Goal: Task Accomplishment & Management: Complete application form

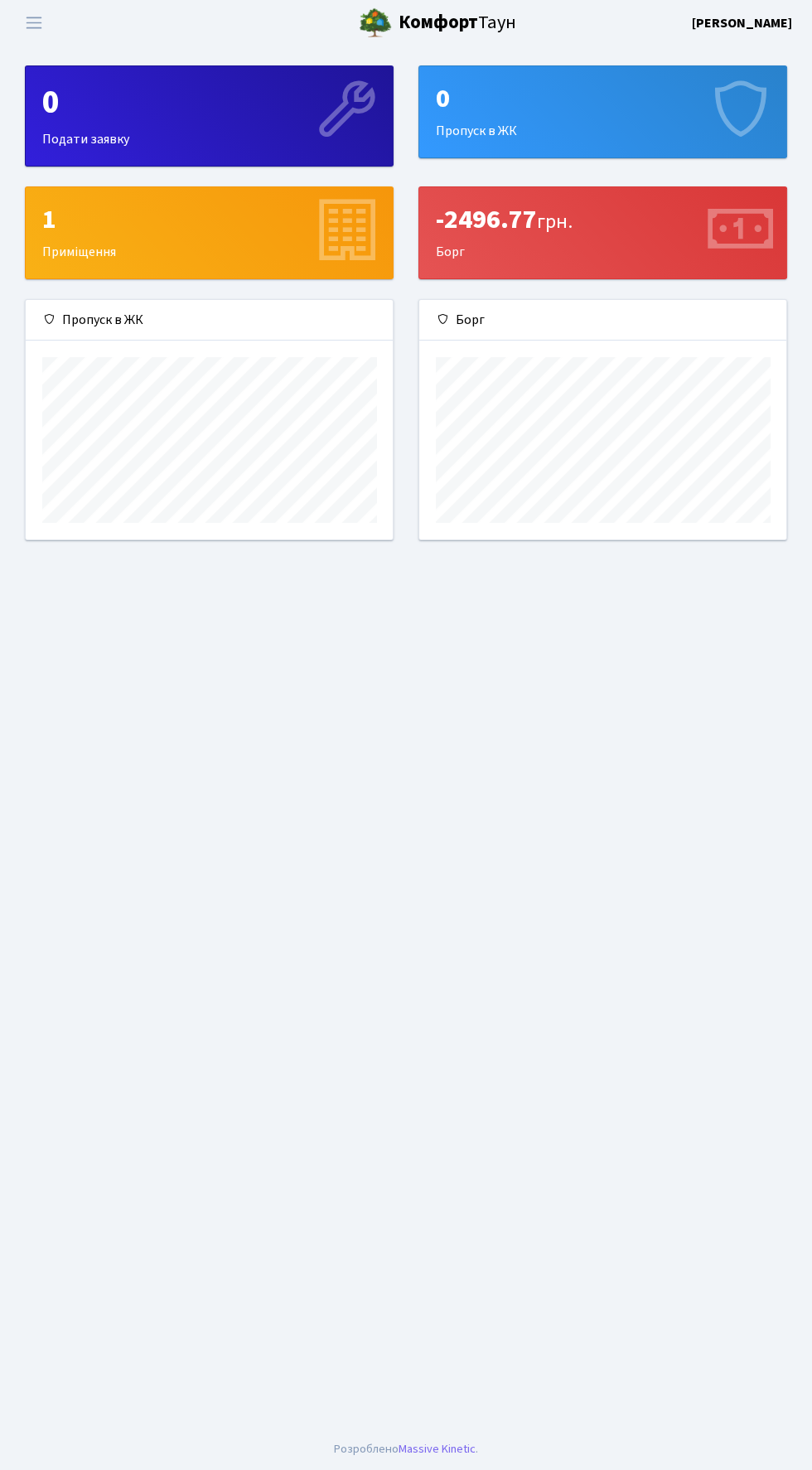
scroll to position [239, 367]
click at [44, 27] on span "Переключити навігацію" at bounding box center [34, 23] width 25 height 19
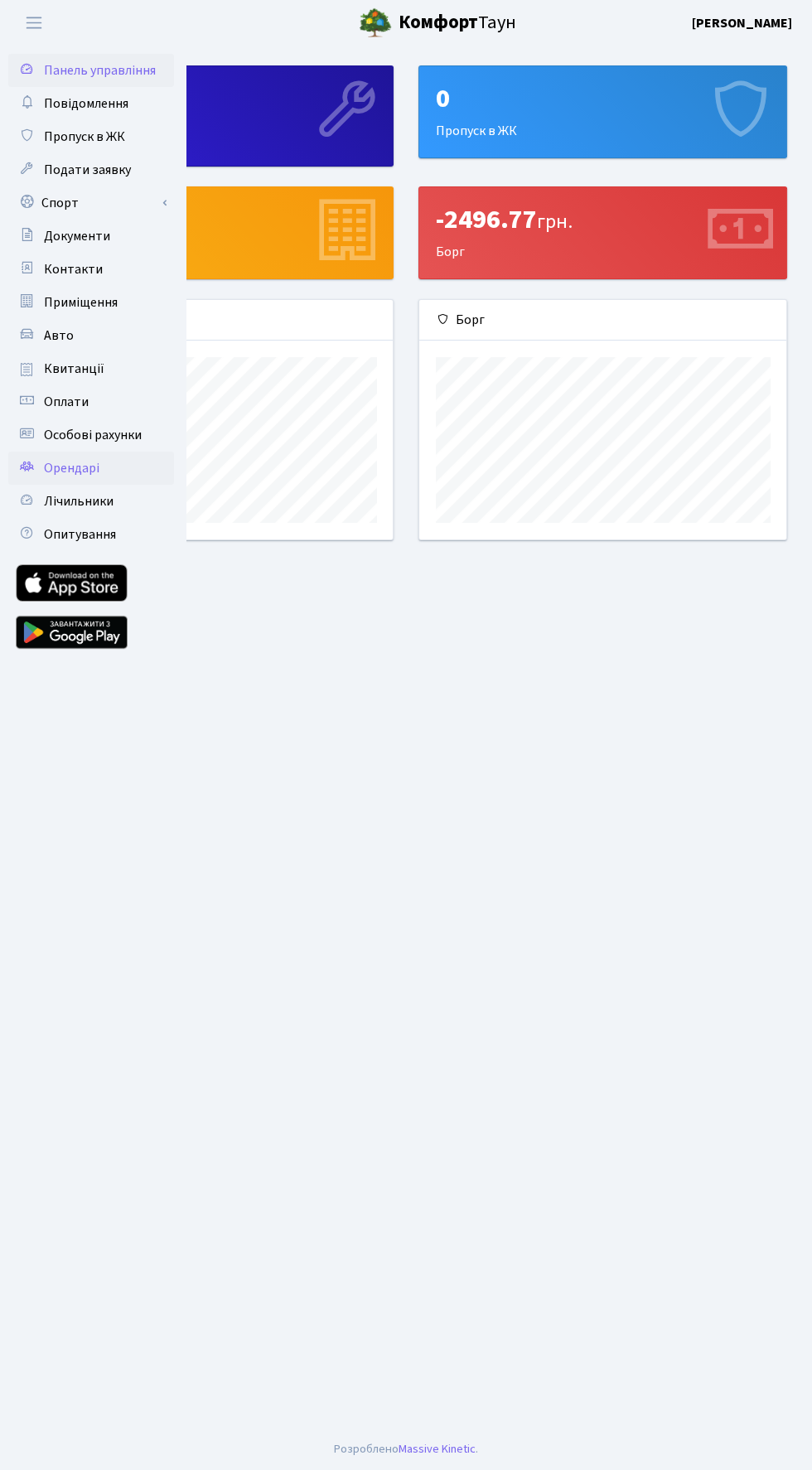
click at [90, 481] on link "Орендарі" at bounding box center [90, 467] width 165 height 33
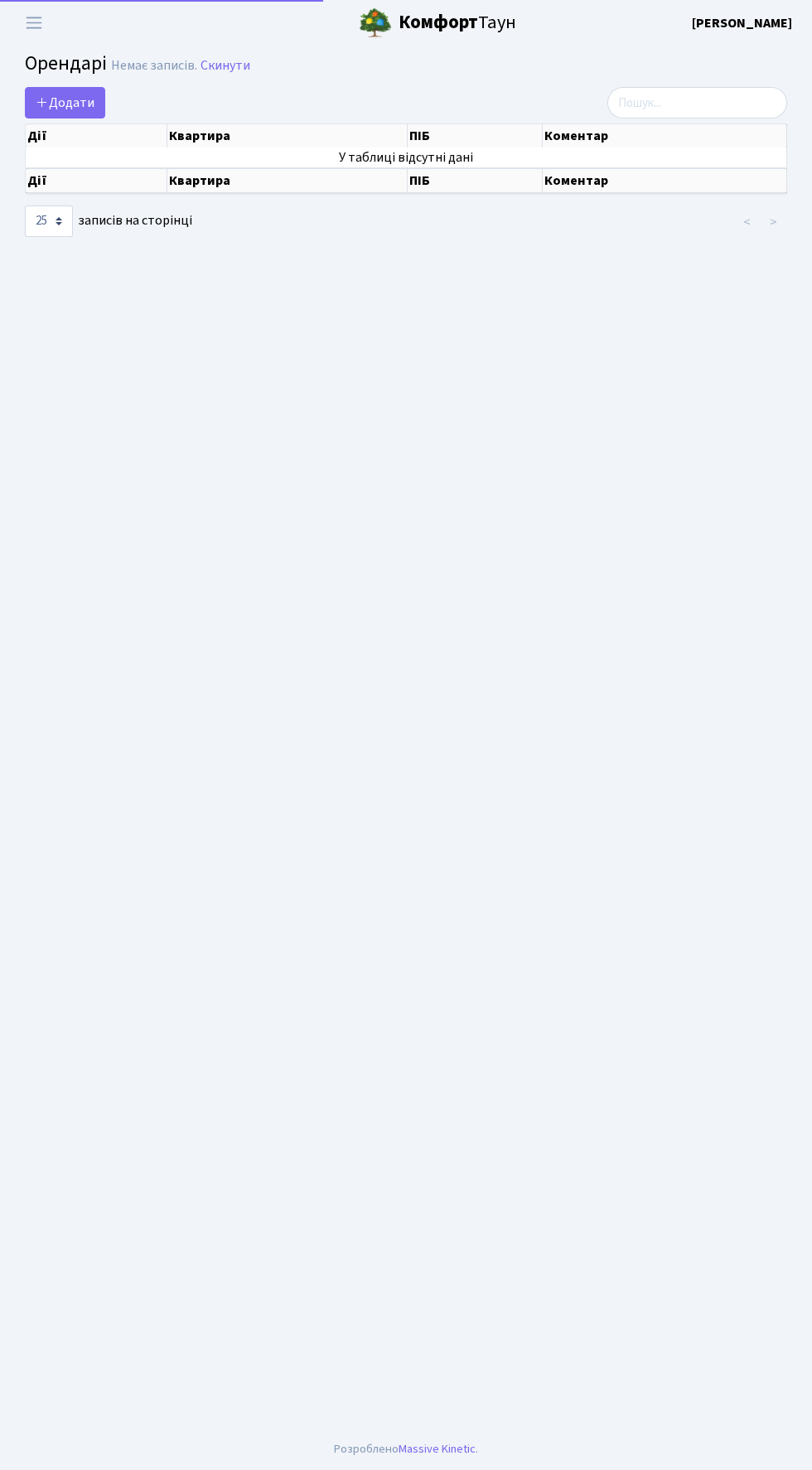
select select "25"
click at [90, 106] on span "Додати" at bounding box center [65, 103] width 58 height 19
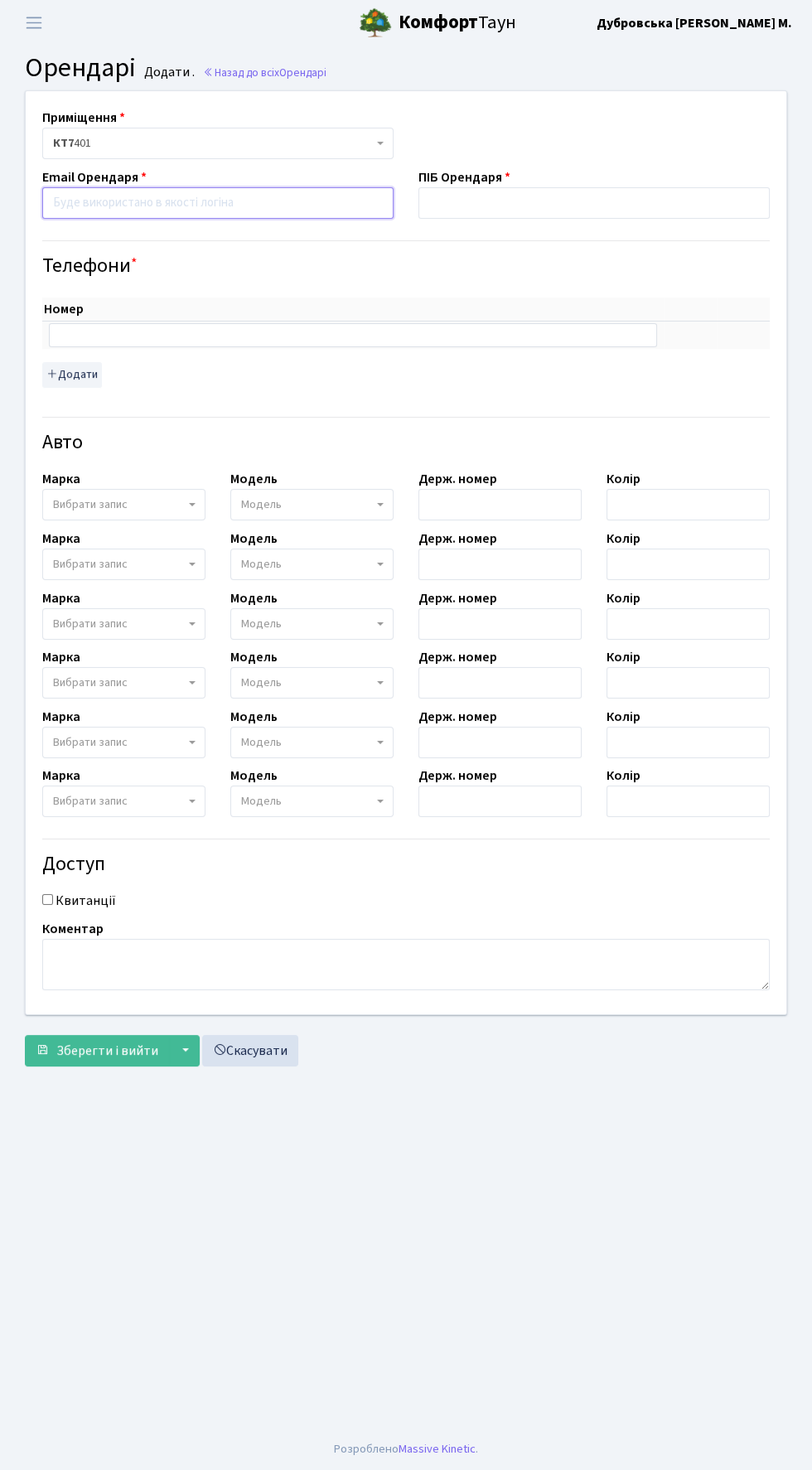
click at [208, 199] on input "email" at bounding box center [218, 204] width 351 height 32
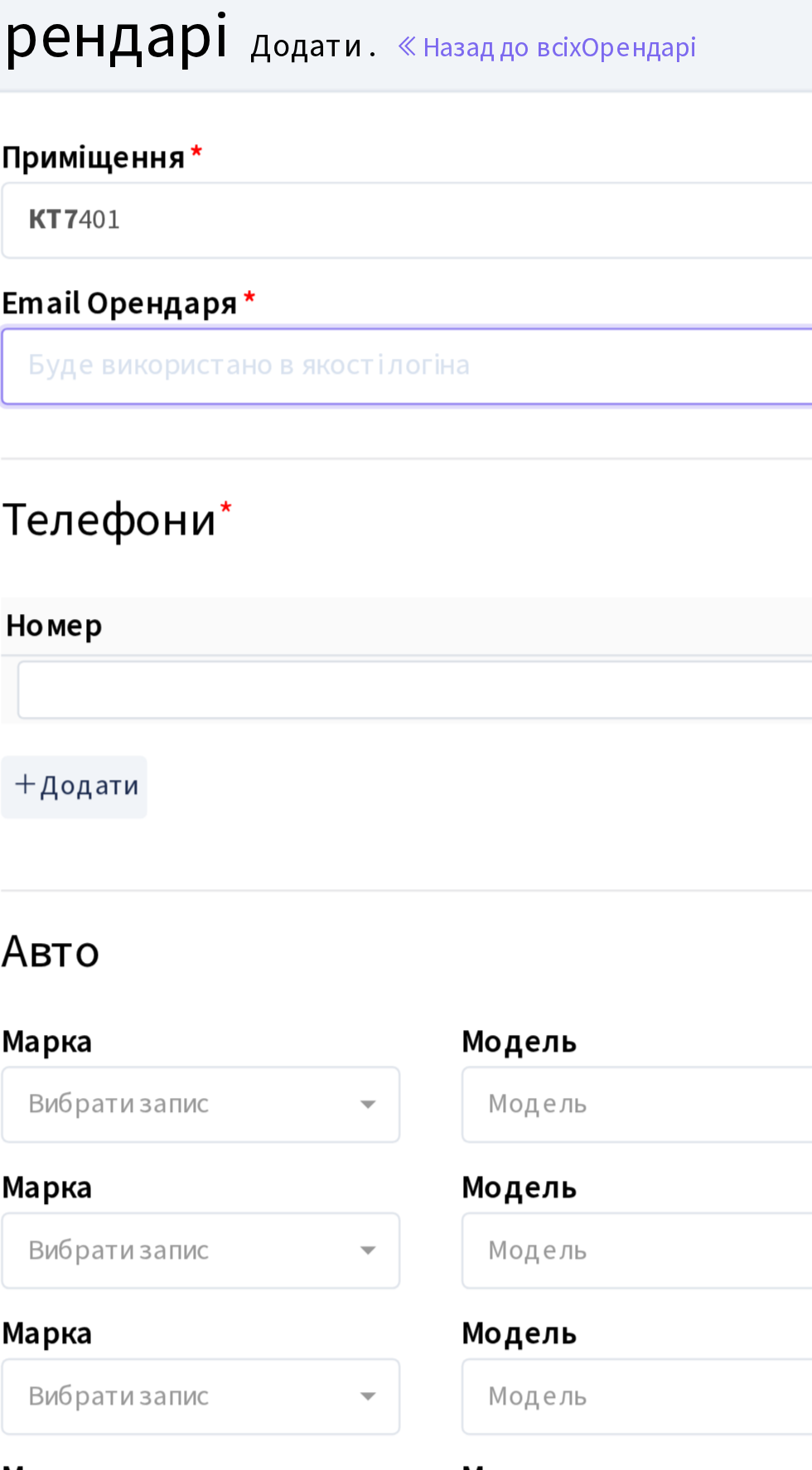
paste input "golubovskaya.d@icloud.com"
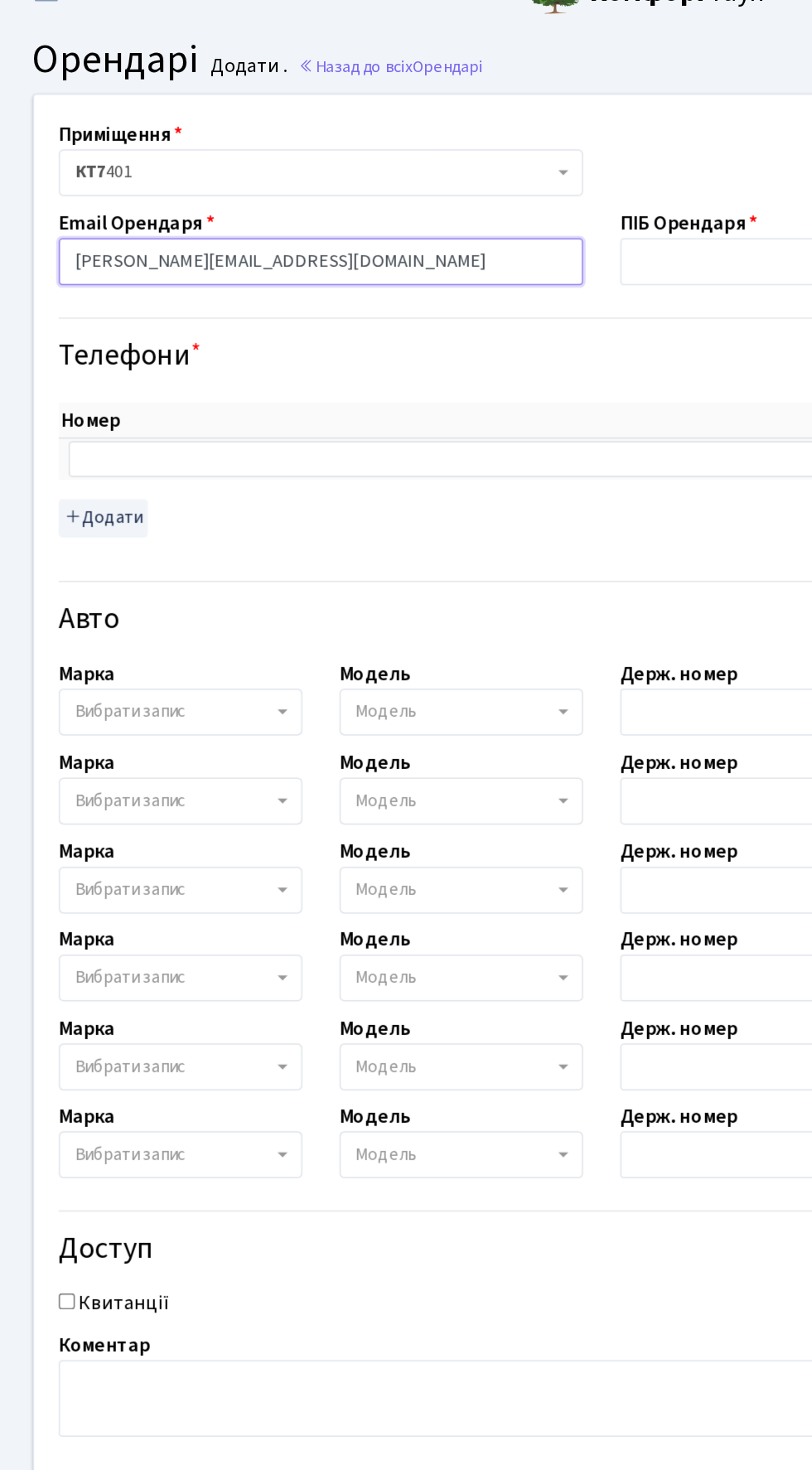
type input "golubovskaya.d@icloud.com"
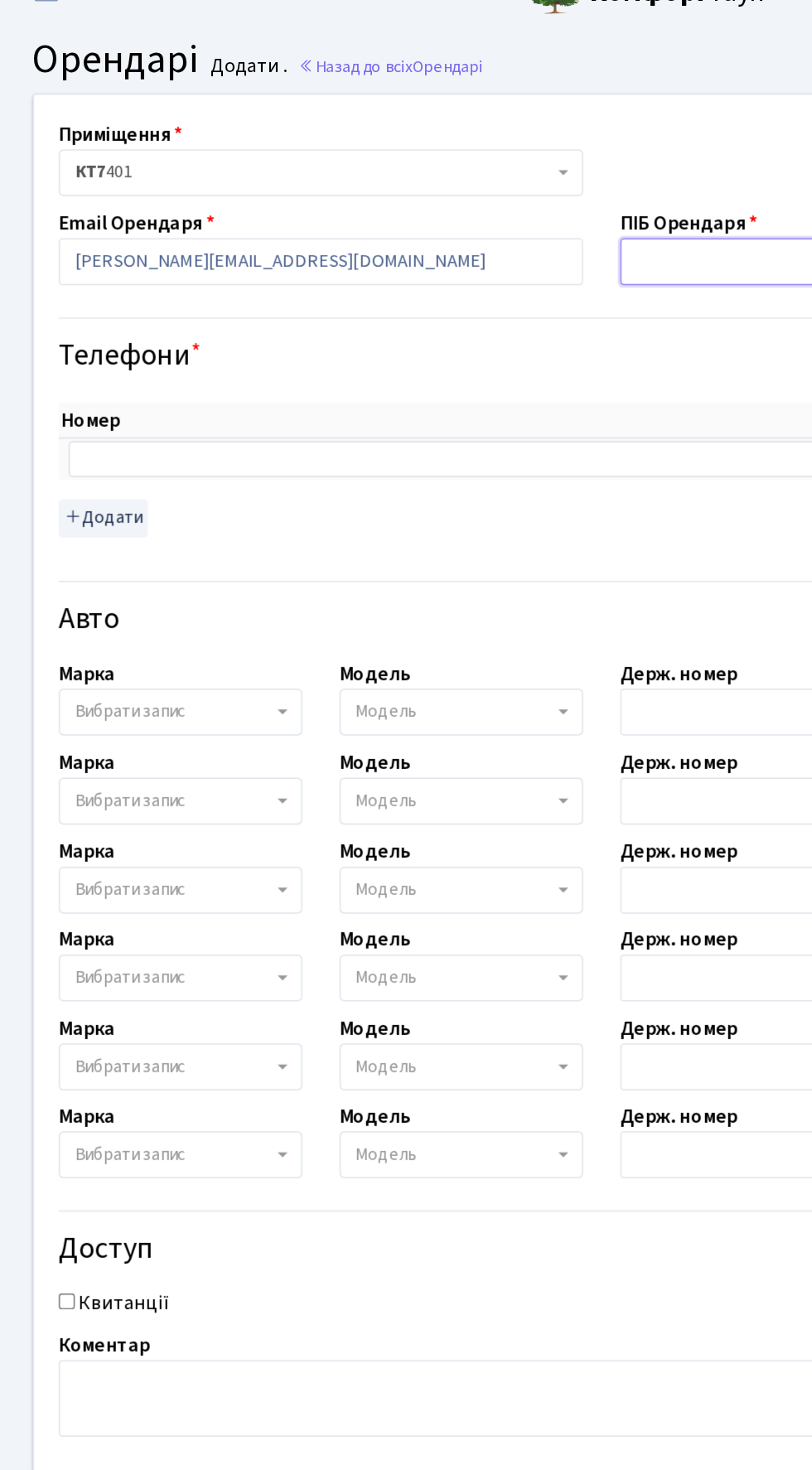
click at [456, 204] on input "text" at bounding box center [594, 204] width 351 height 32
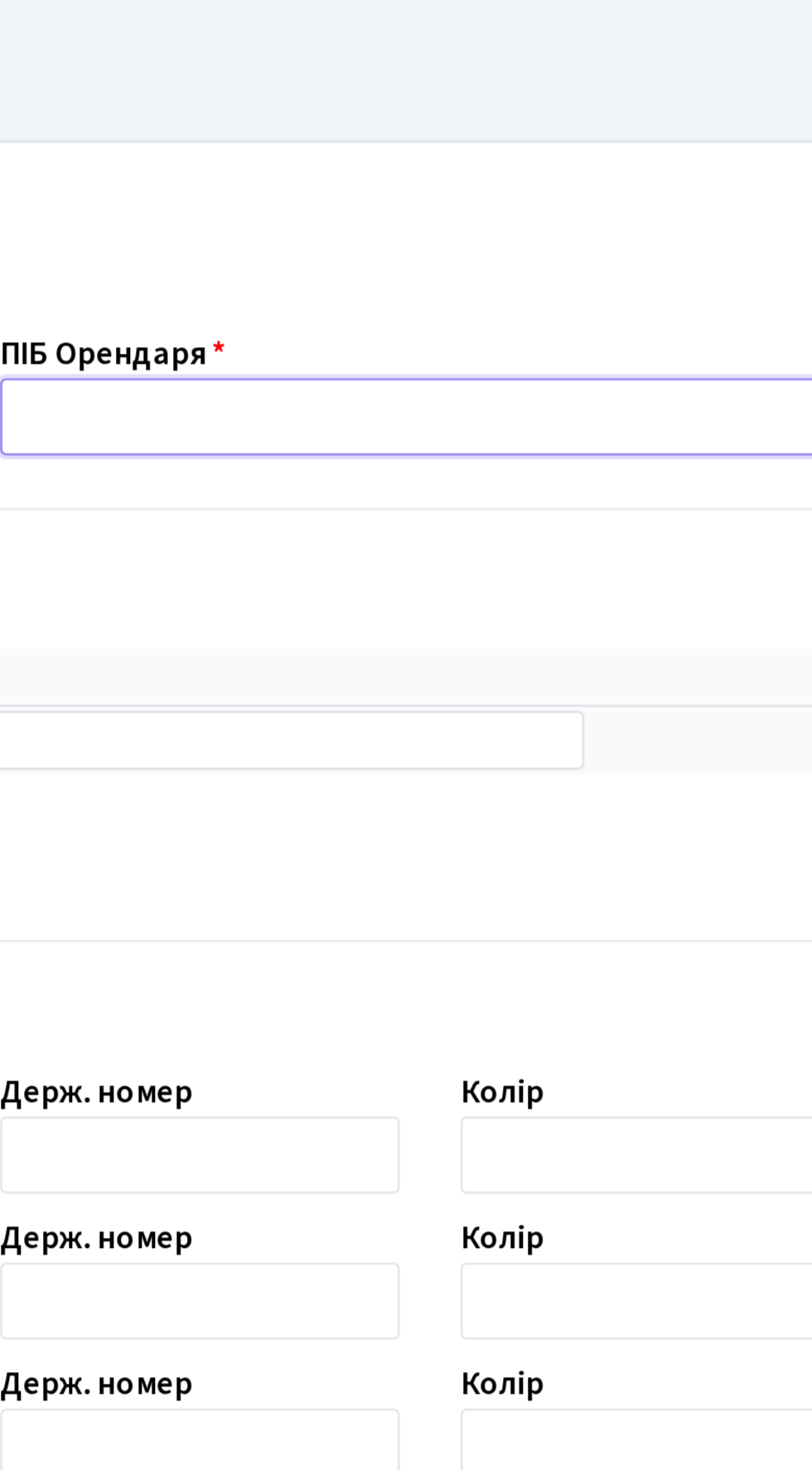
click at [543, 205] on input "text" at bounding box center [594, 204] width 351 height 32
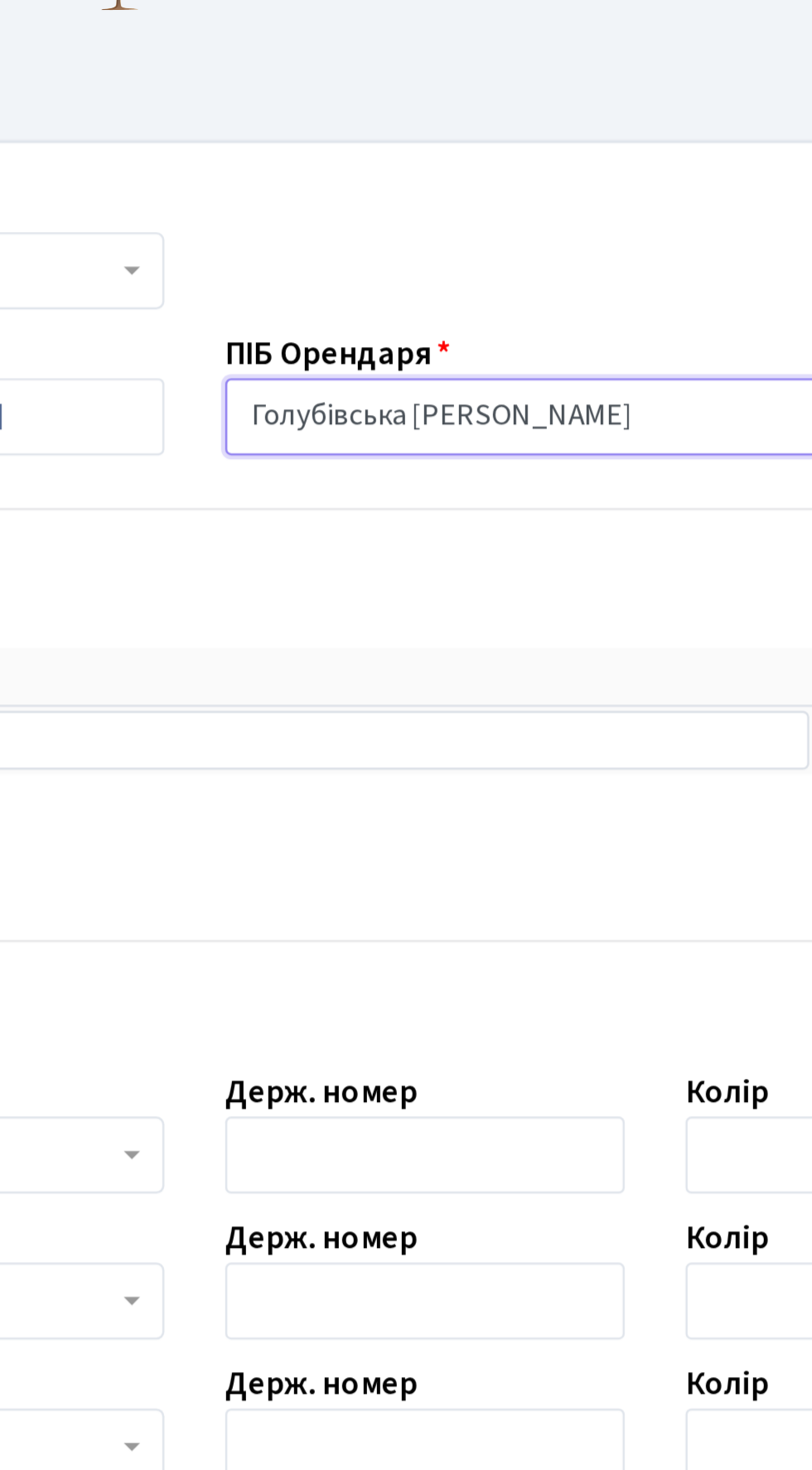
click at [430, 202] on input "Голубівська Дарина Олександрівна" at bounding box center [594, 204] width 351 height 32
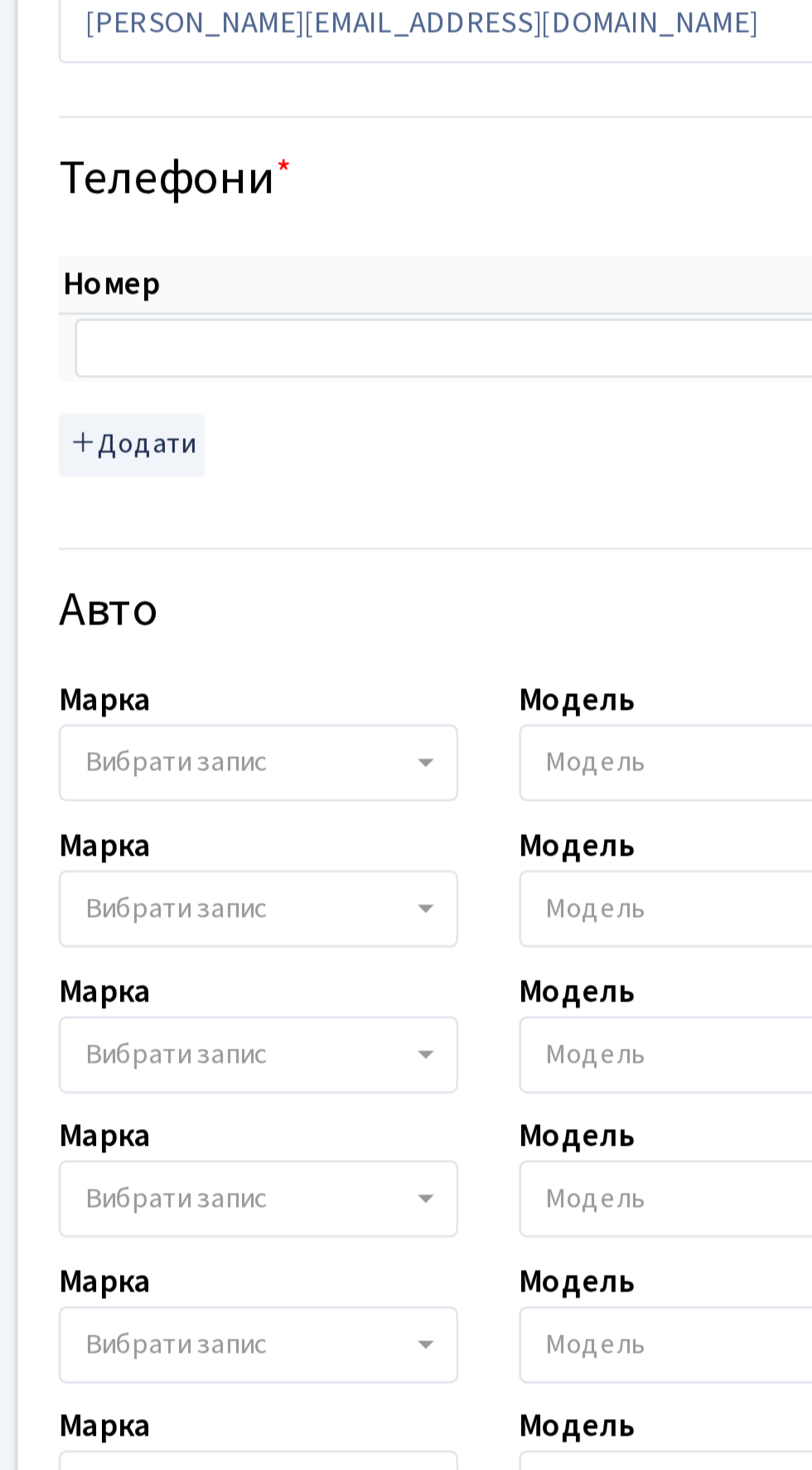
type input "Голубівська Дарина Олександрівна"
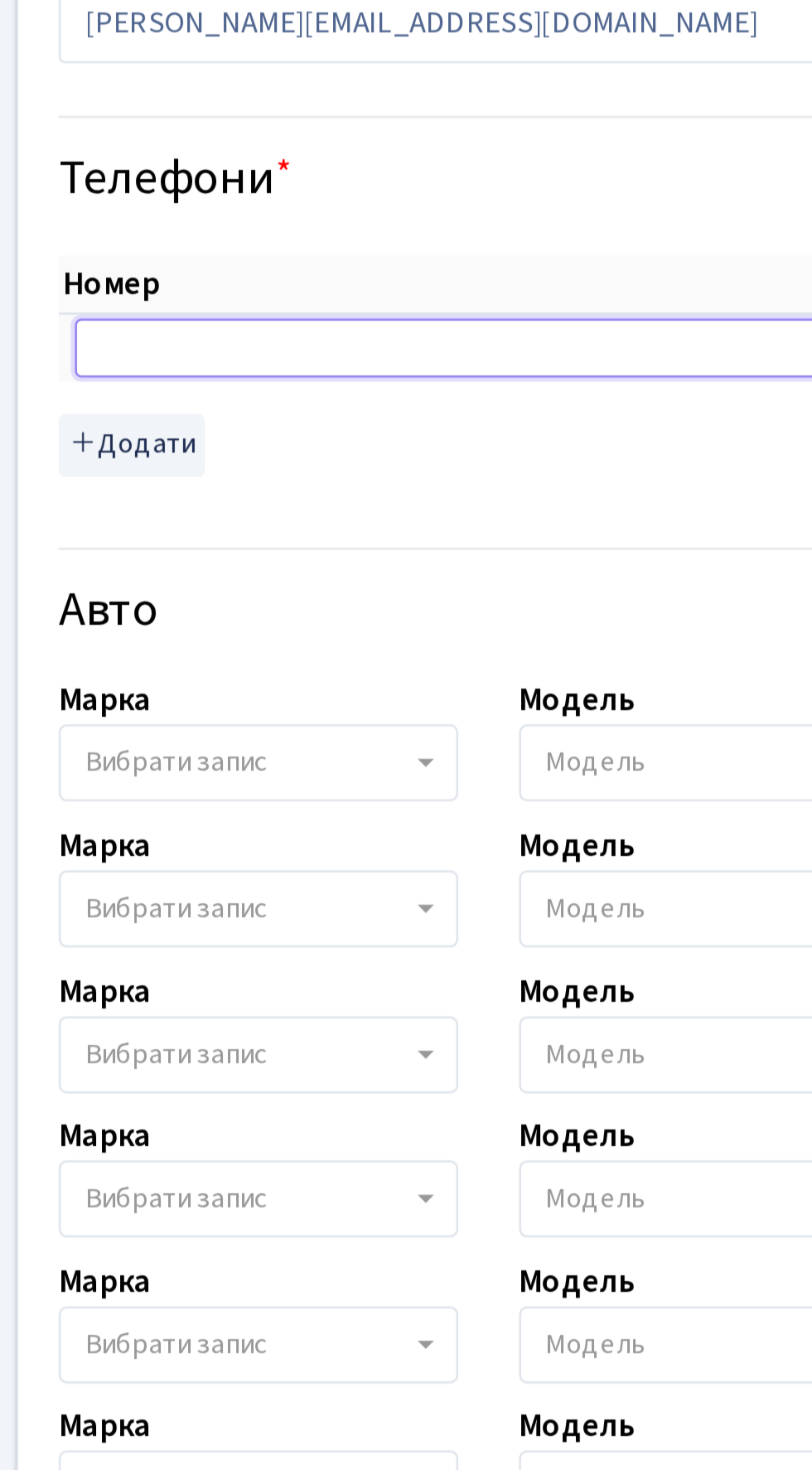
click at [165, 338] on input "text" at bounding box center [352, 335] width 608 height 23
paste input "+380734164886"
type input "+380734164886"
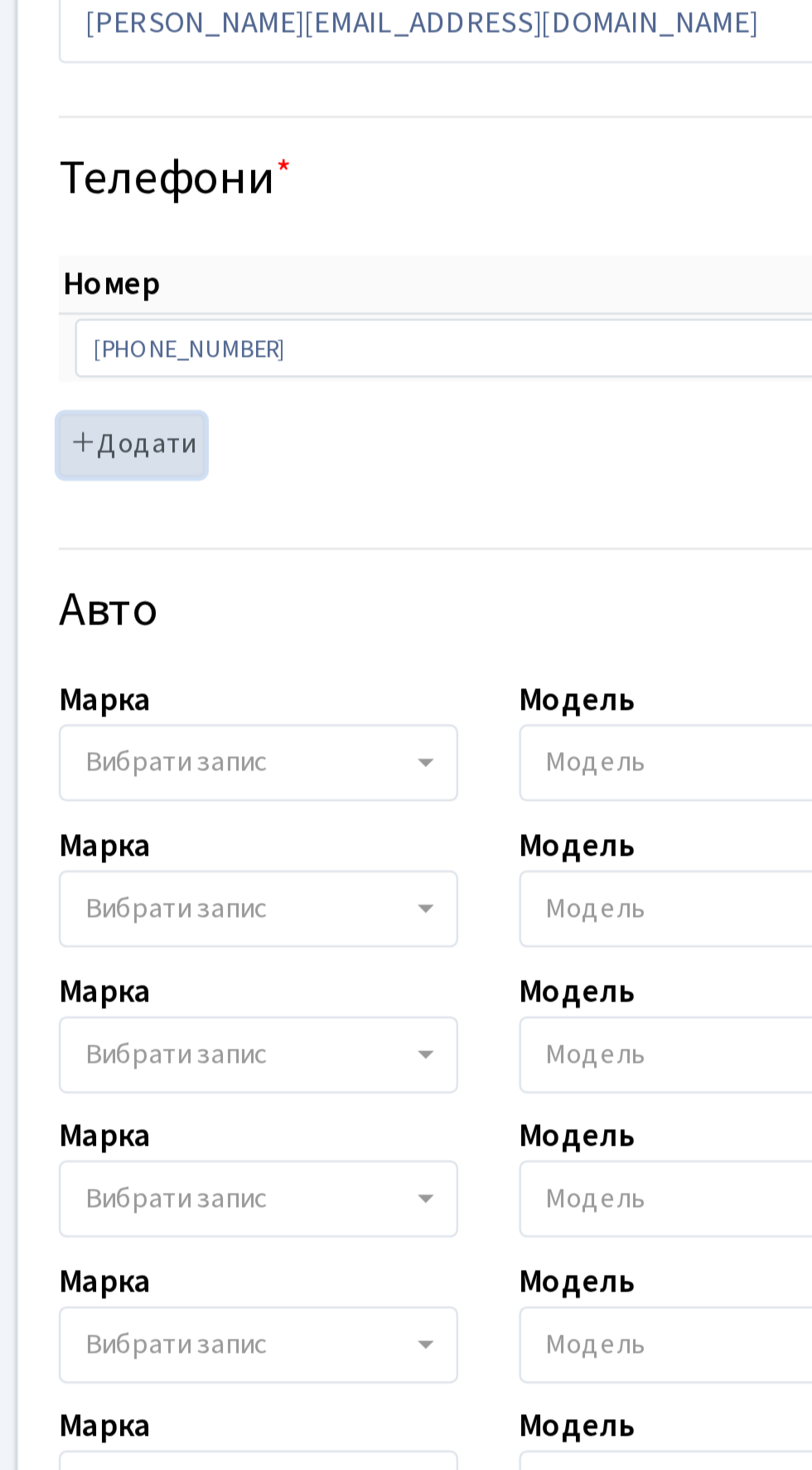
click at [87, 377] on button "Додати" at bounding box center [72, 374] width 59 height 26
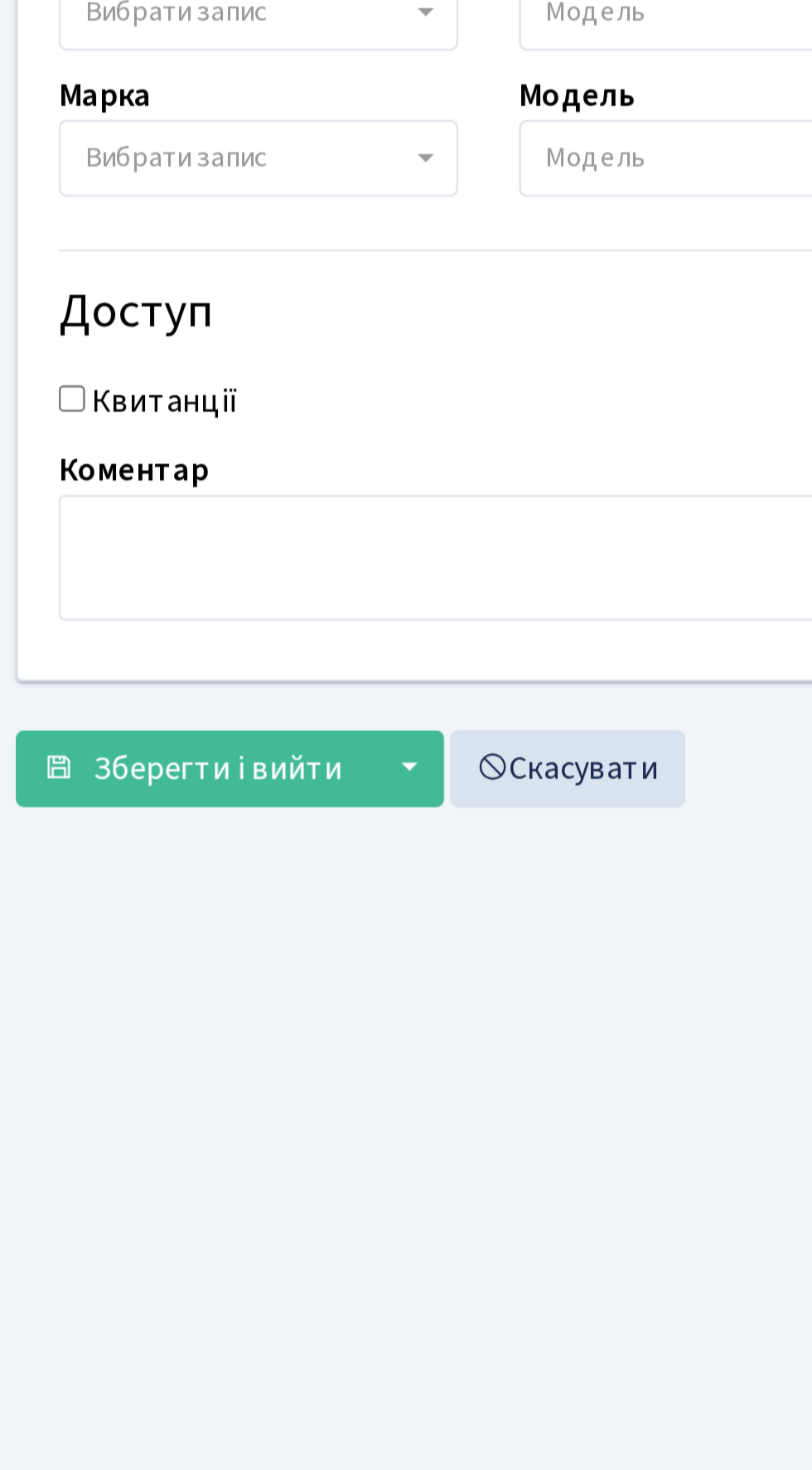
click at [53, 931] on input "Квитанції" at bounding box center [48, 932] width 11 height 11
checkbox input "true"
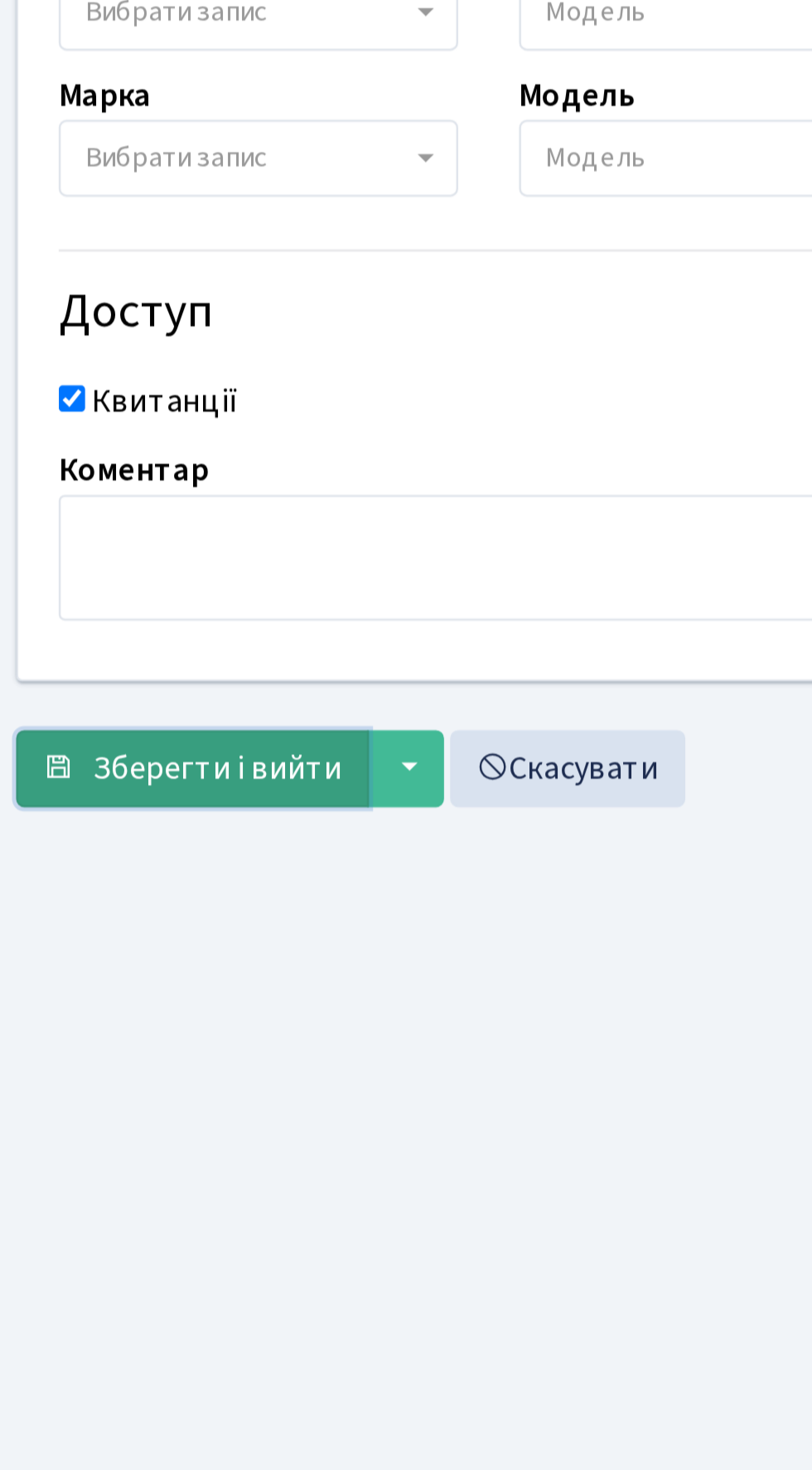
click at [157, 1078] on button "Зберегти і вийти" at bounding box center [96, 1083] width 144 height 32
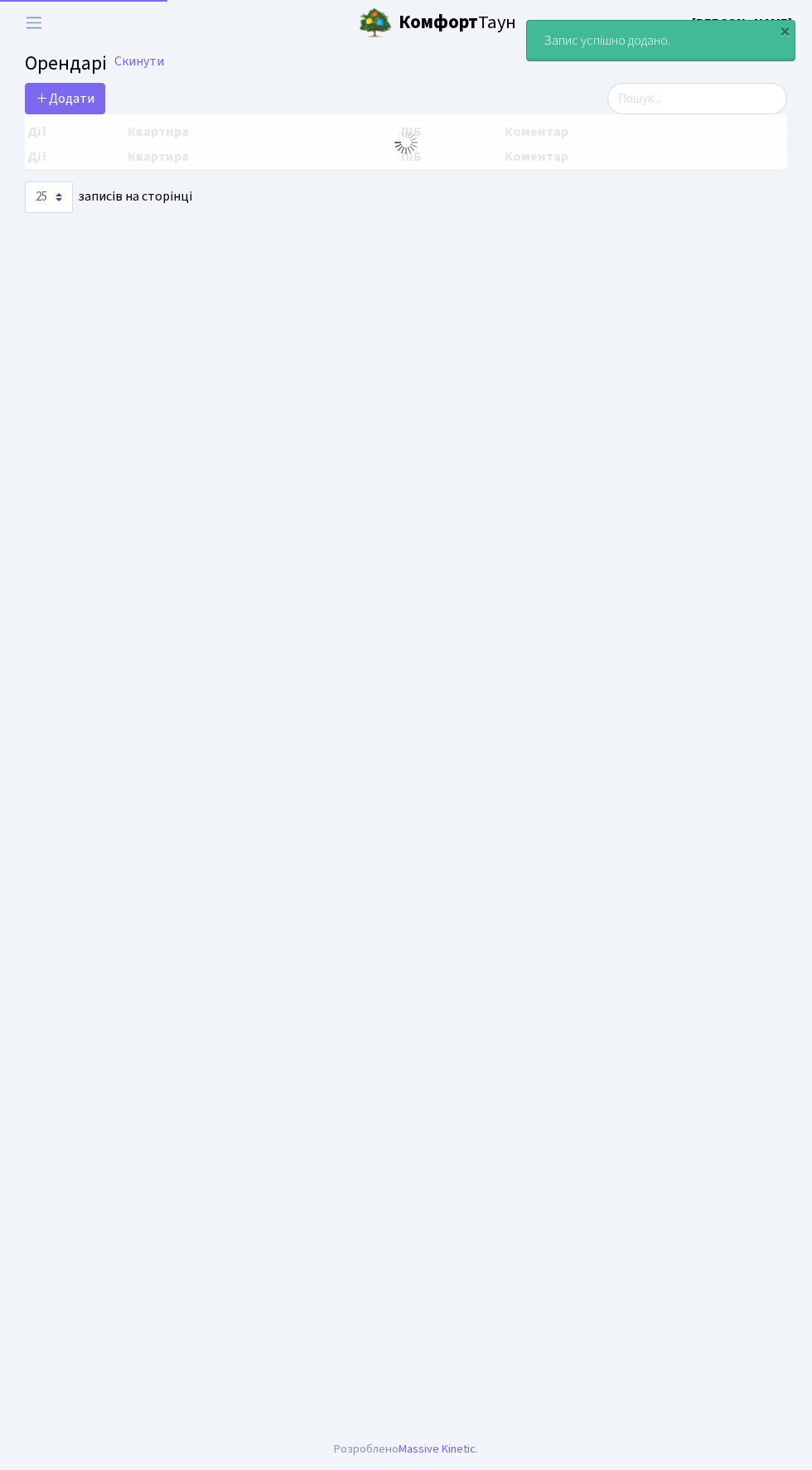
select select "25"
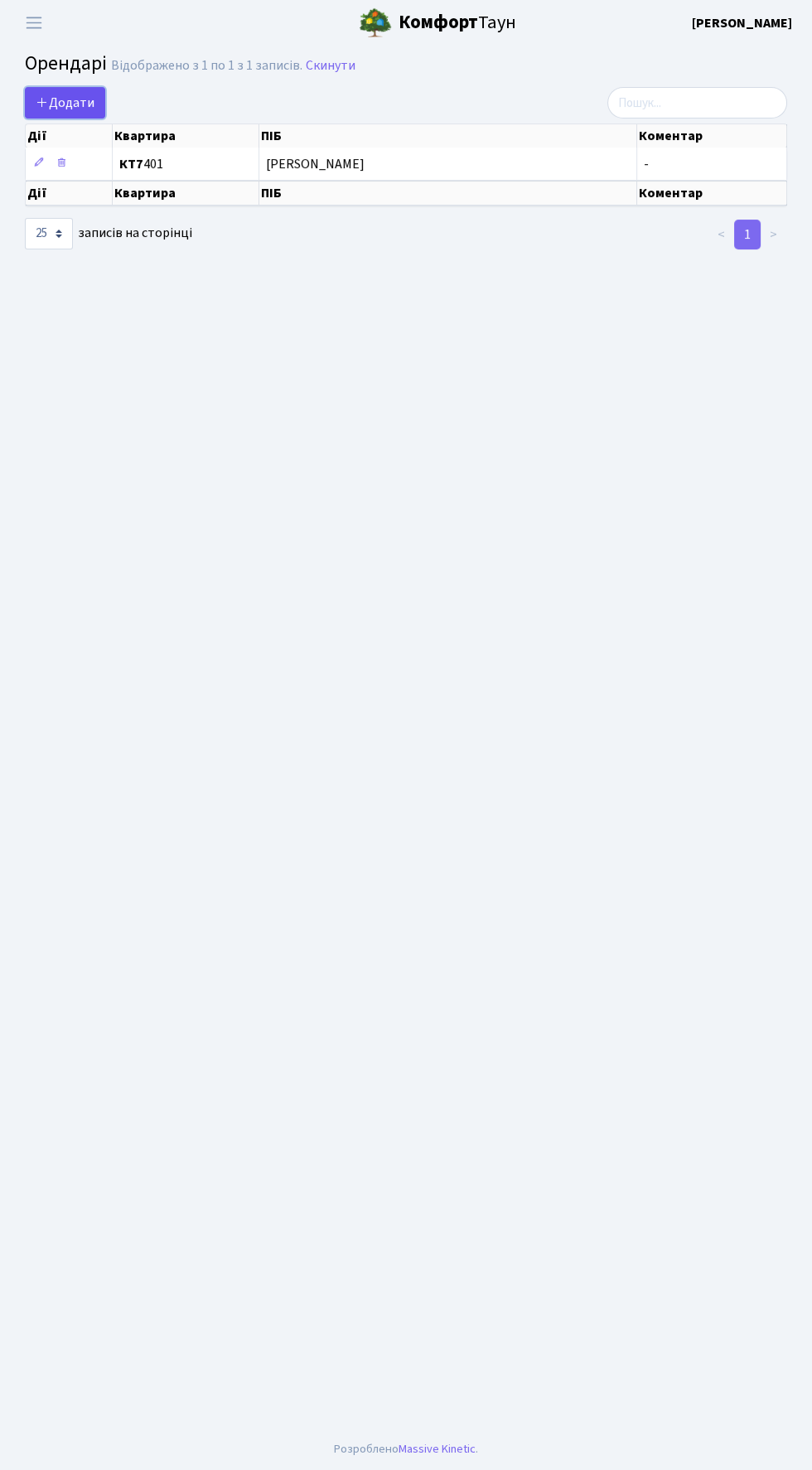
click at [80, 100] on span "Додати" at bounding box center [65, 103] width 58 height 19
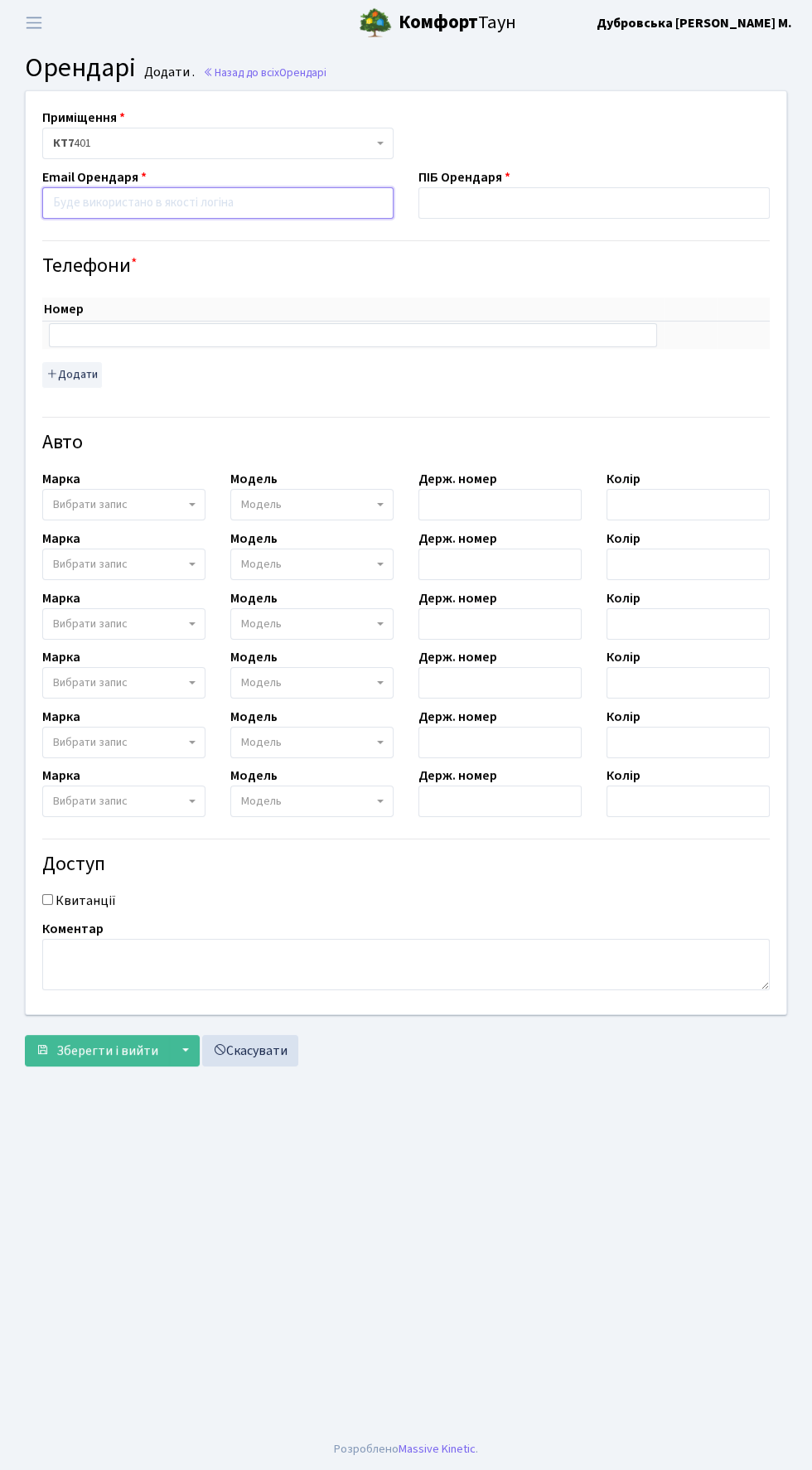
click at [163, 203] on input "email" at bounding box center [218, 204] width 351 height 32
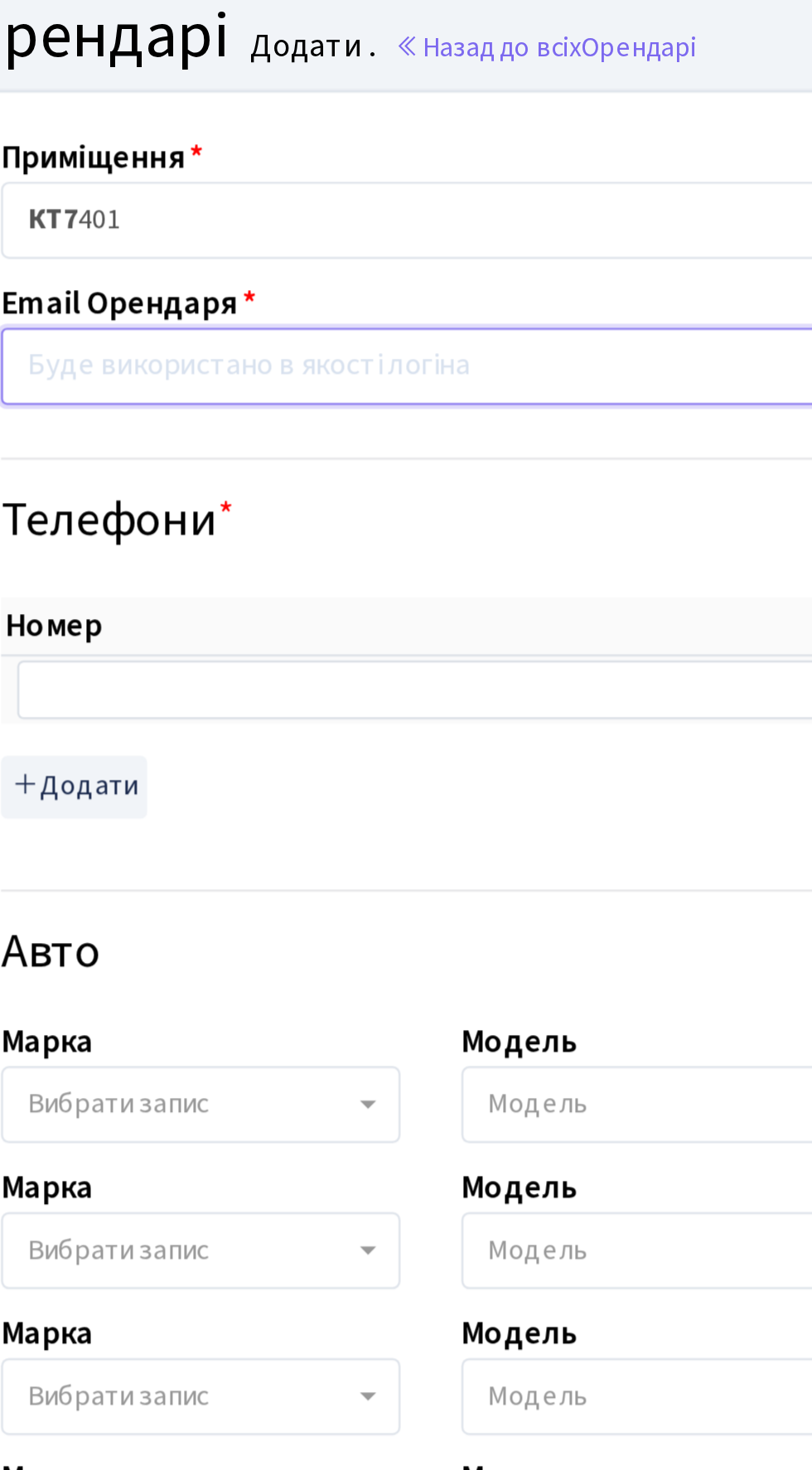
click at [122, 200] on input "email" at bounding box center [218, 204] width 351 height 32
paste input "nizarostapchuk@icloud.com"
type input "nizarostapchuk@icloud.com"
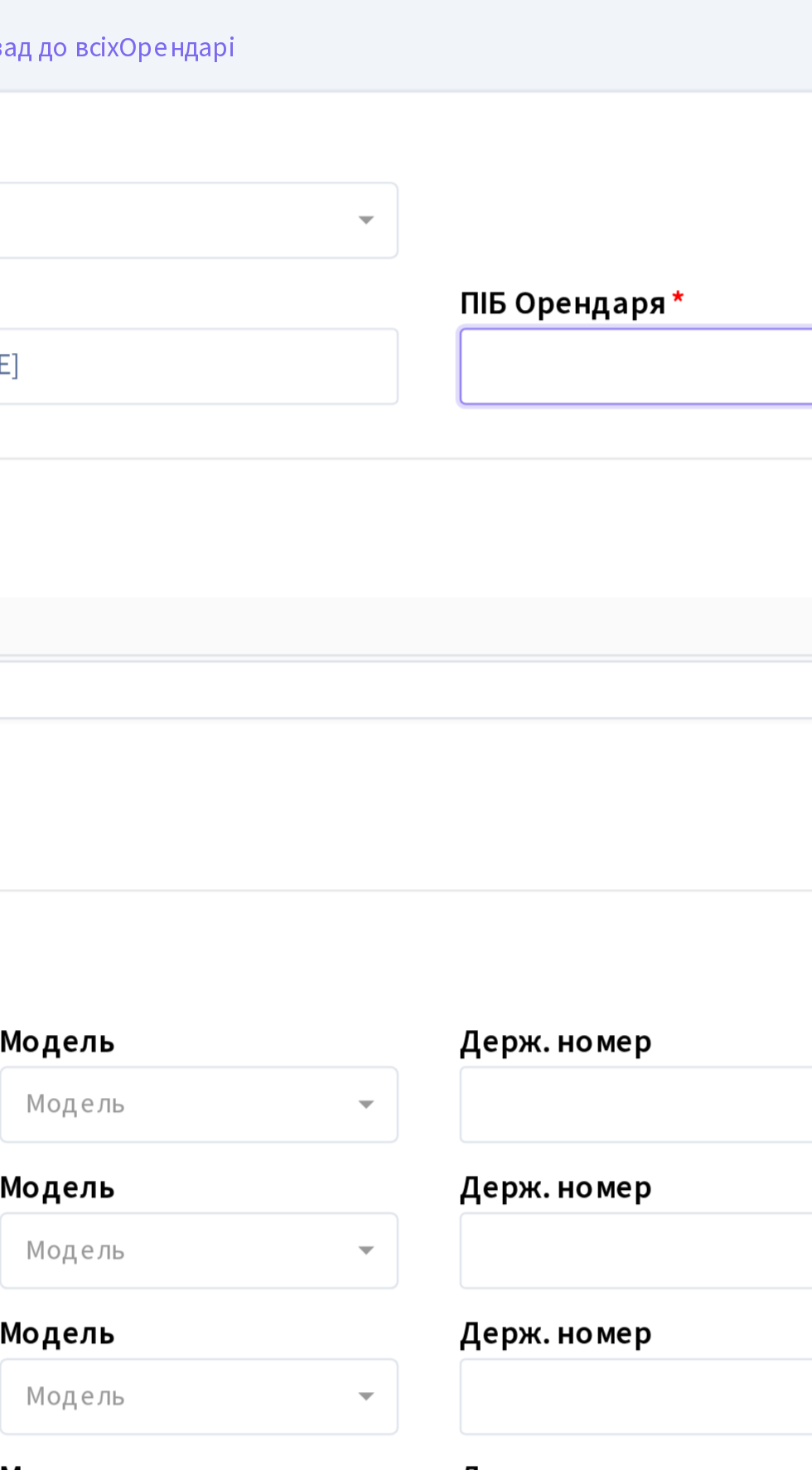
click at [476, 209] on input "text" at bounding box center [594, 204] width 351 height 32
paste input "Остапчук Нізар Мохаммедович"
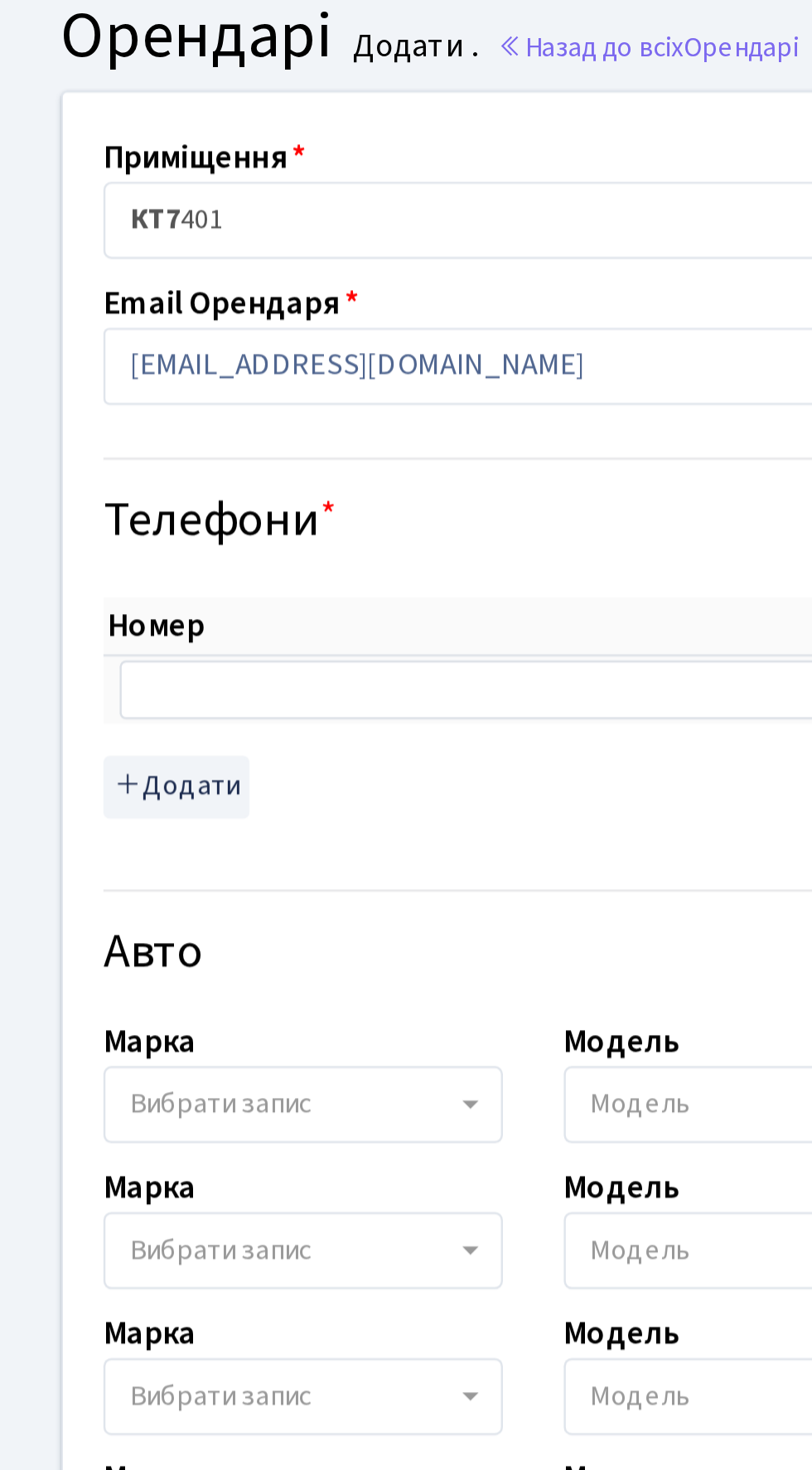
type input "Остапчук Нізар Мохаммедович"
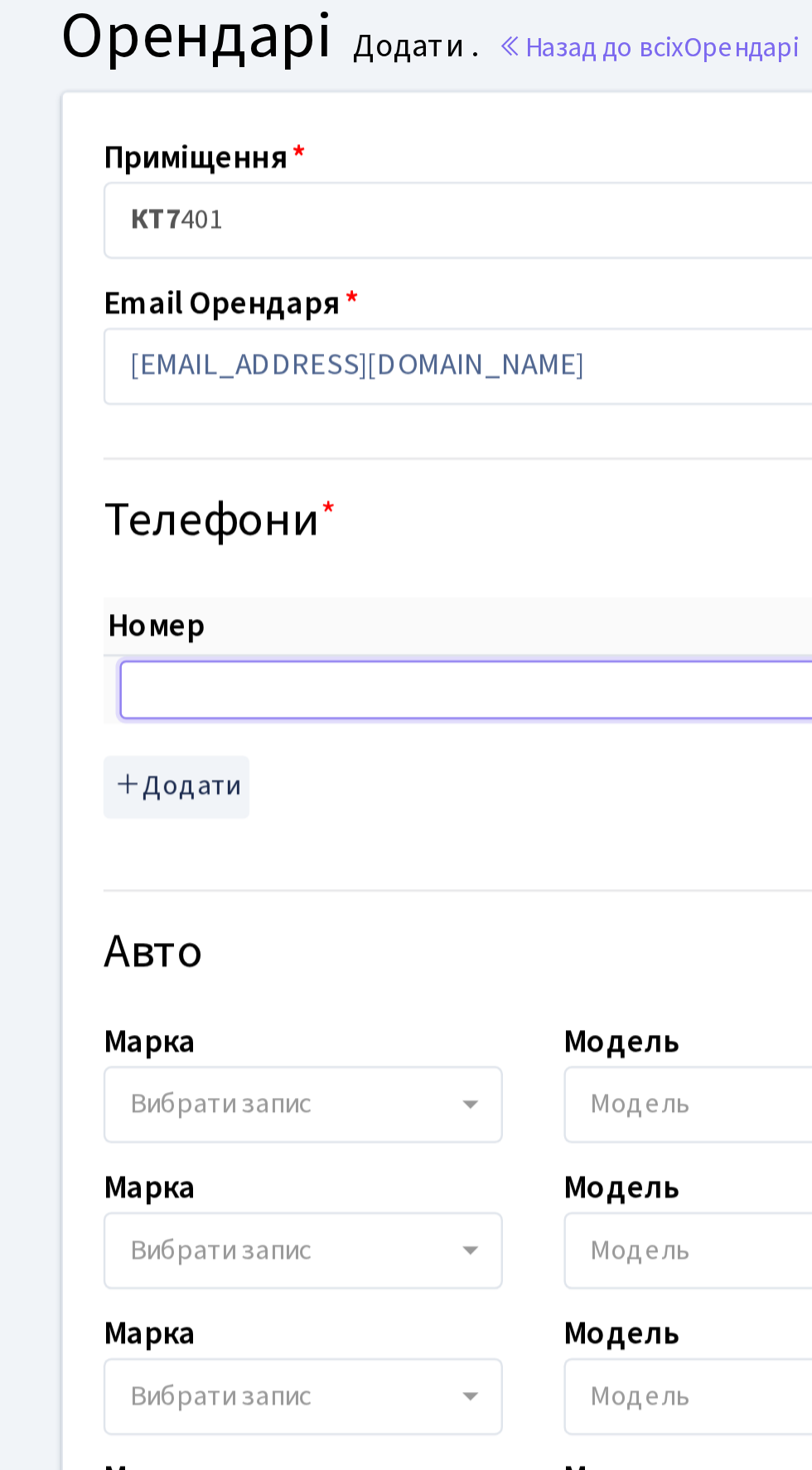
click at [134, 337] on input "text" at bounding box center [352, 335] width 608 height 23
paste input "[PHONE_NUMBER]"
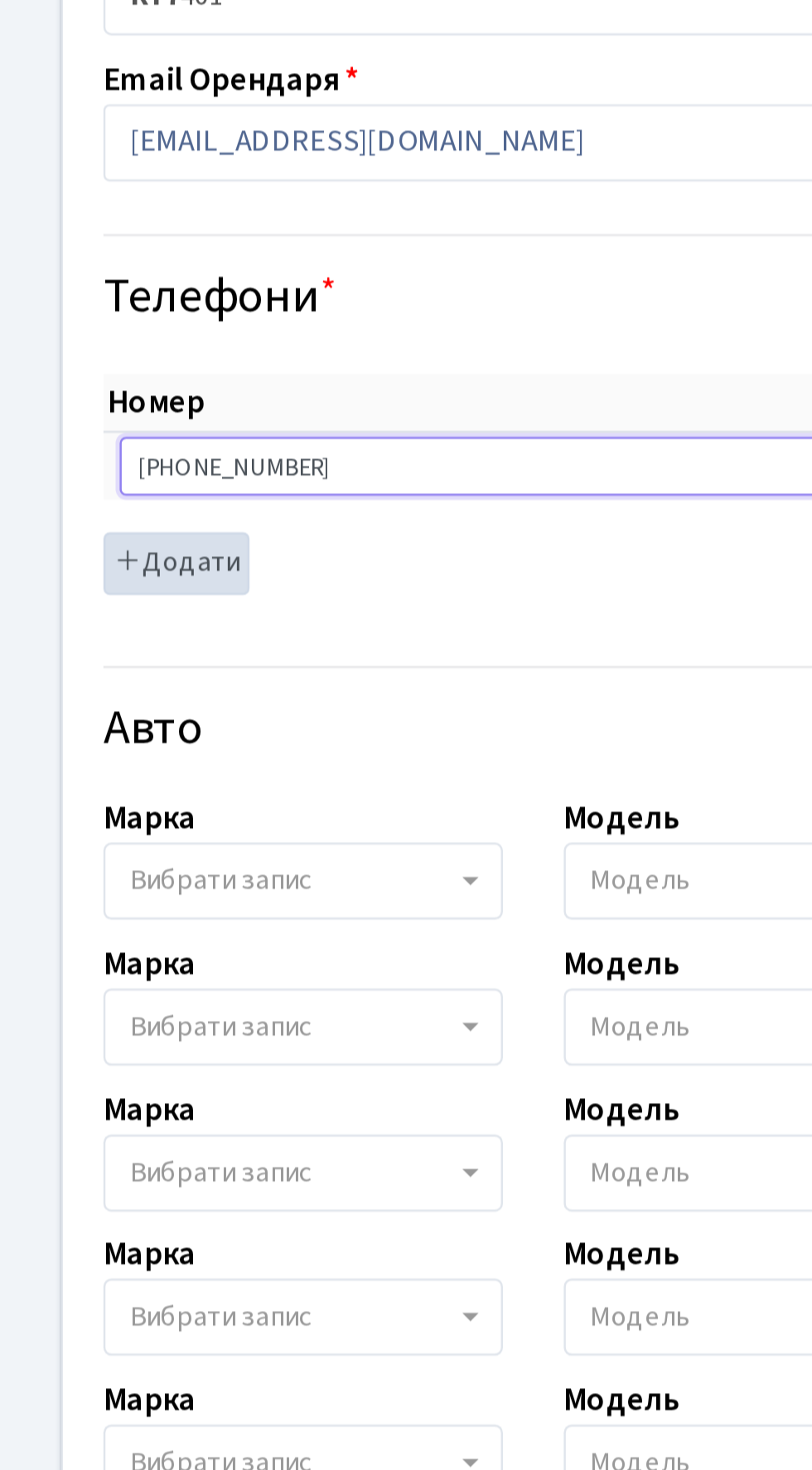
type input "[PHONE_NUMBER]"
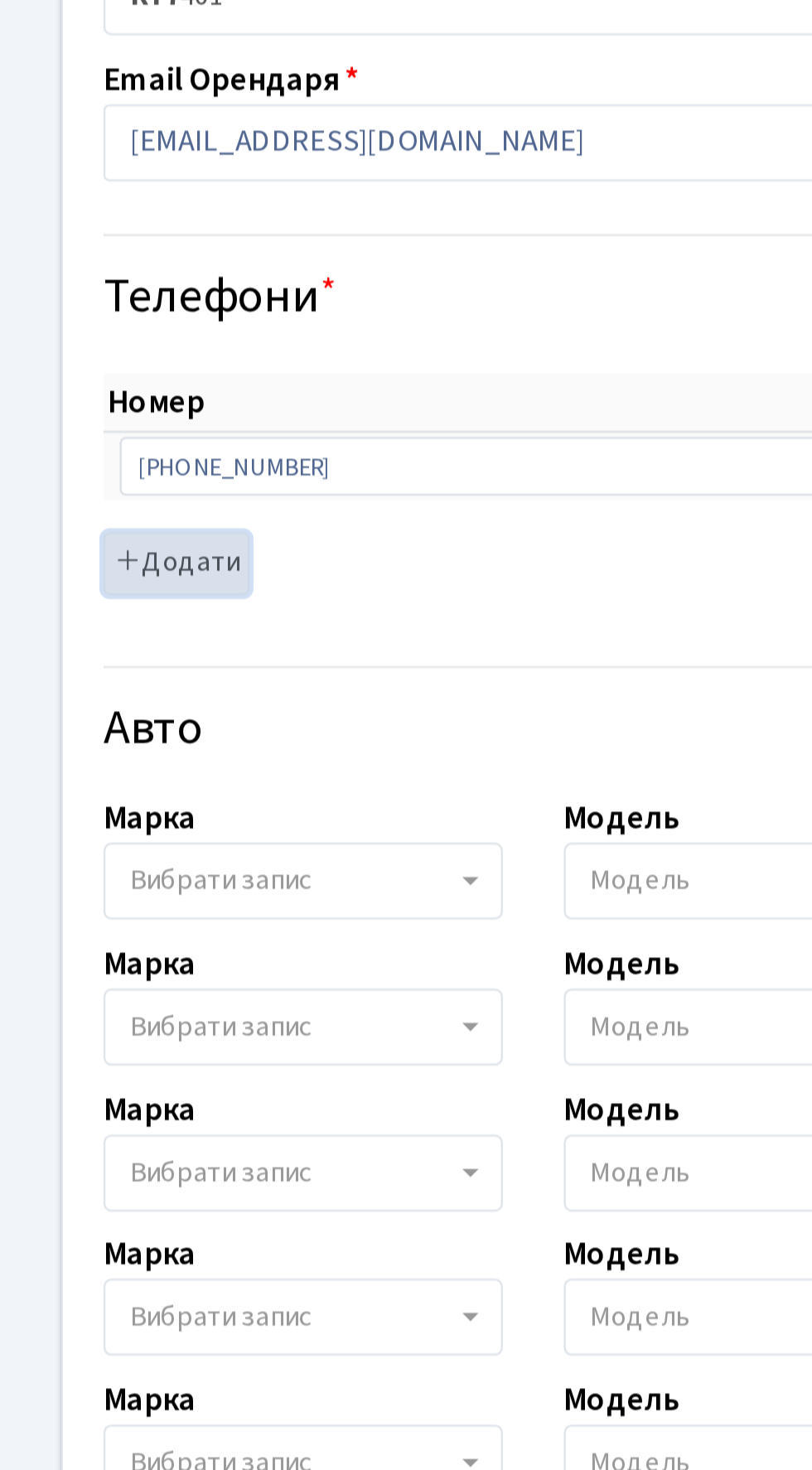
click at [86, 377] on button "Додати" at bounding box center [72, 374] width 59 height 26
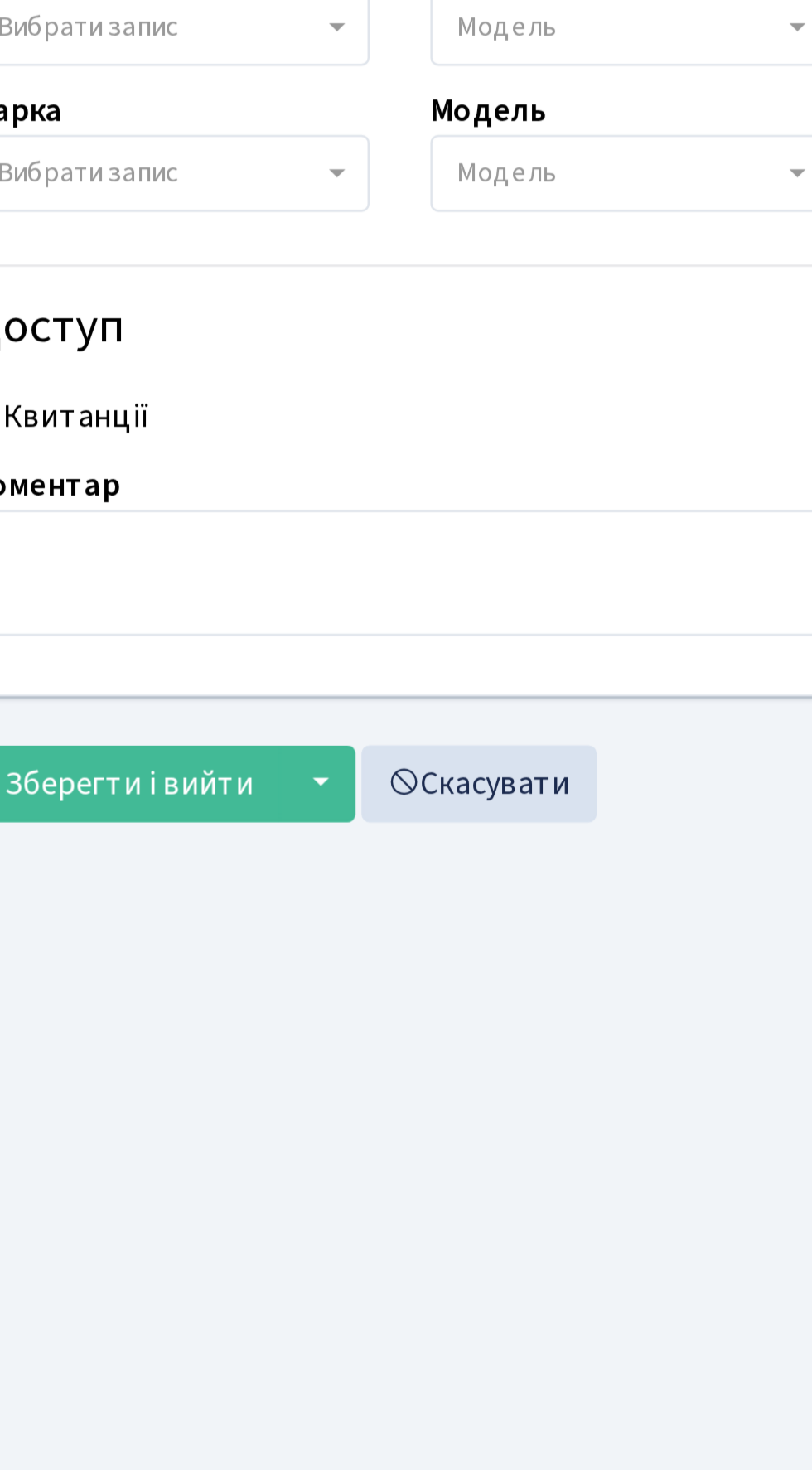
scroll to position [106, 0]
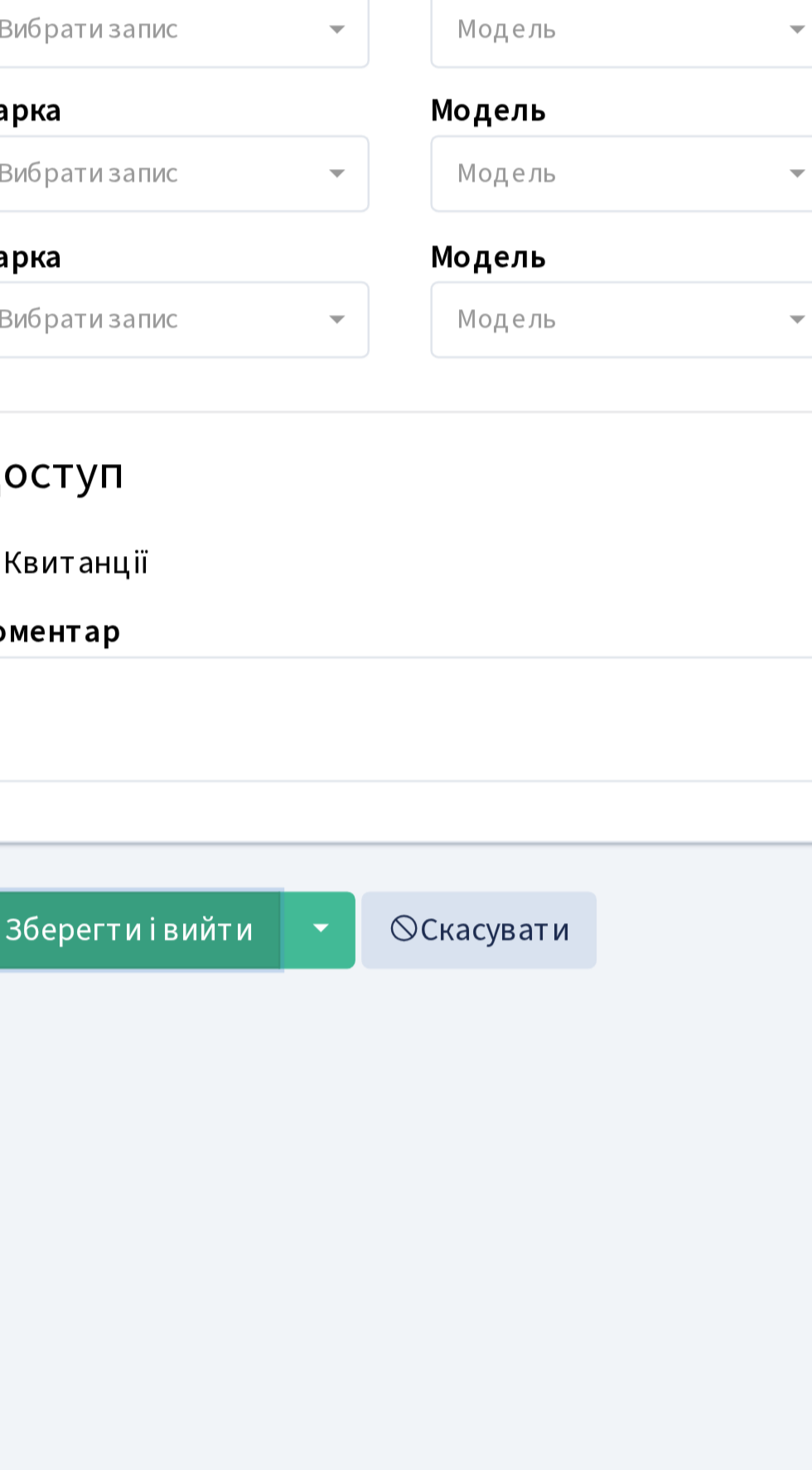
click at [149, 1074] on span "Зберегти і вийти" at bounding box center [107, 1083] width 102 height 19
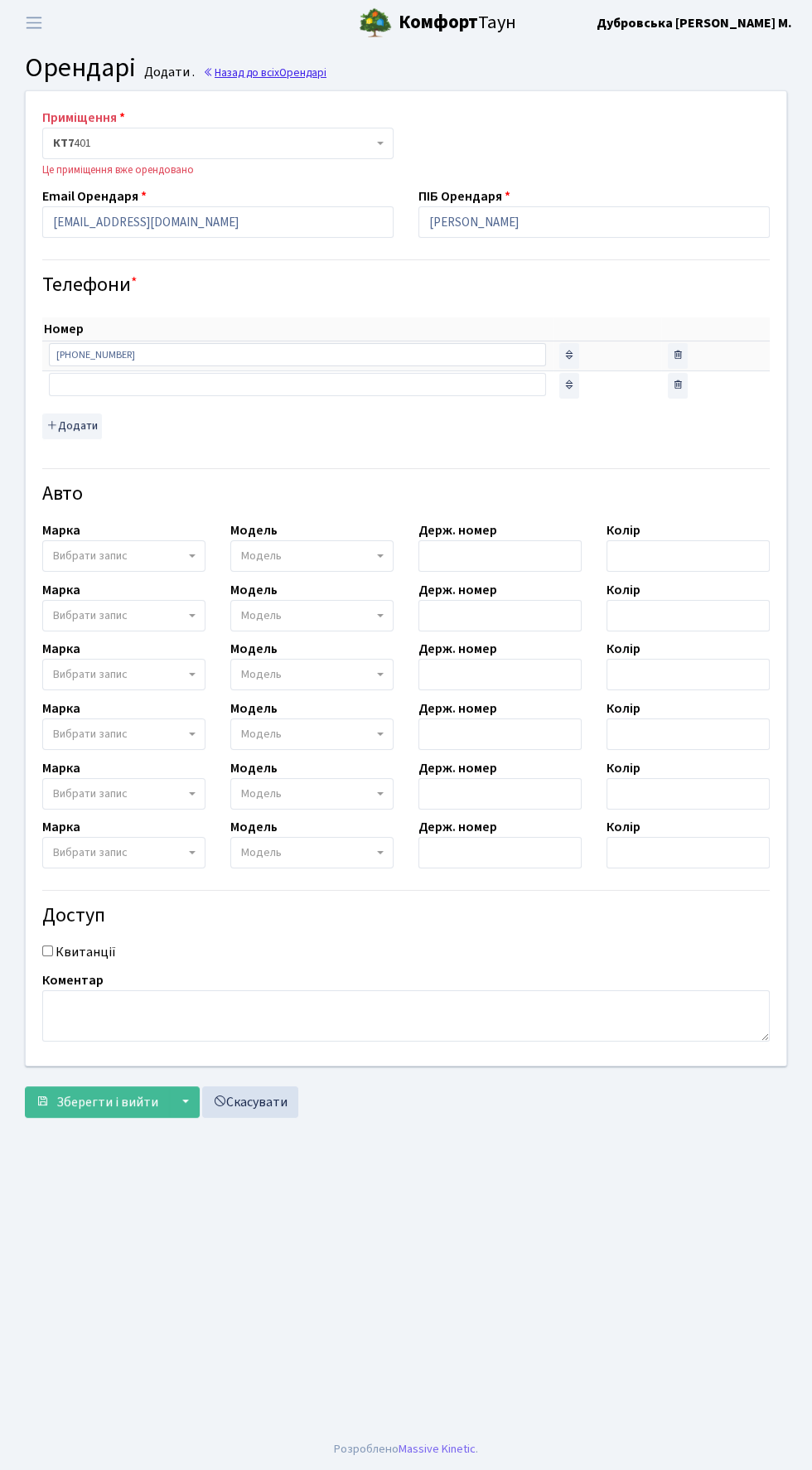
click at [249, 79] on link "Назад до всіх Орендарі" at bounding box center [264, 73] width 124 height 16
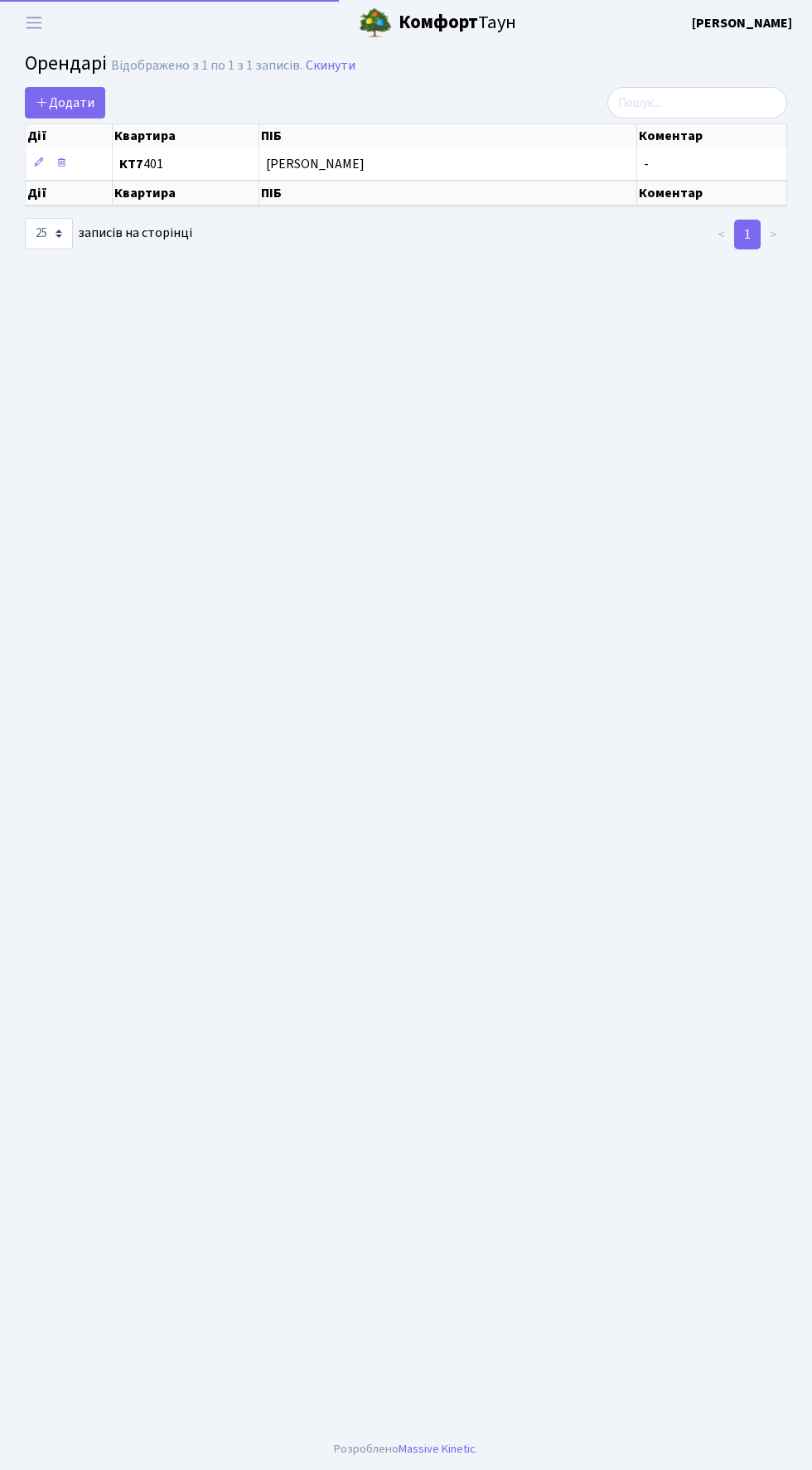
select select "25"
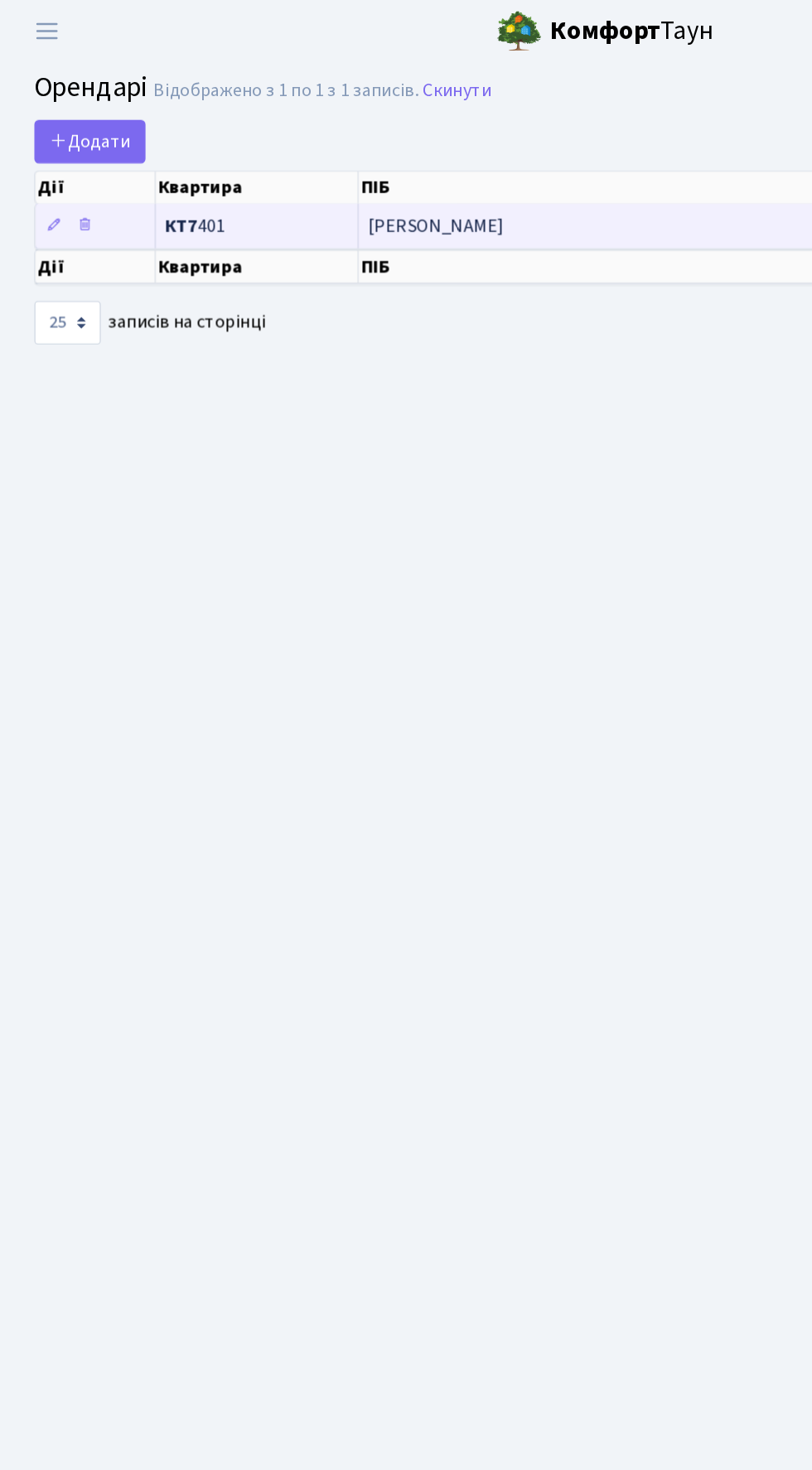
click at [302, 165] on span "[PERSON_NAME]" at bounding box center [448, 164] width 364 height 13
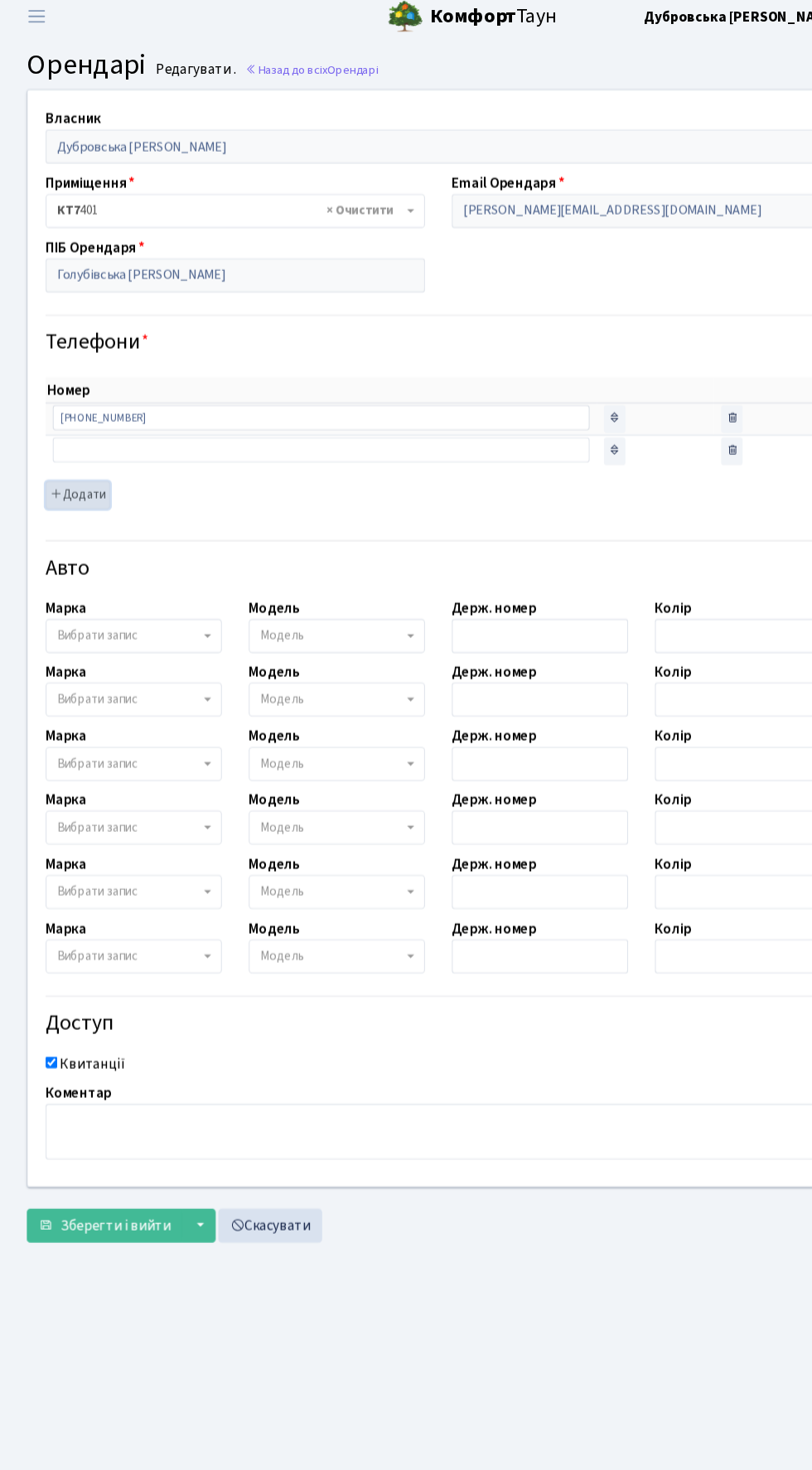
click at [70, 461] on button "Додати" at bounding box center [72, 466] width 59 height 26
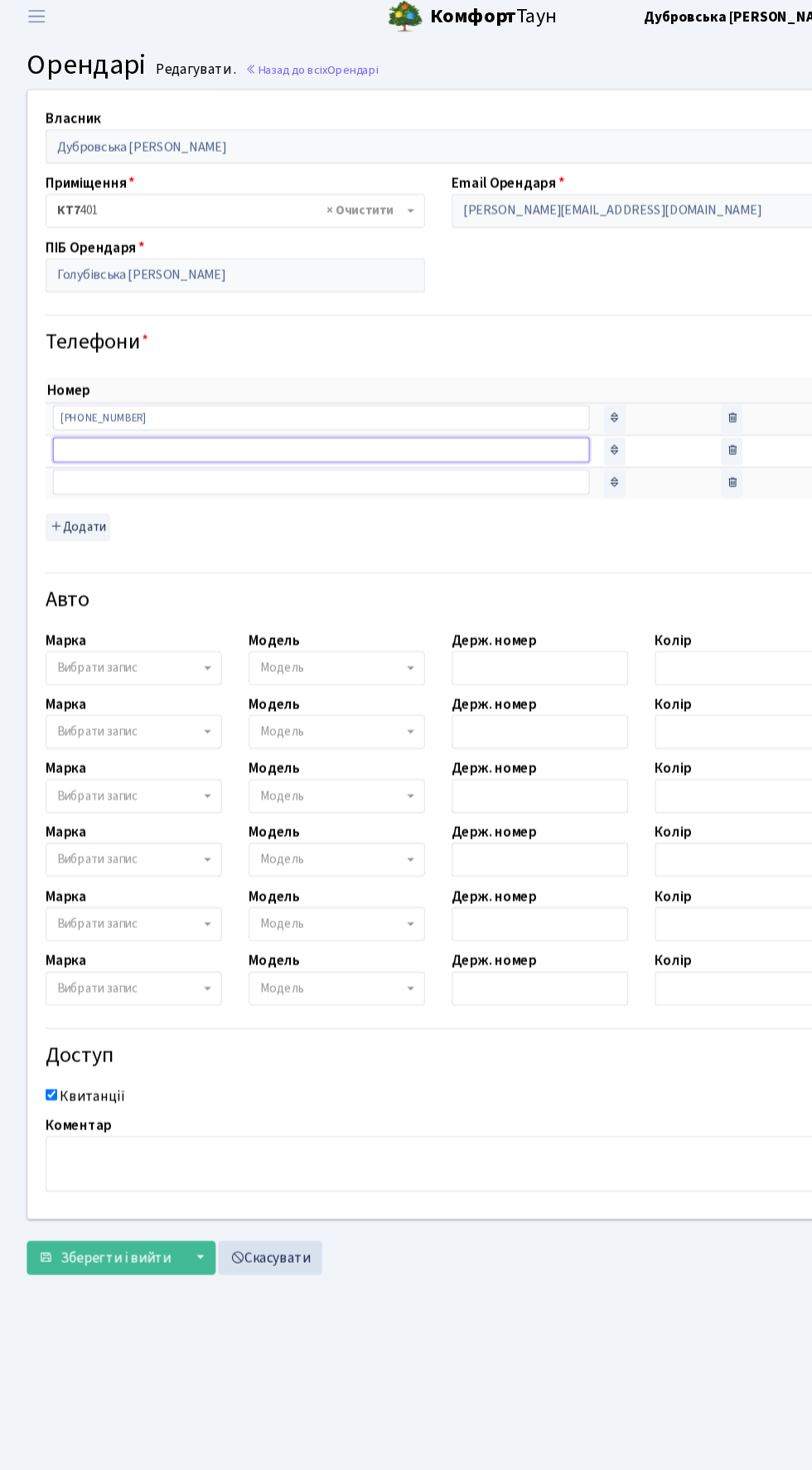
click at [117, 424] on input "text" at bounding box center [297, 424] width 497 height 23
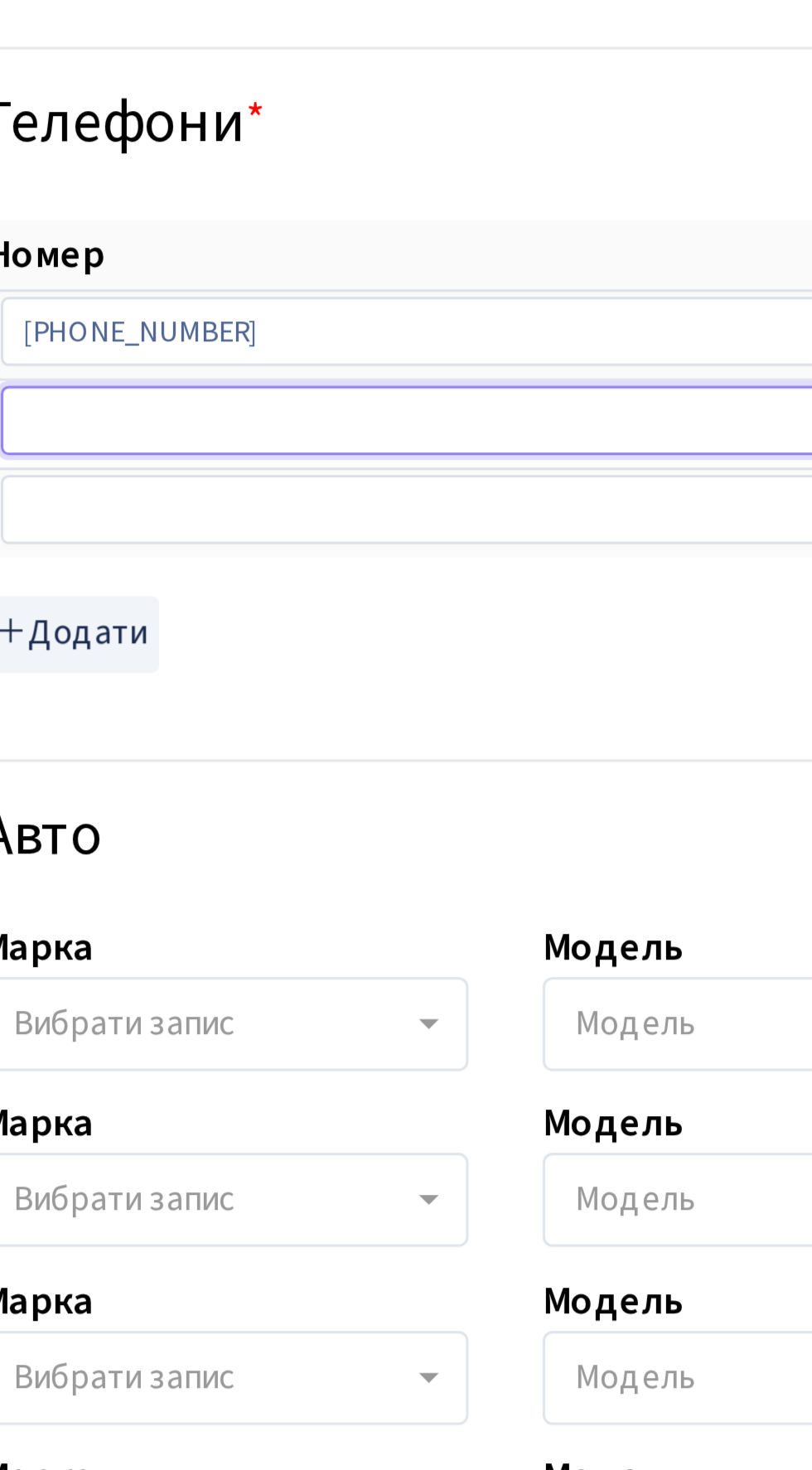
paste input "+380669722113"
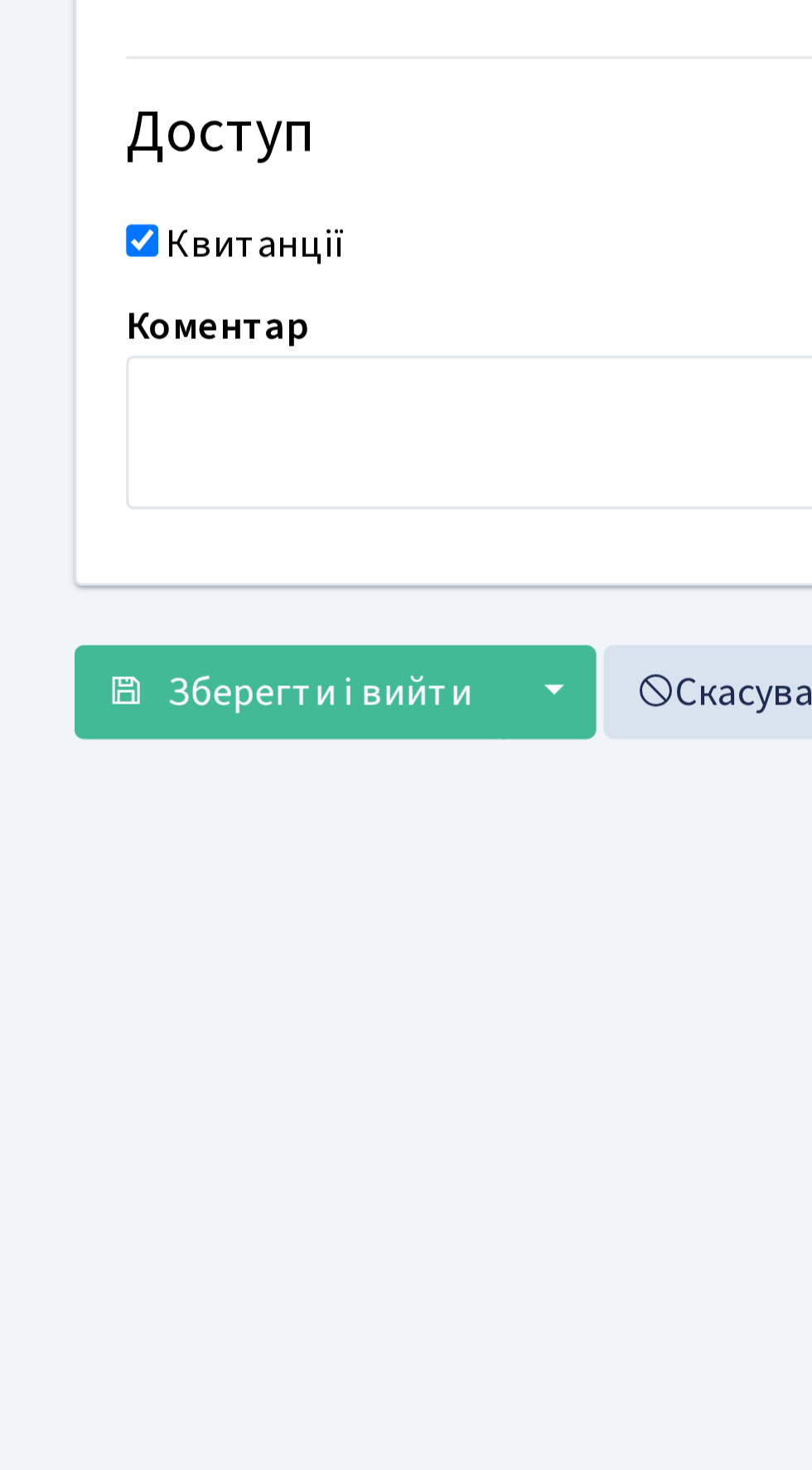
scroll to position [119, 0]
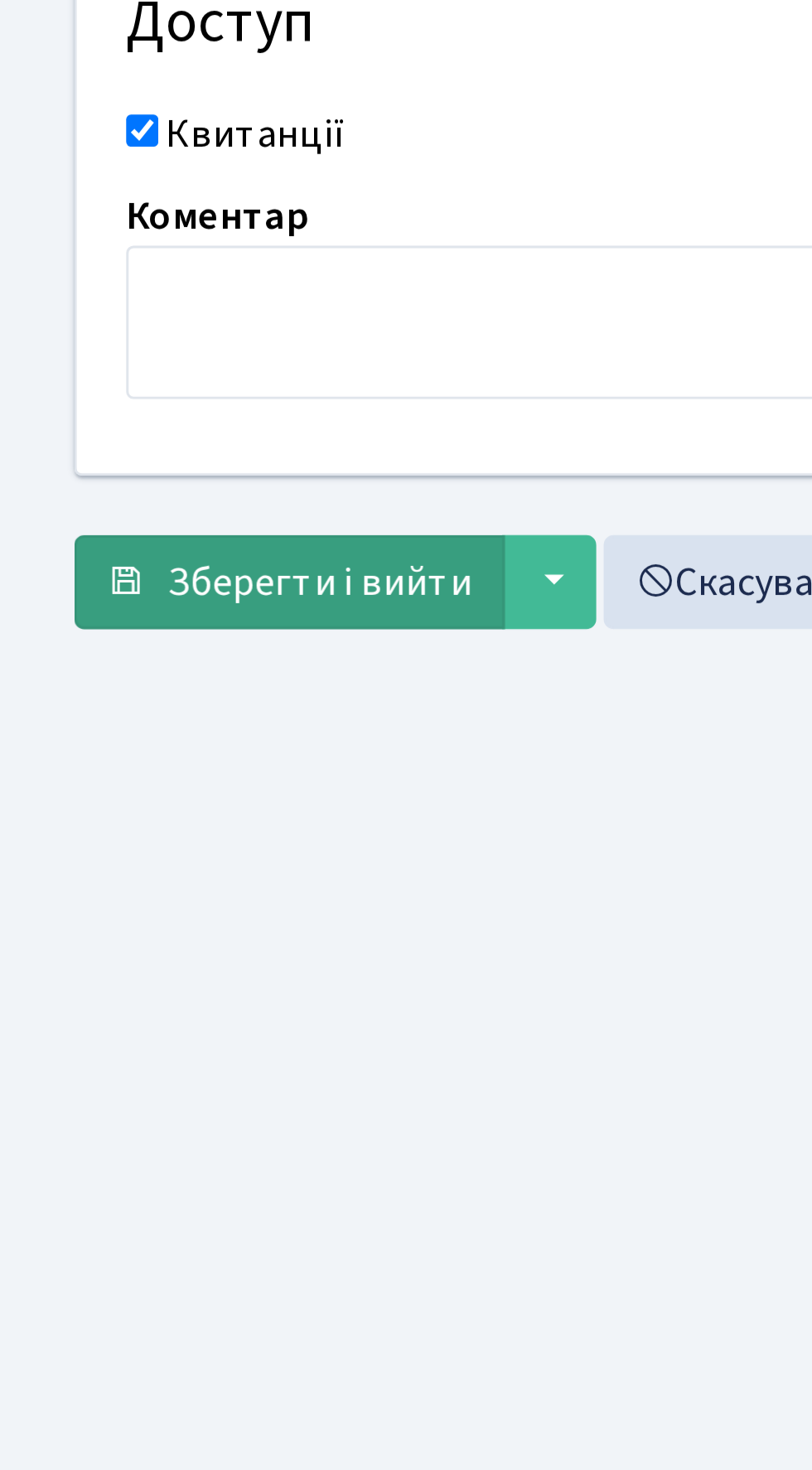
type input "+380669722113"
click at [77, 1164] on span "Зберегти і вийти" at bounding box center [107, 1173] width 102 height 19
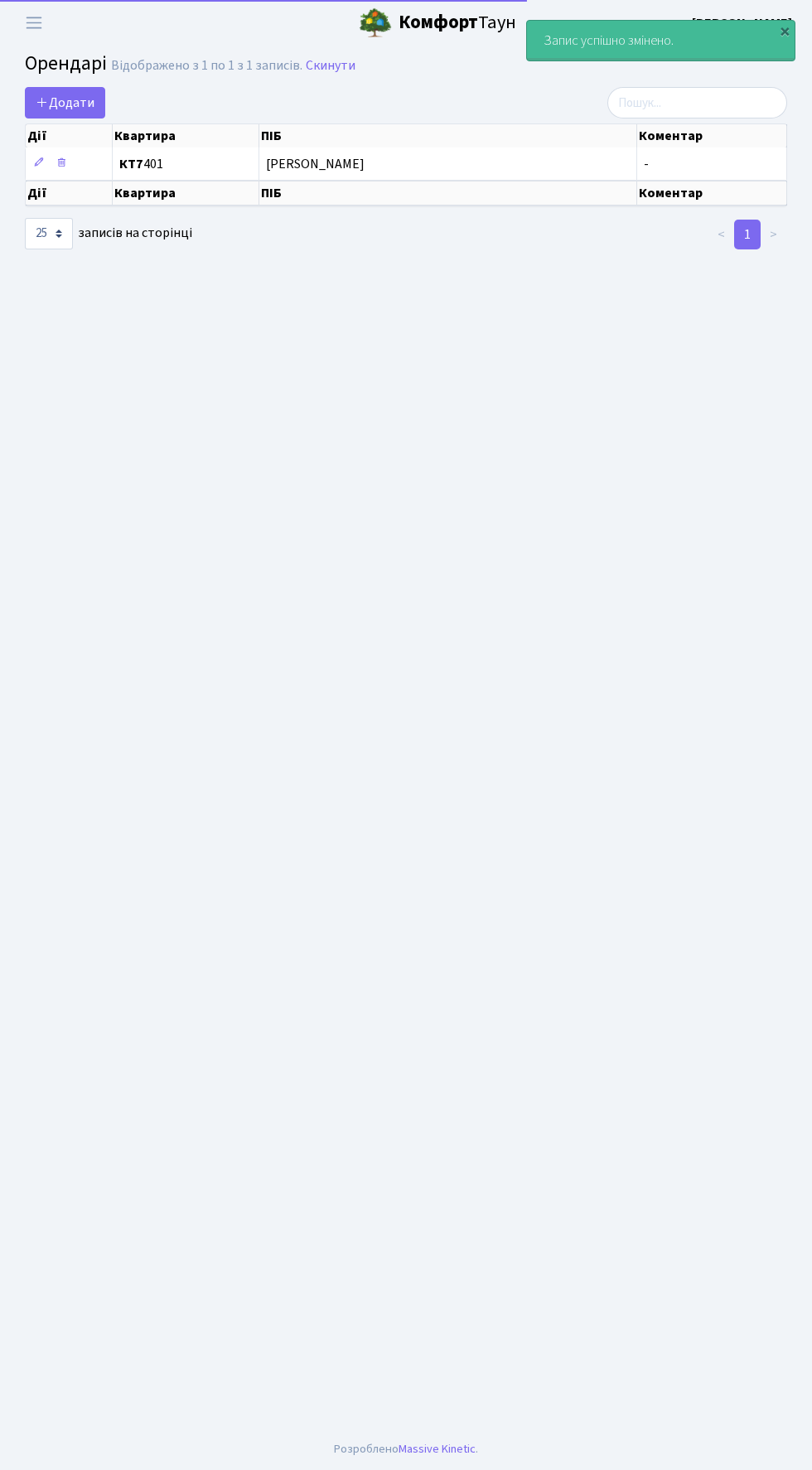
select select "25"
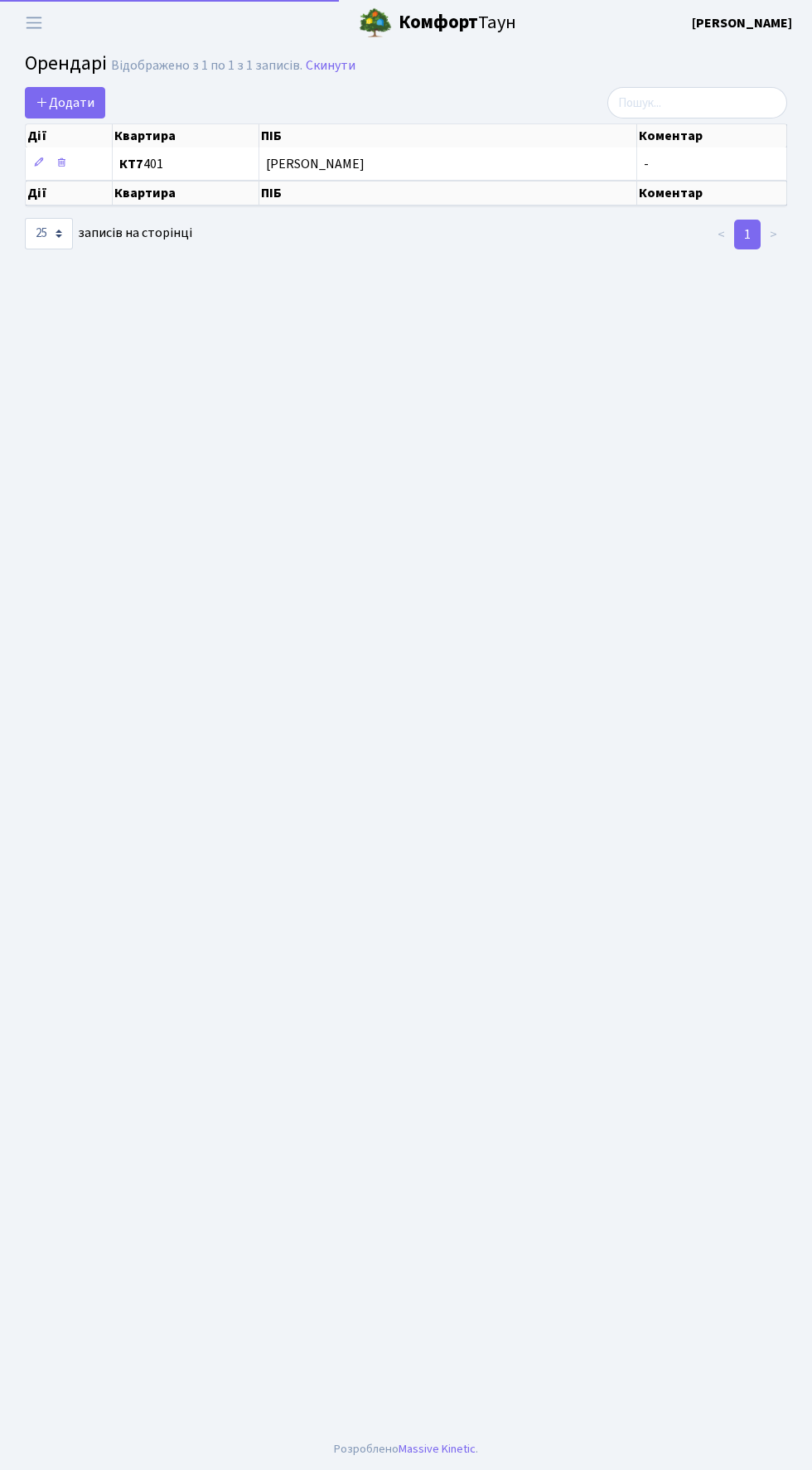
select select "25"
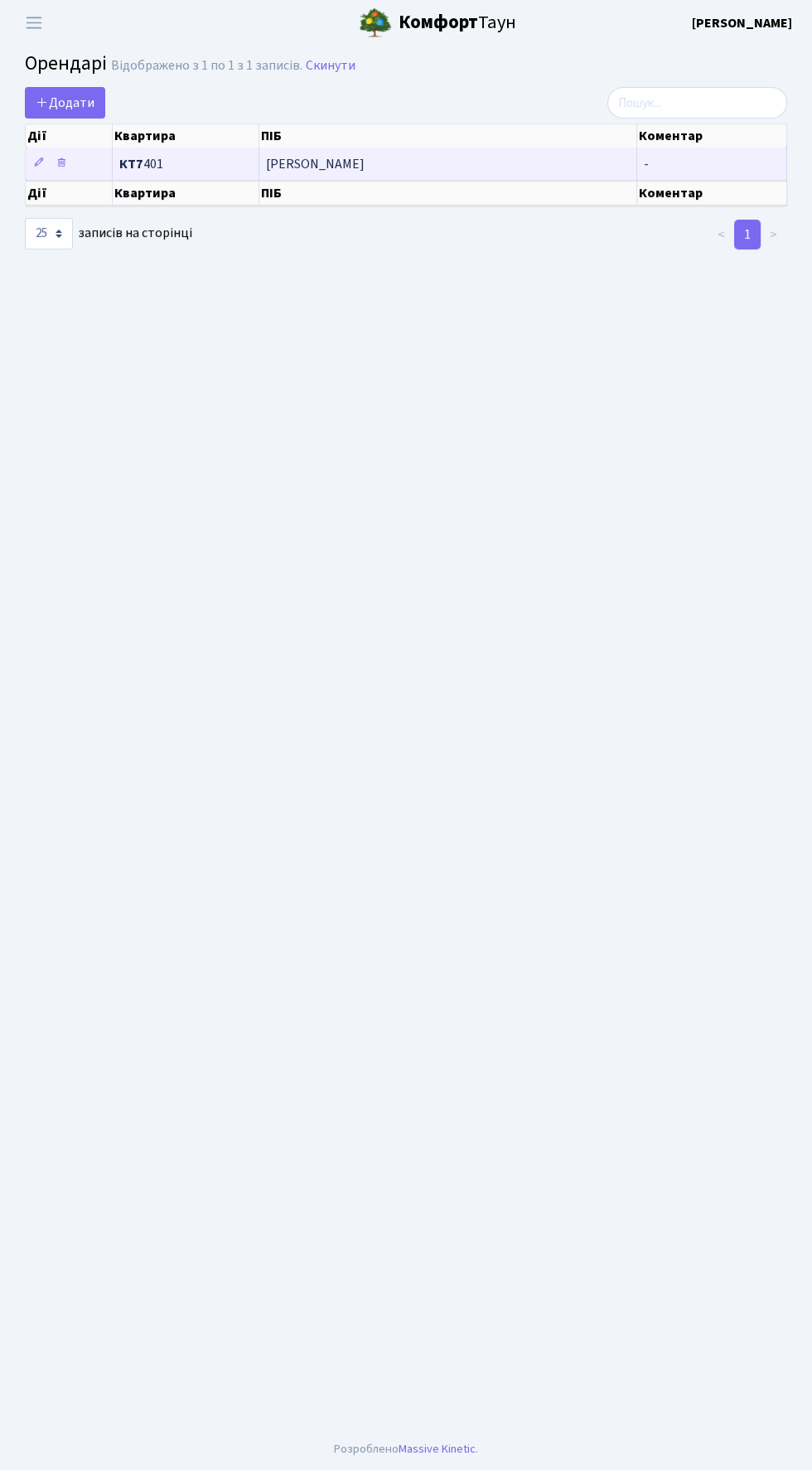
click at [321, 167] on span "Голубівська [PERSON_NAME]" at bounding box center [448, 164] width 364 height 13
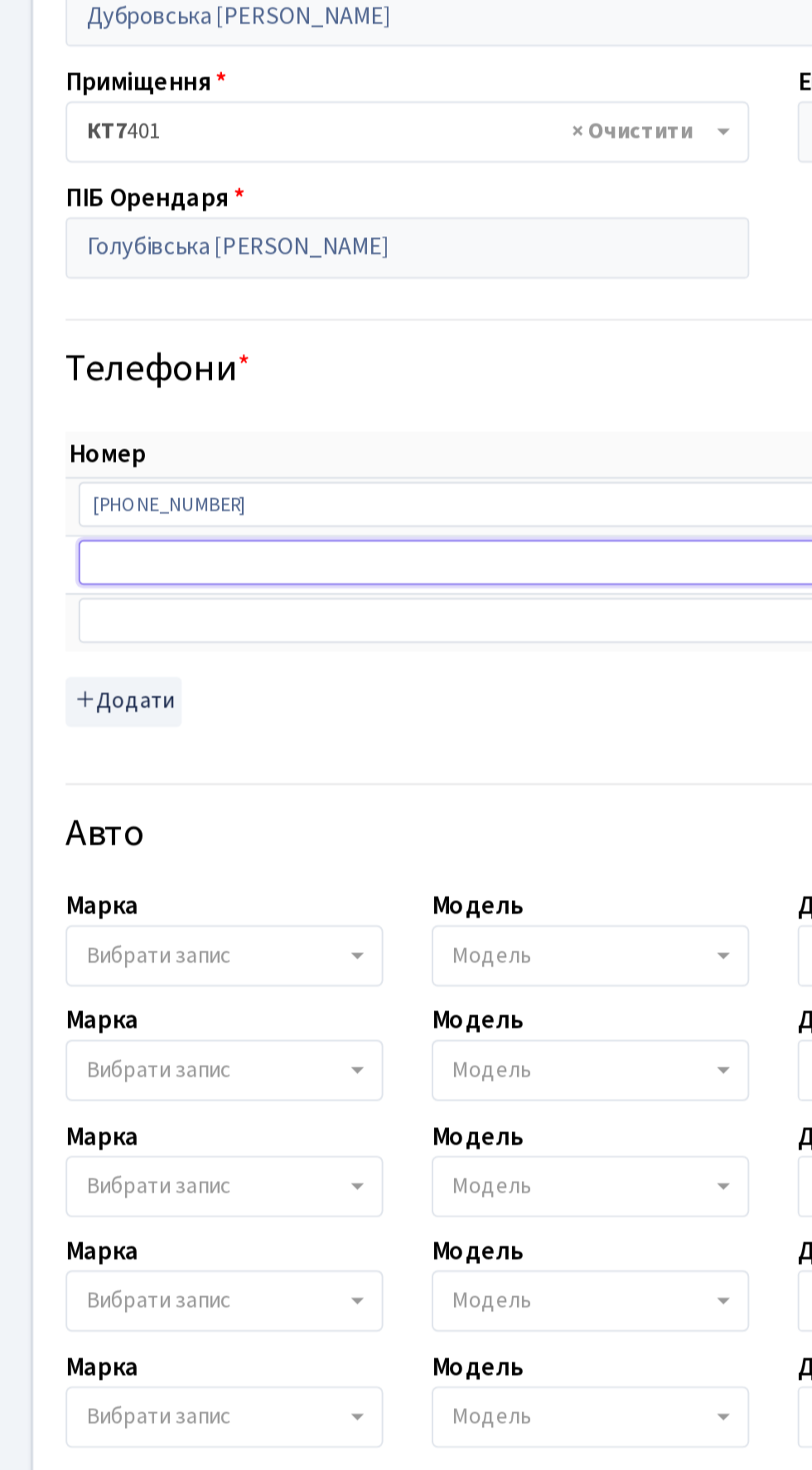
click at [80, 422] on input "text" at bounding box center [297, 424] width 497 height 23
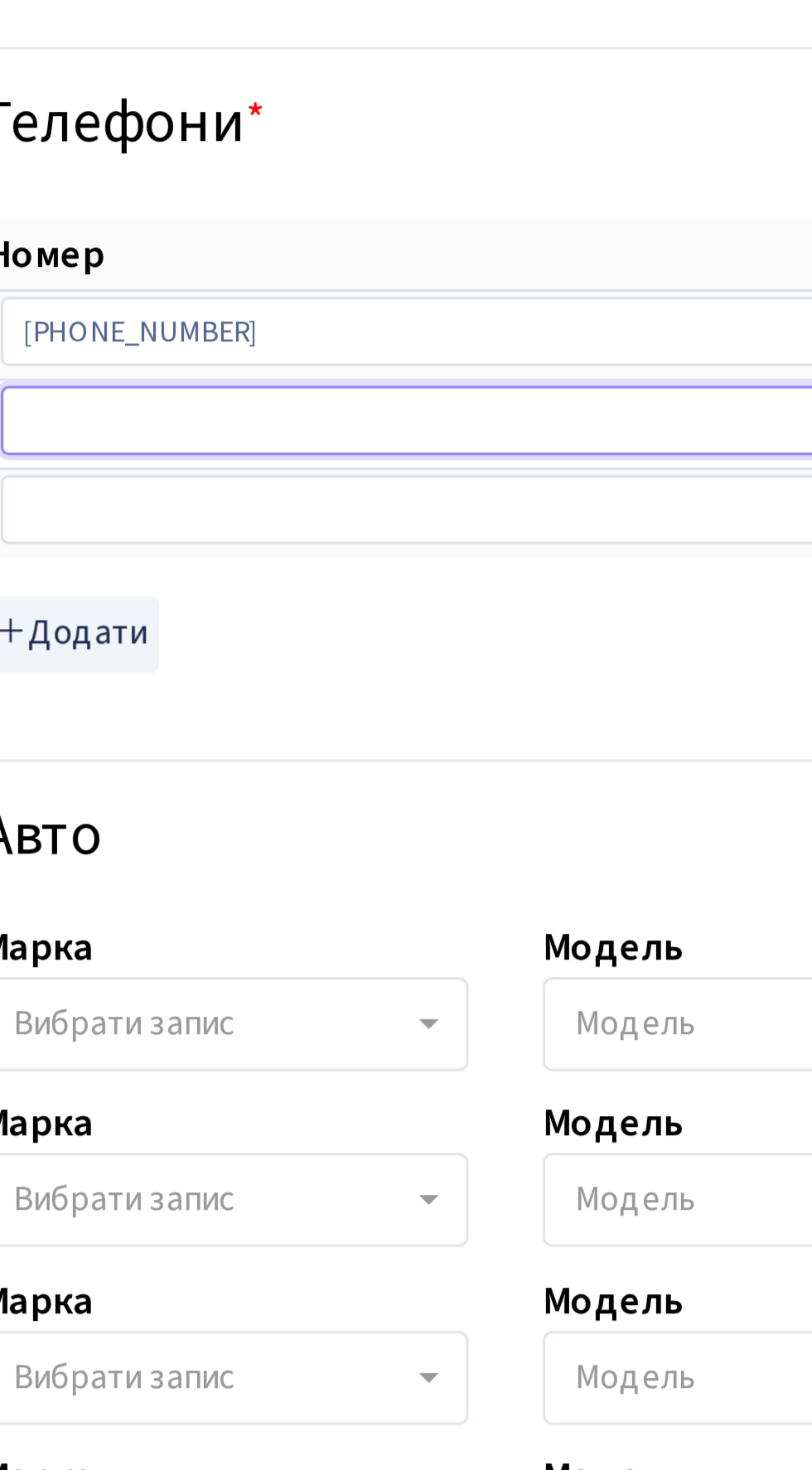
click at [80, 424] on input "text" at bounding box center [297, 424] width 497 height 23
paste input "+380669722113"
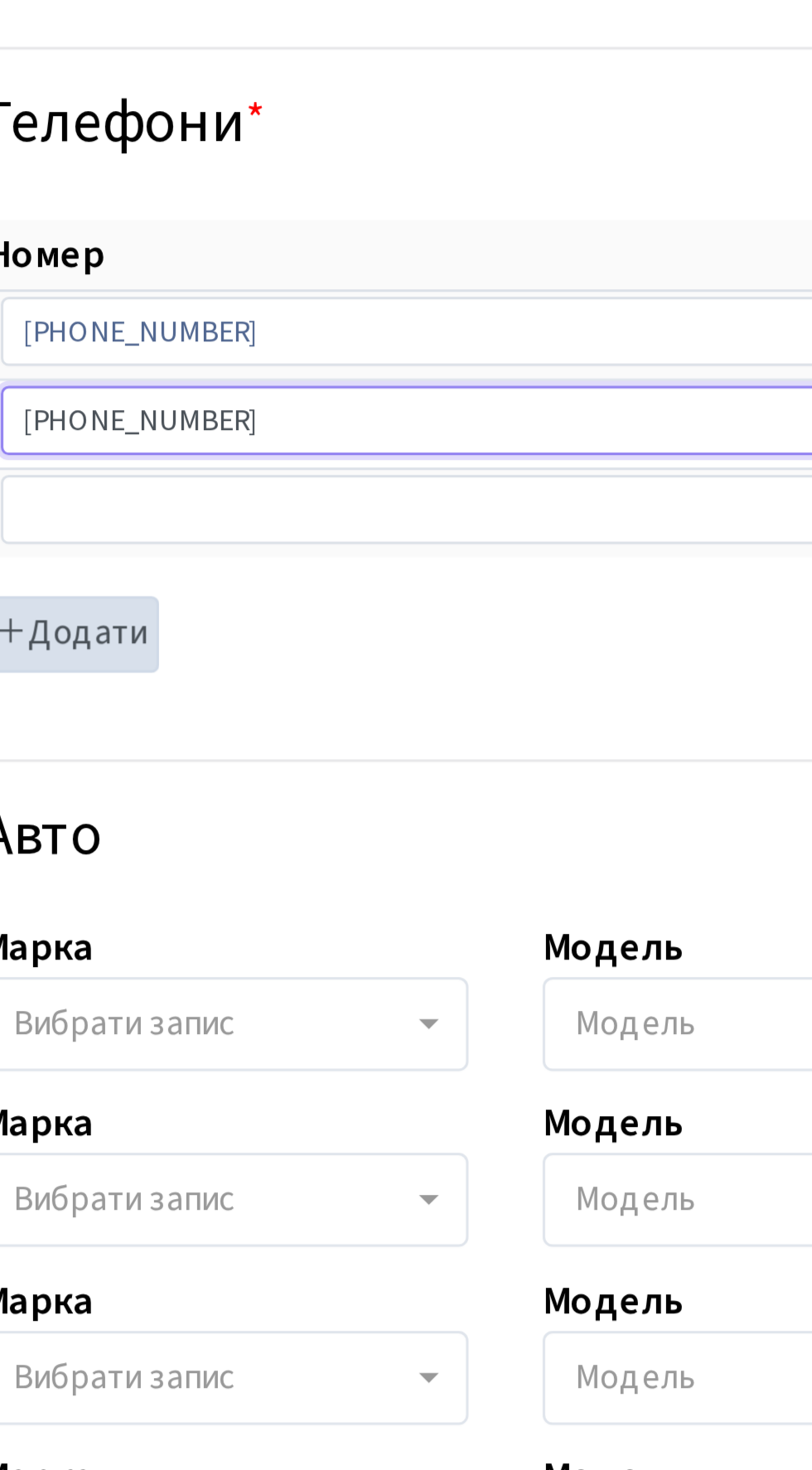
type input "[PHONE_NUMBER]"
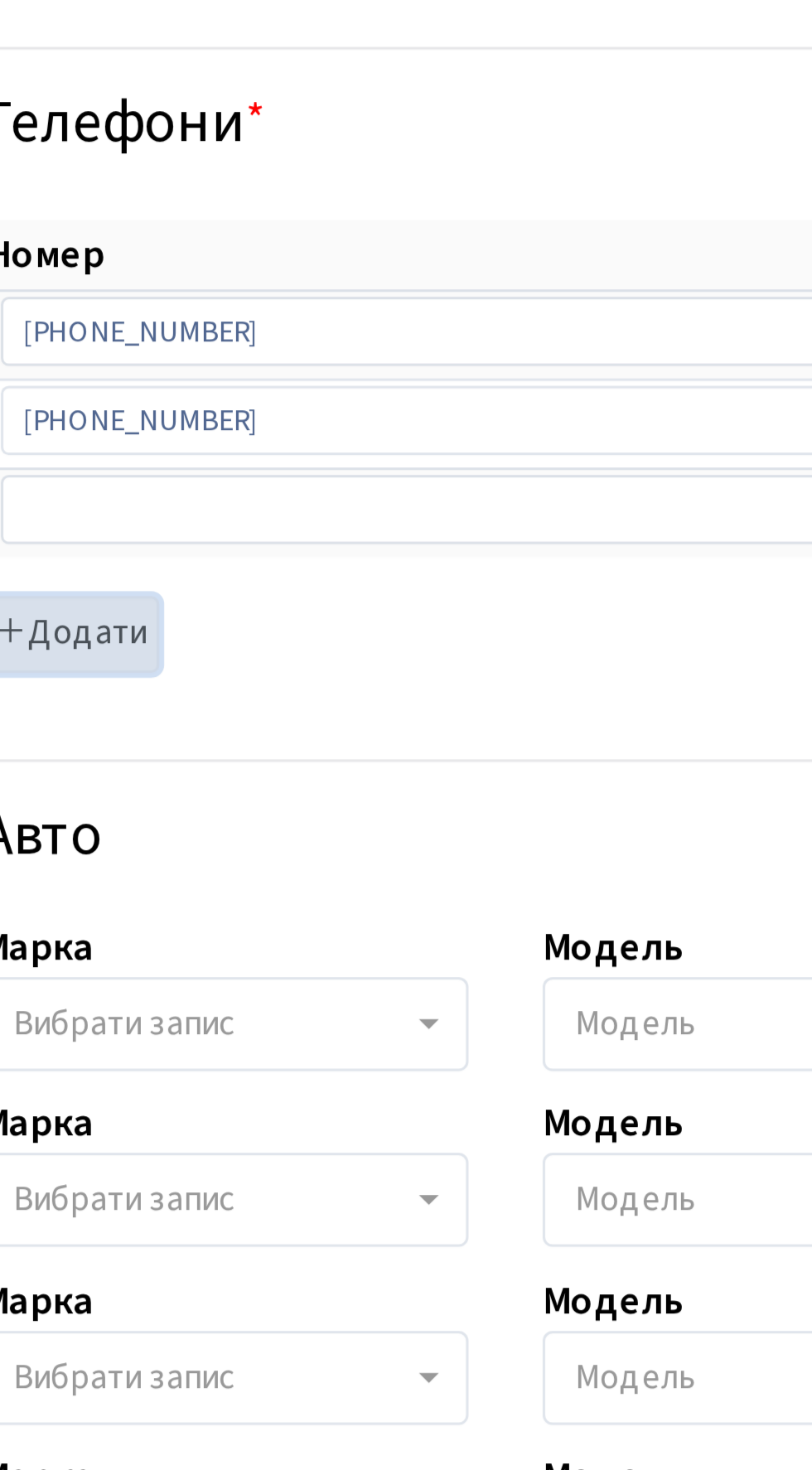
click at [72, 492] on button "Додати" at bounding box center [72, 496] width 59 height 26
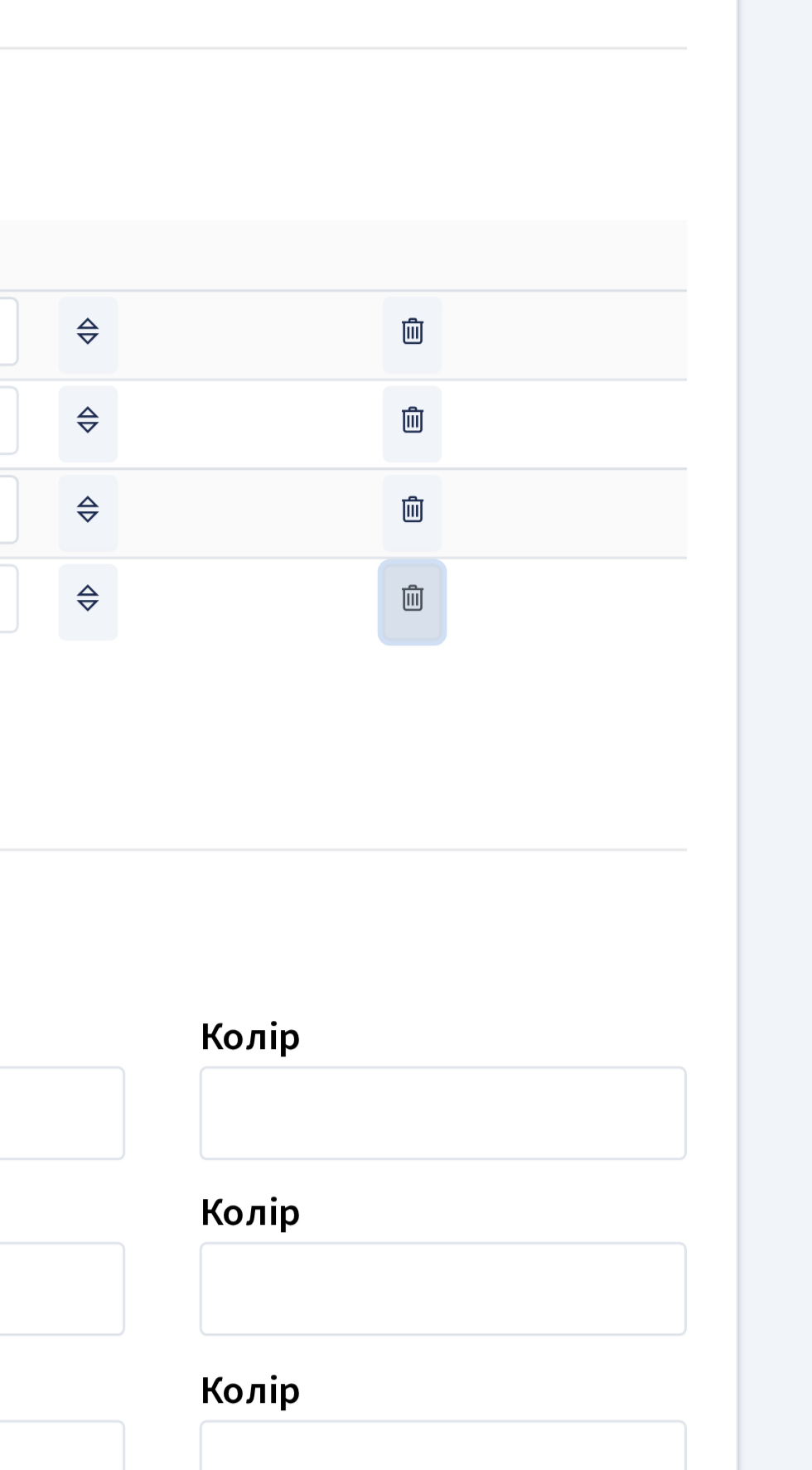
click at [674, 489] on button "delete item" at bounding box center [678, 485] width 19 height 26
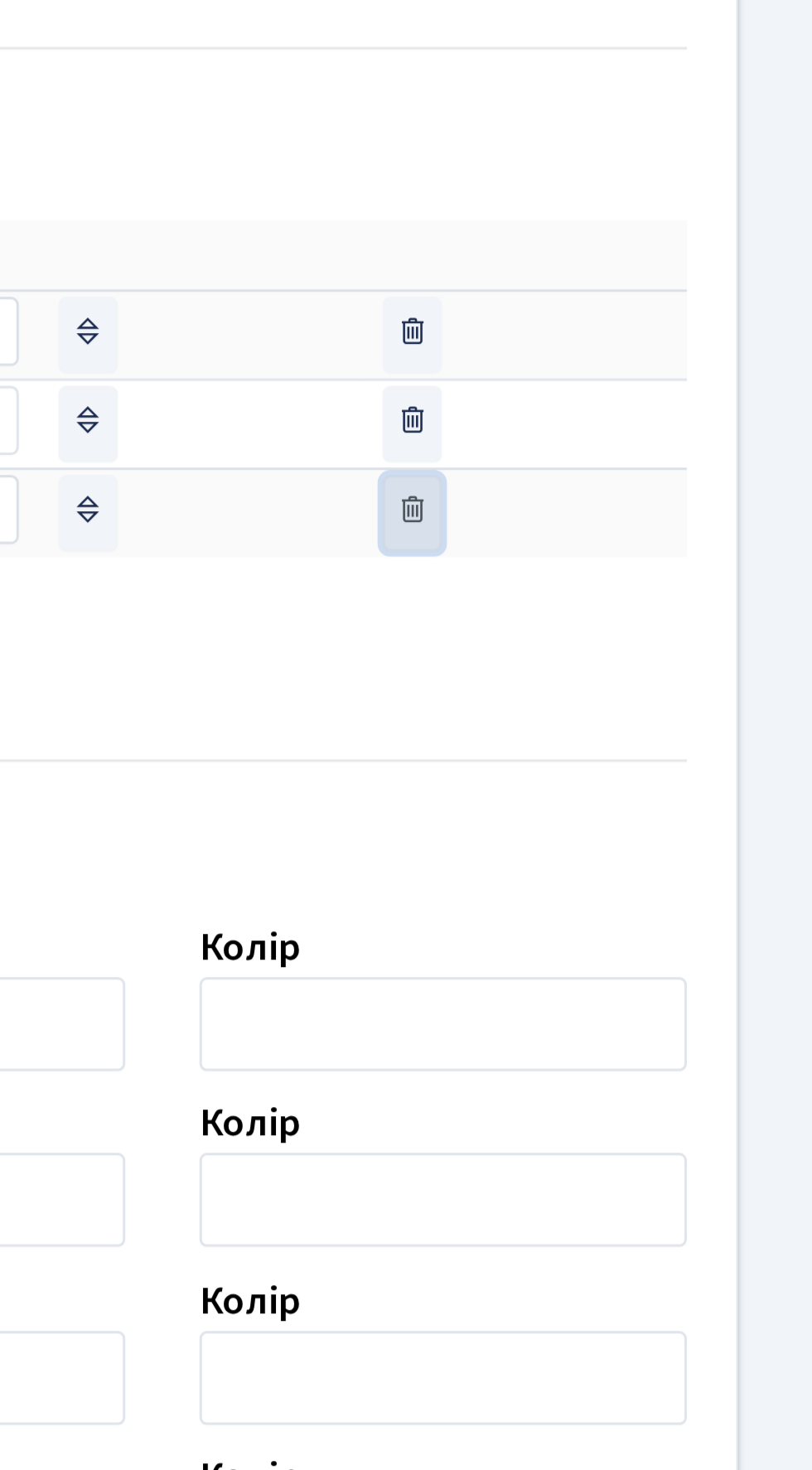
click at [679, 454] on icon "button" at bounding box center [677, 454] width 11 height 12
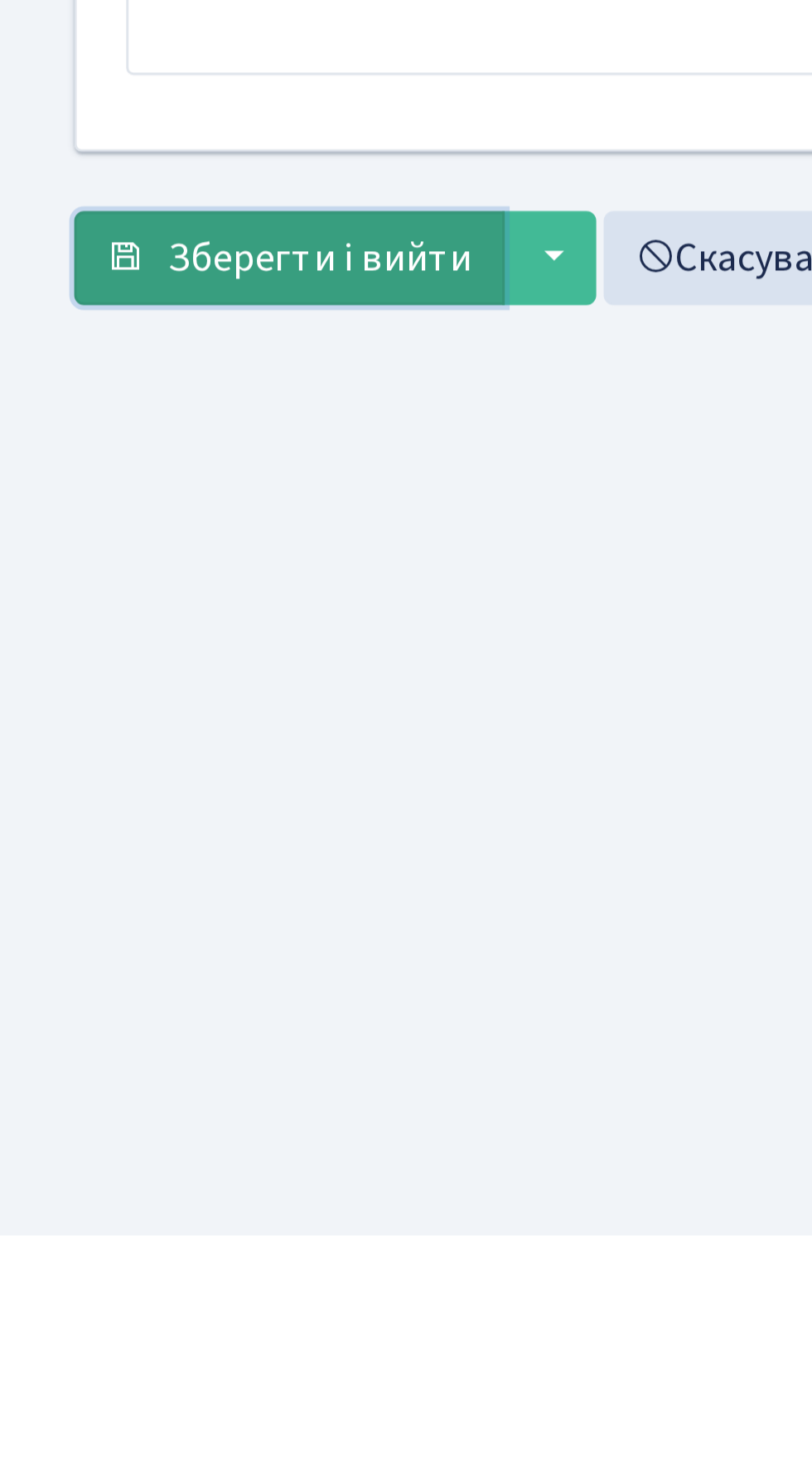
click at [81, 1150] on button "Зберегти і вийти" at bounding box center [96, 1143] width 144 height 32
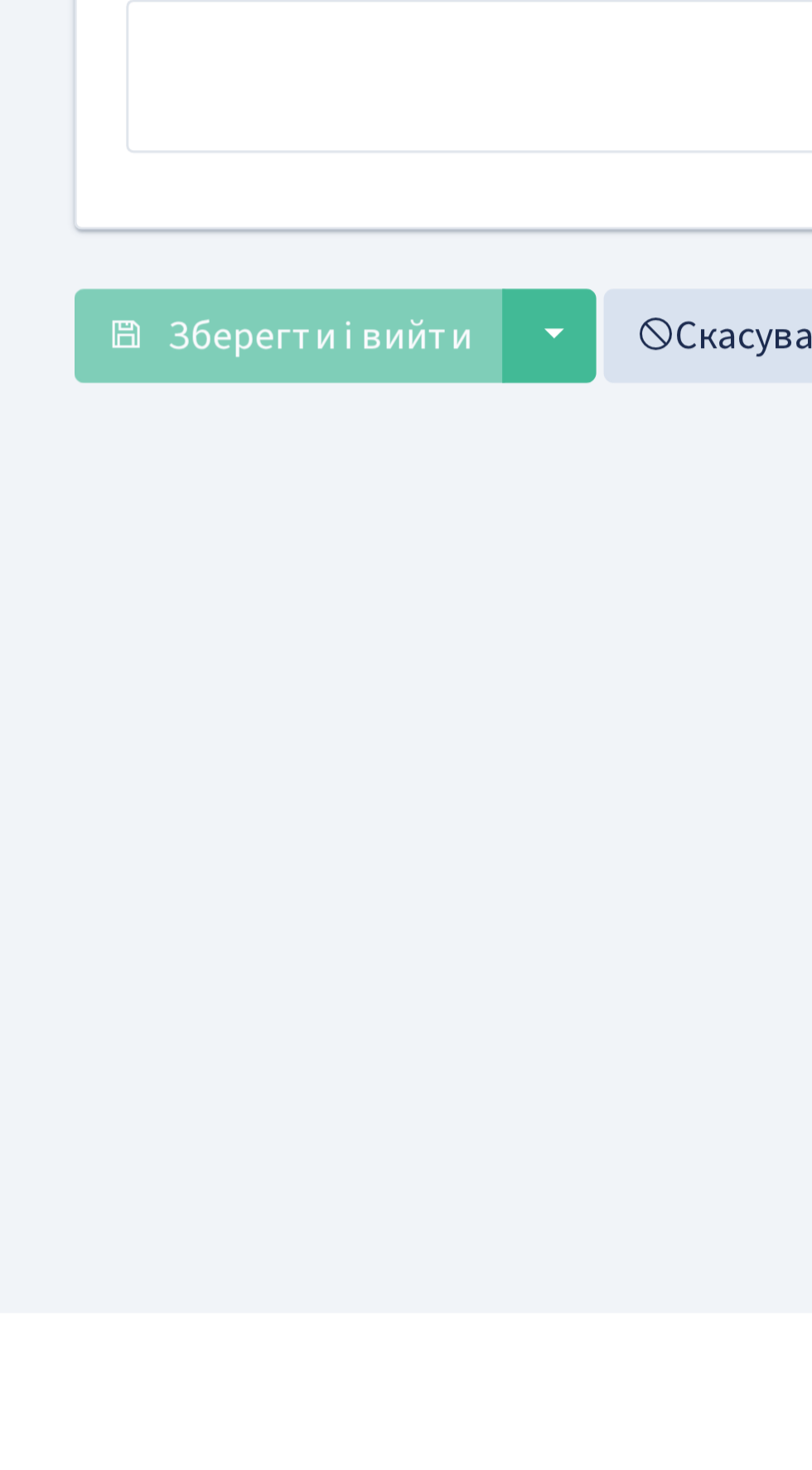
scroll to position [116, 0]
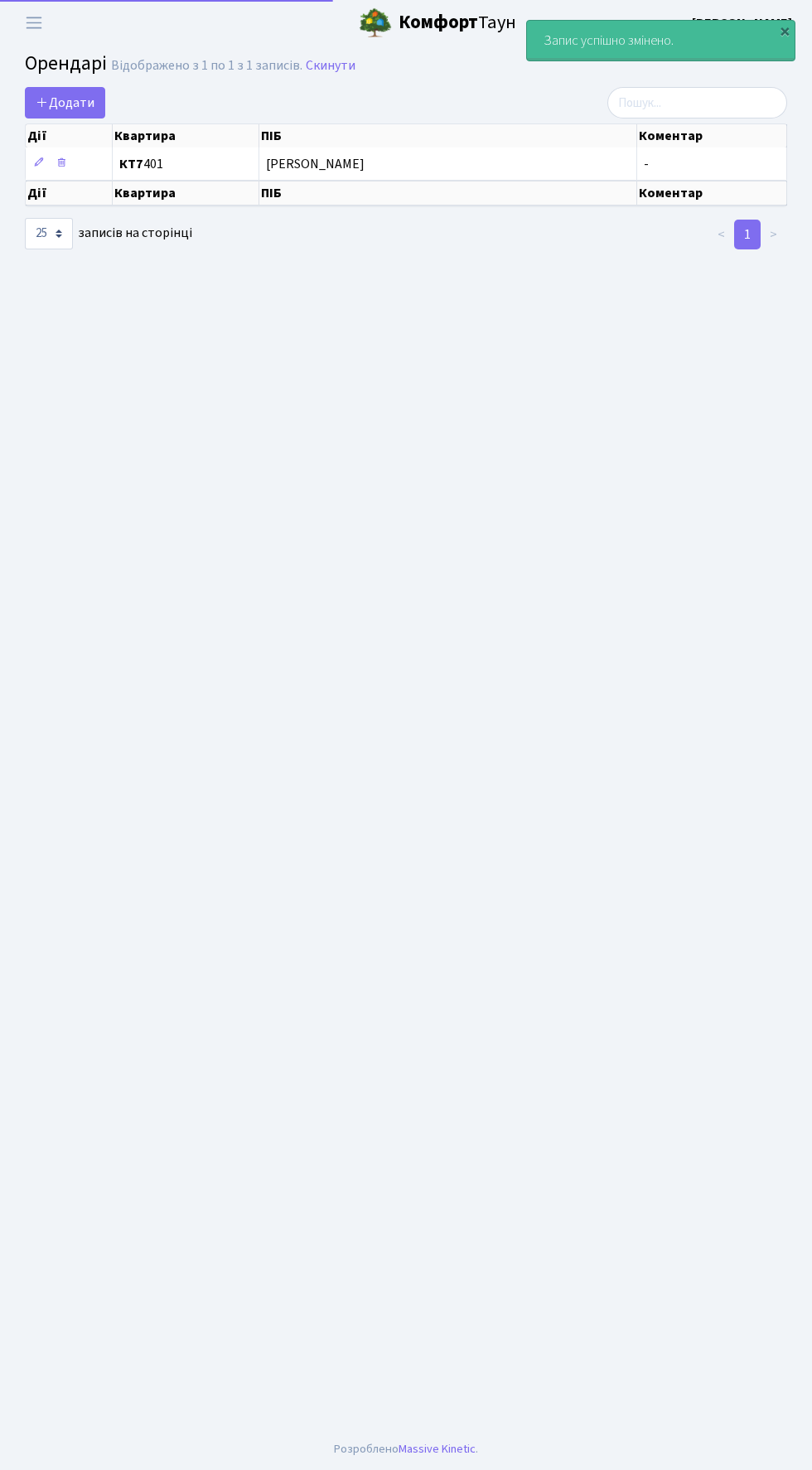
select select "25"
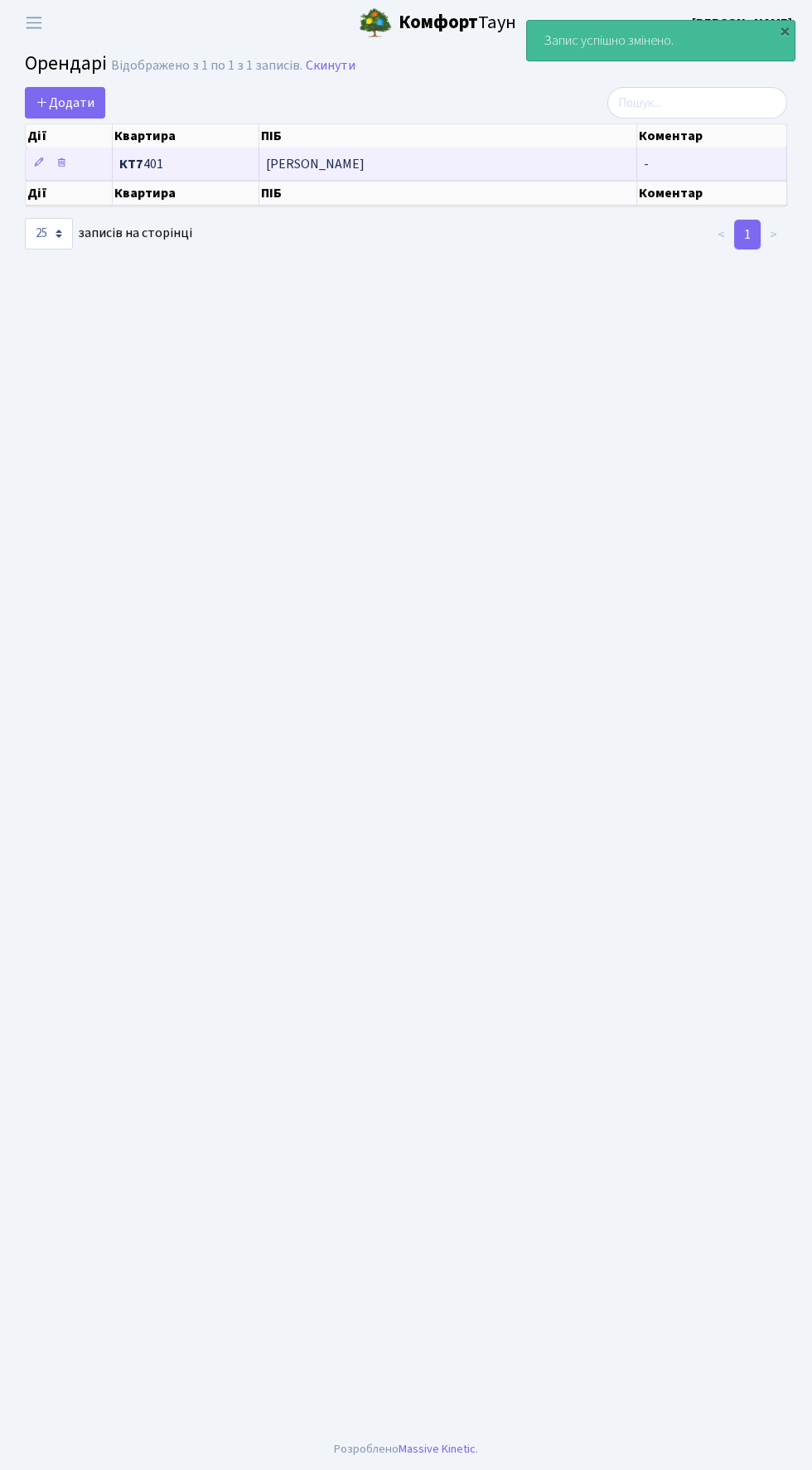
click at [319, 164] on span "Голубівська [PERSON_NAME]" at bounding box center [448, 164] width 364 height 13
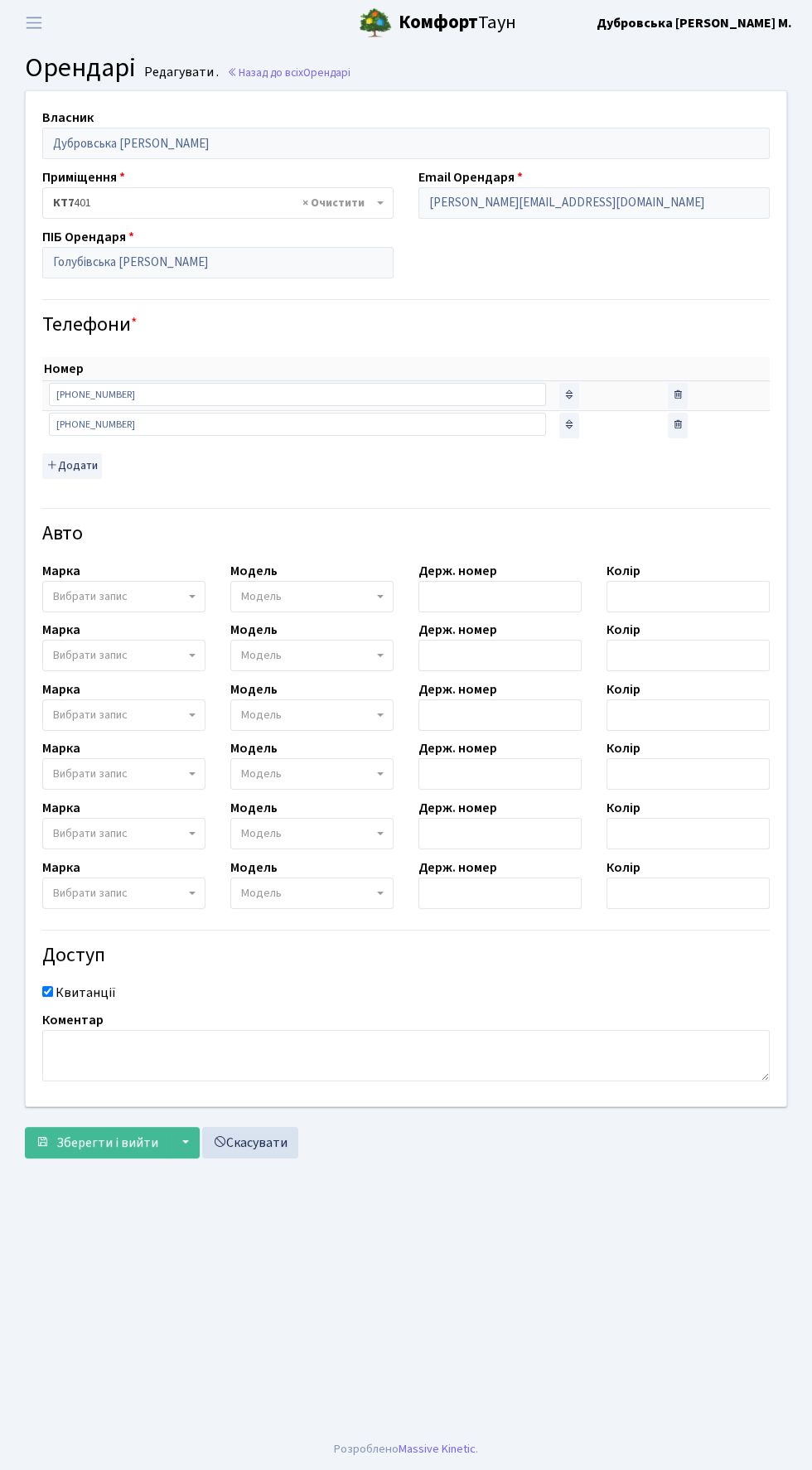
click at [417, 31] on b "Комфорт" at bounding box center [438, 22] width 80 height 27
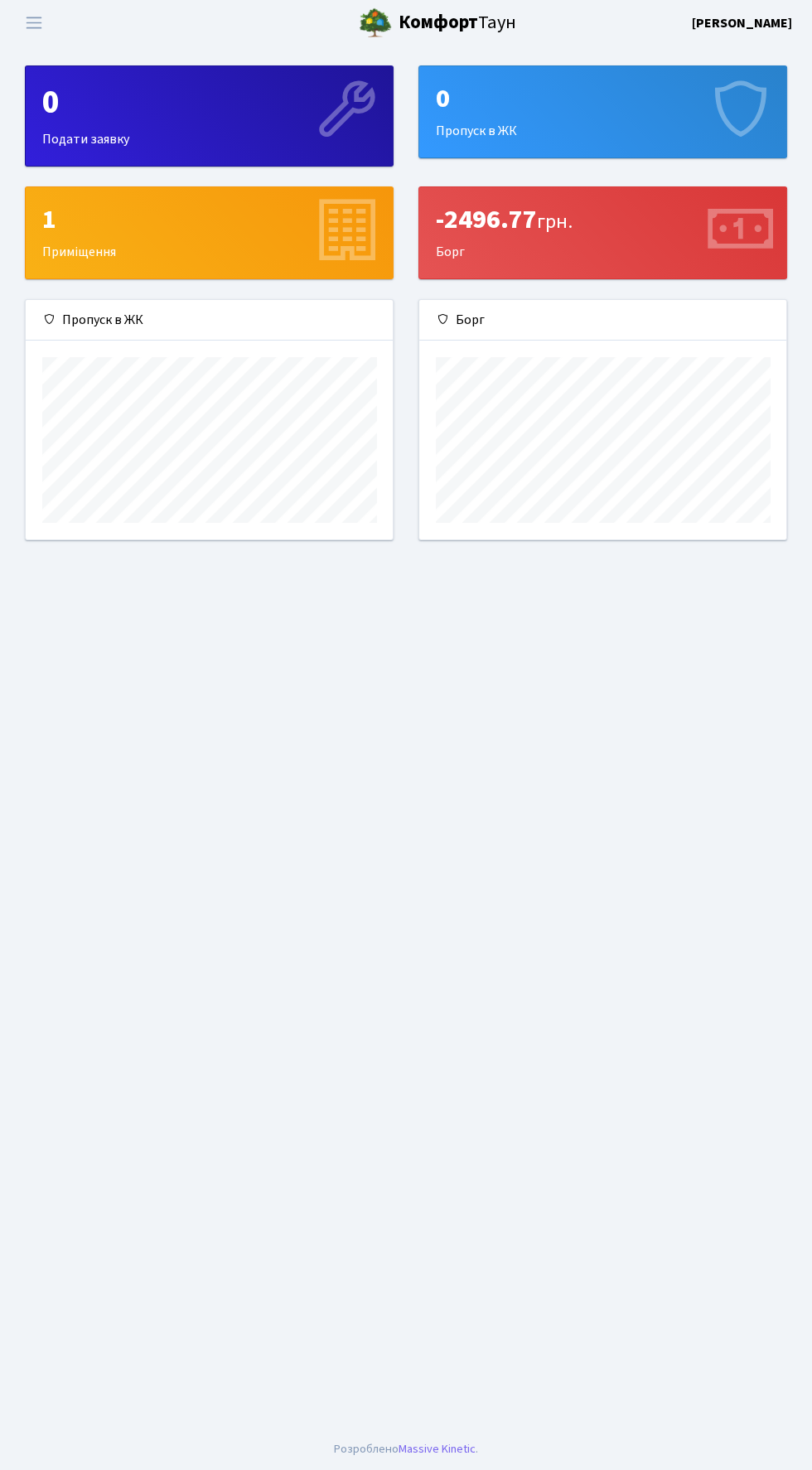
scroll to position [239, 367]
click at [37, 22] on span "Переключити навігацію" at bounding box center [34, 23] width 25 height 19
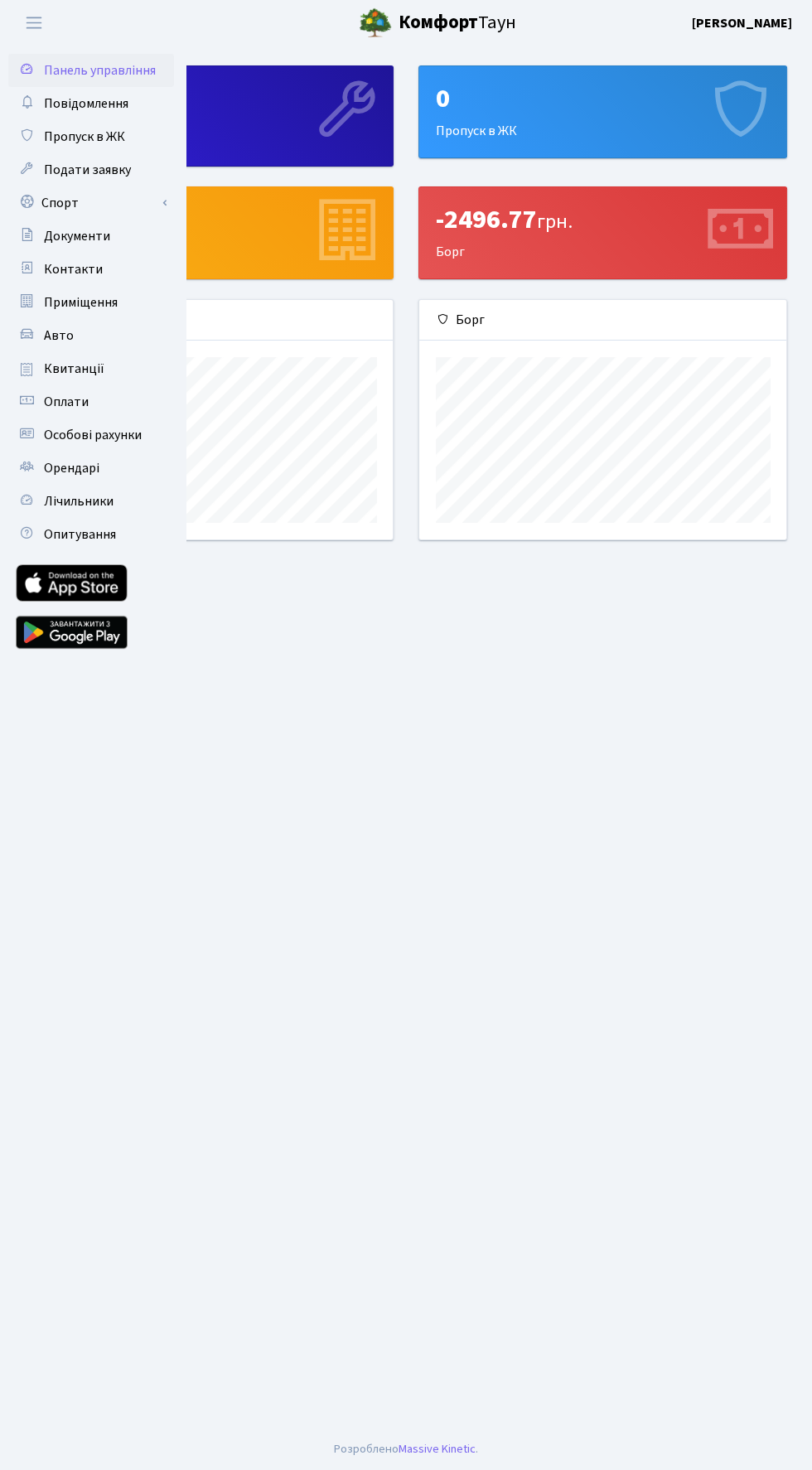
click at [69, 598] on link at bounding box center [72, 583] width 111 height 37
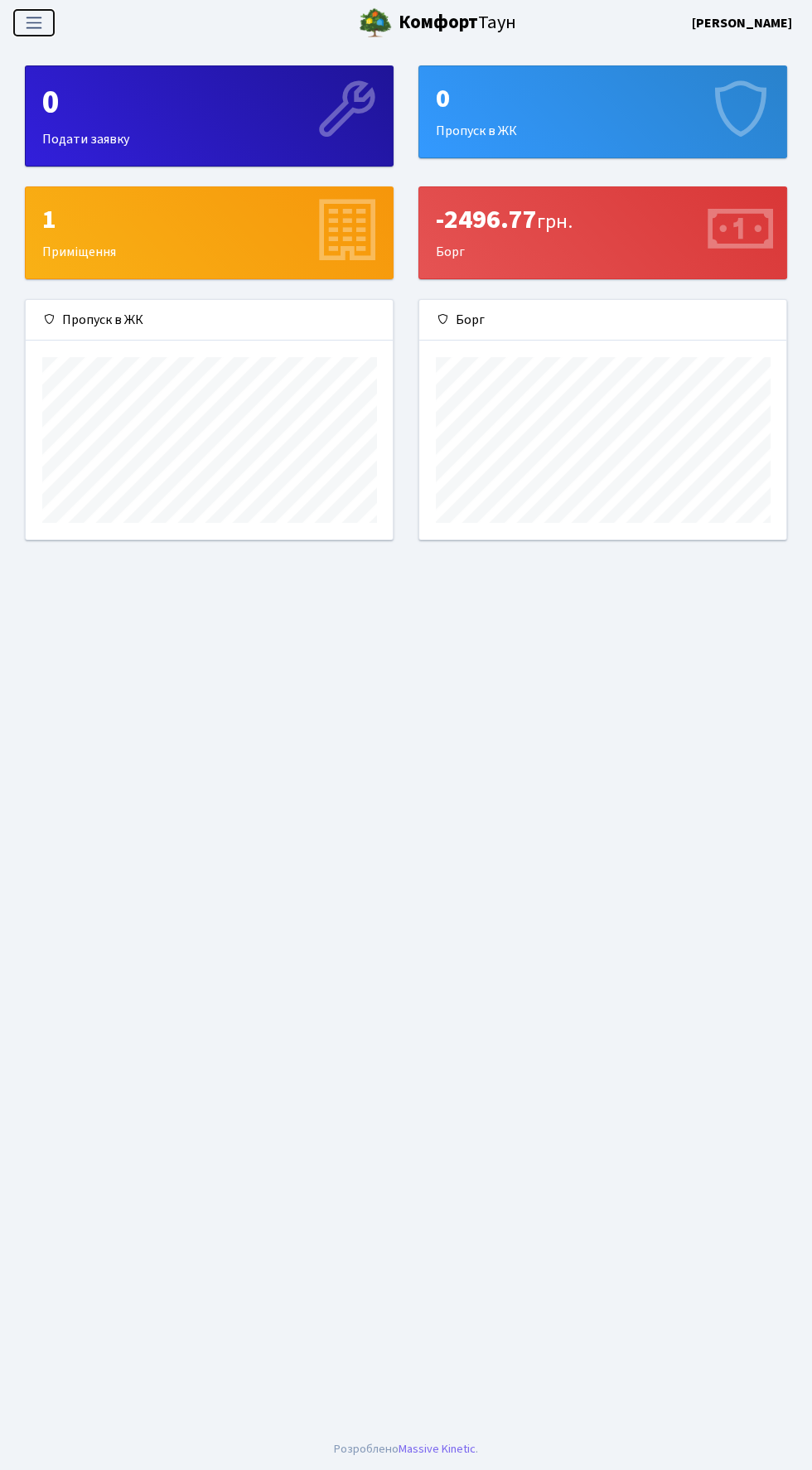
click at [33, 22] on span "Переключити навігацію" at bounding box center [34, 23] width 25 height 19
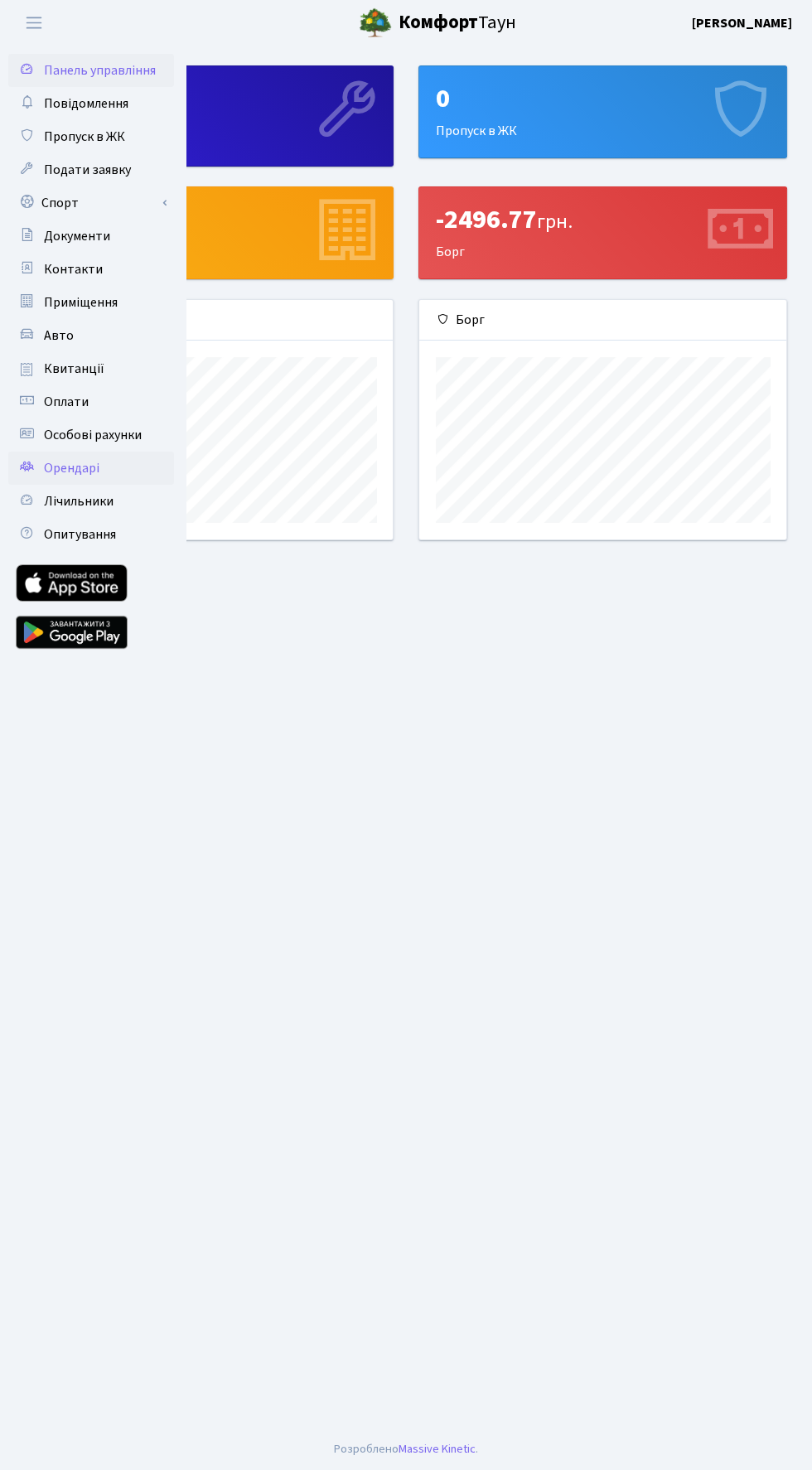
click at [49, 471] on span "Орендарі" at bounding box center [72, 468] width 56 height 19
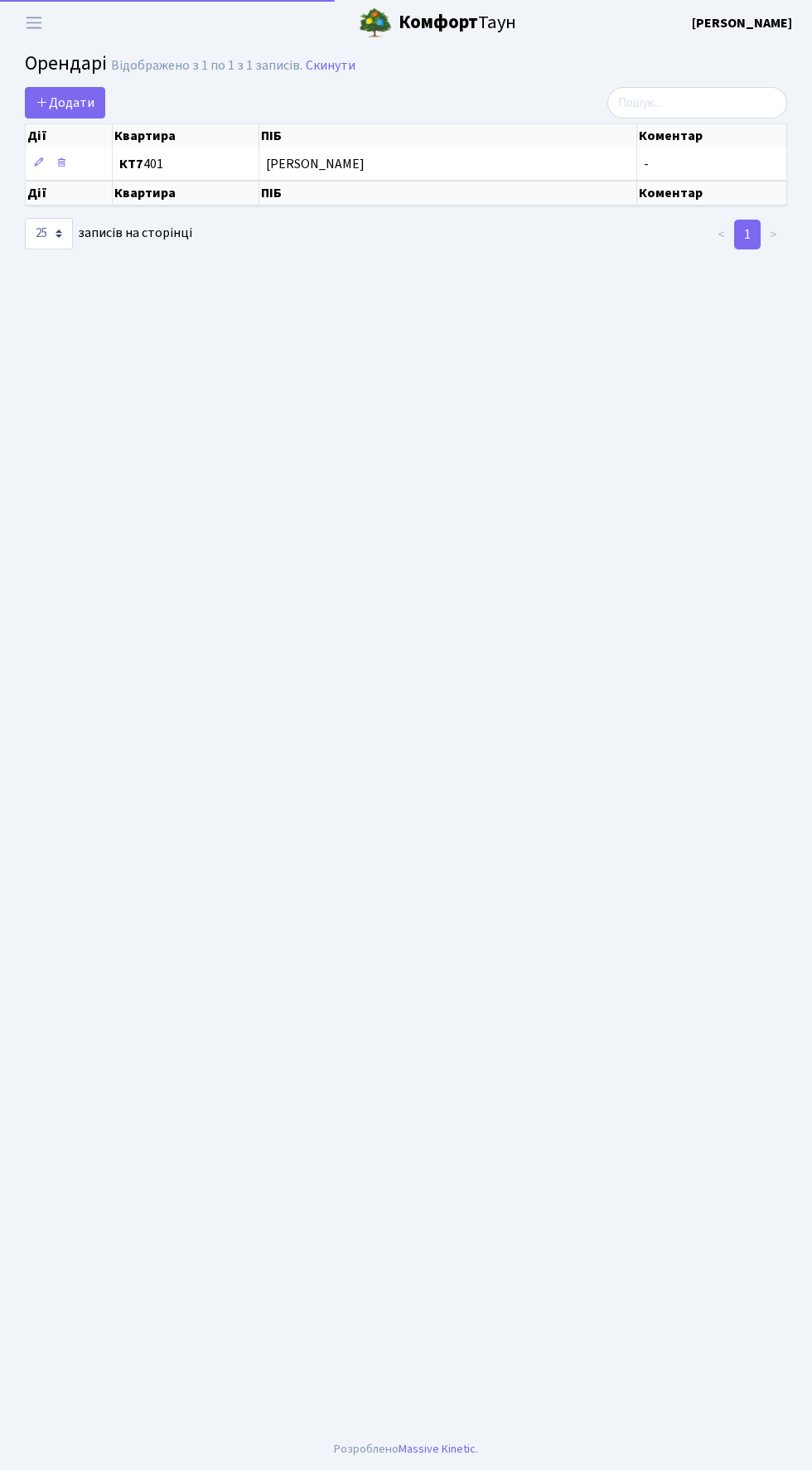
select select "25"
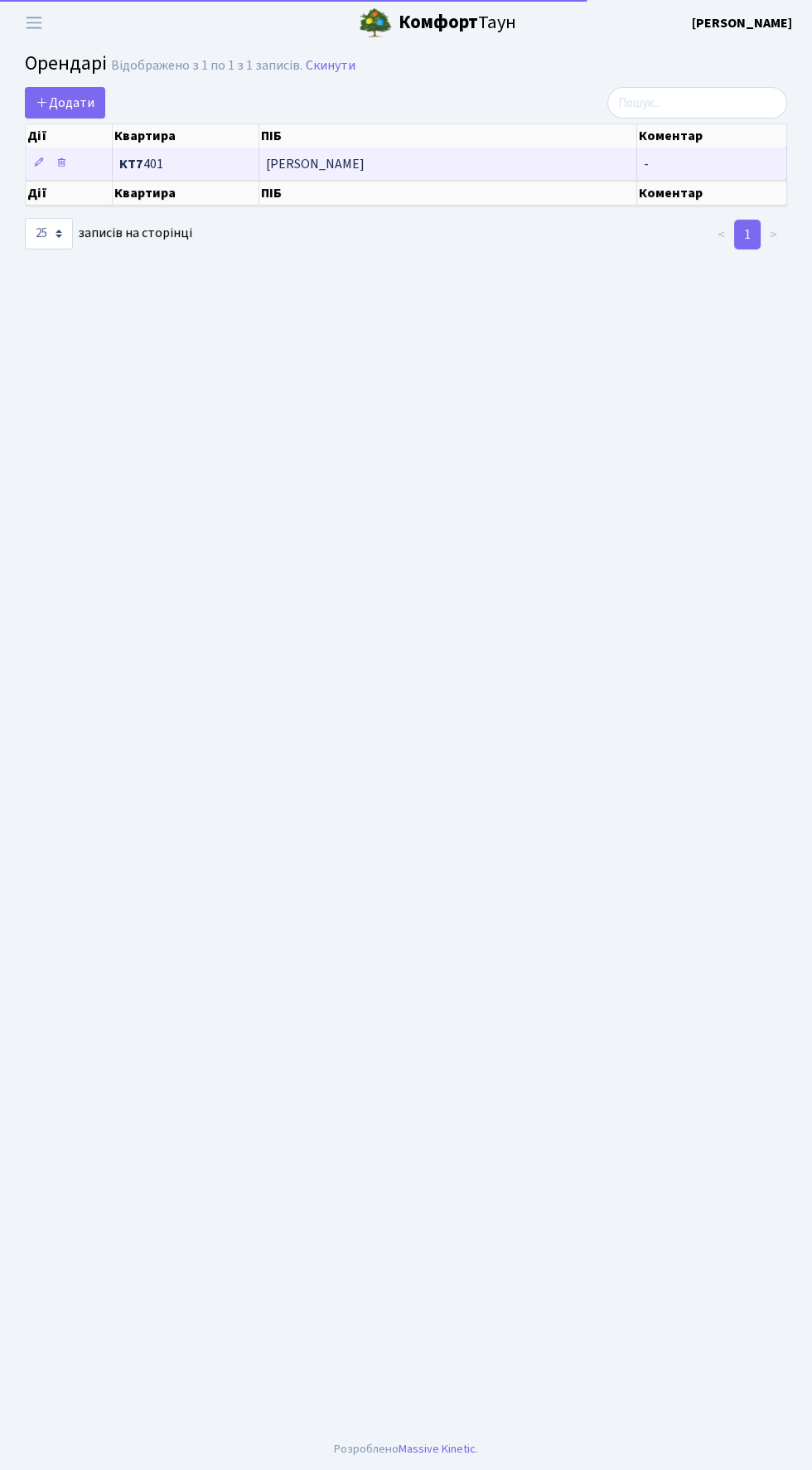
click at [306, 170] on td "Голубівська [PERSON_NAME]" at bounding box center [448, 164] width 378 height 33
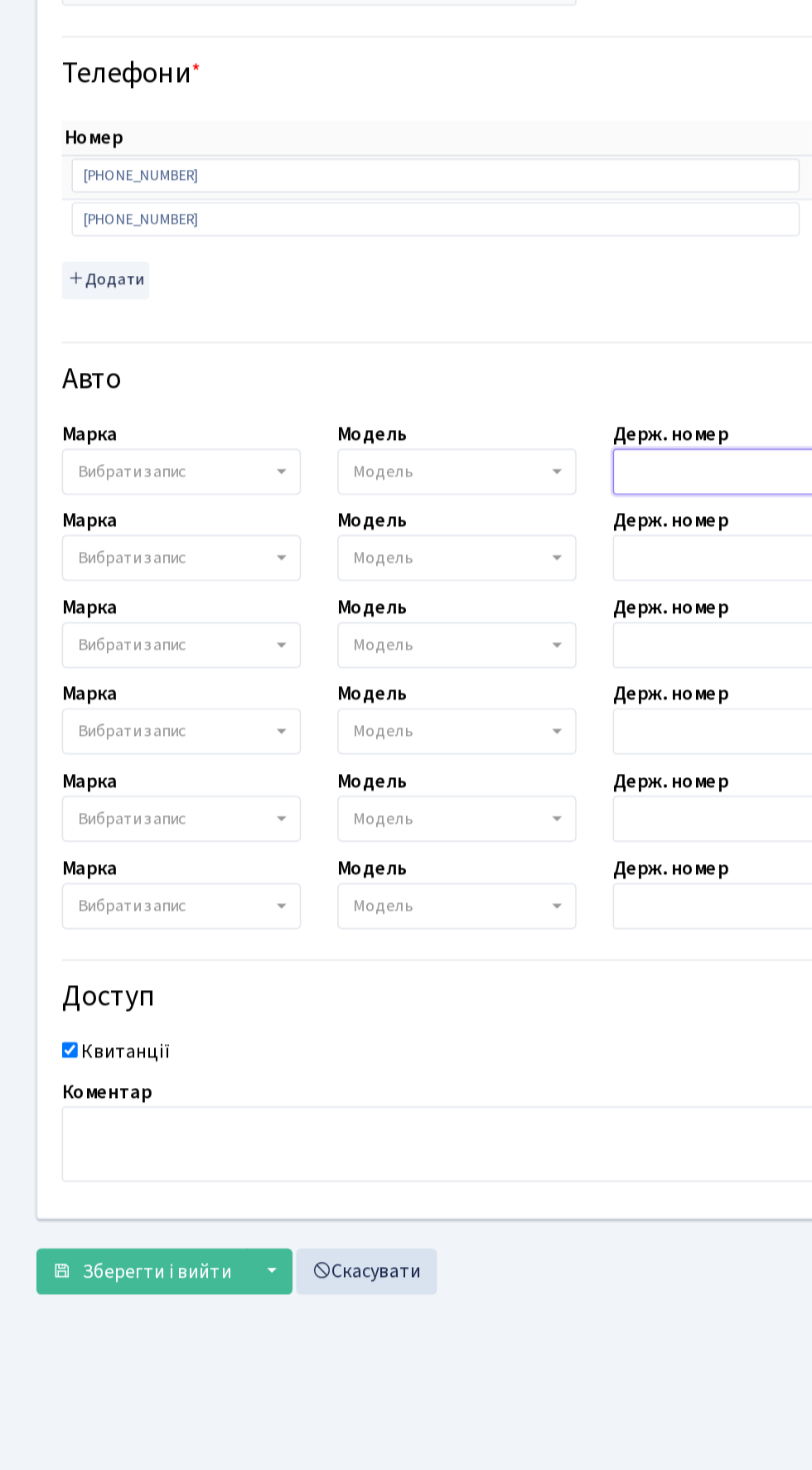
click at [436, 594] on input "text" at bounding box center [500, 596] width 163 height 32
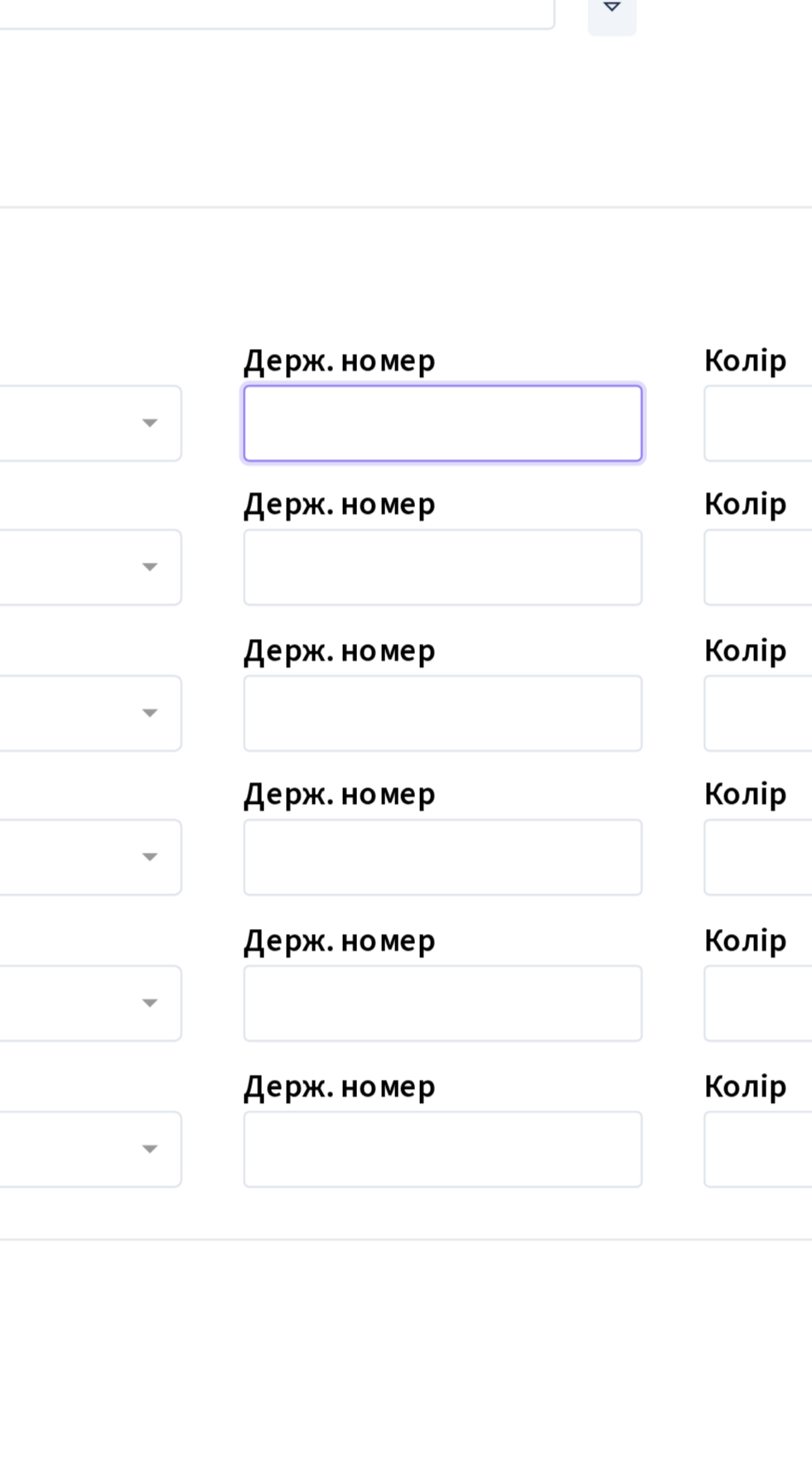
click at [450, 593] on input "text" at bounding box center [500, 596] width 163 height 32
paste input "AA6433YB"
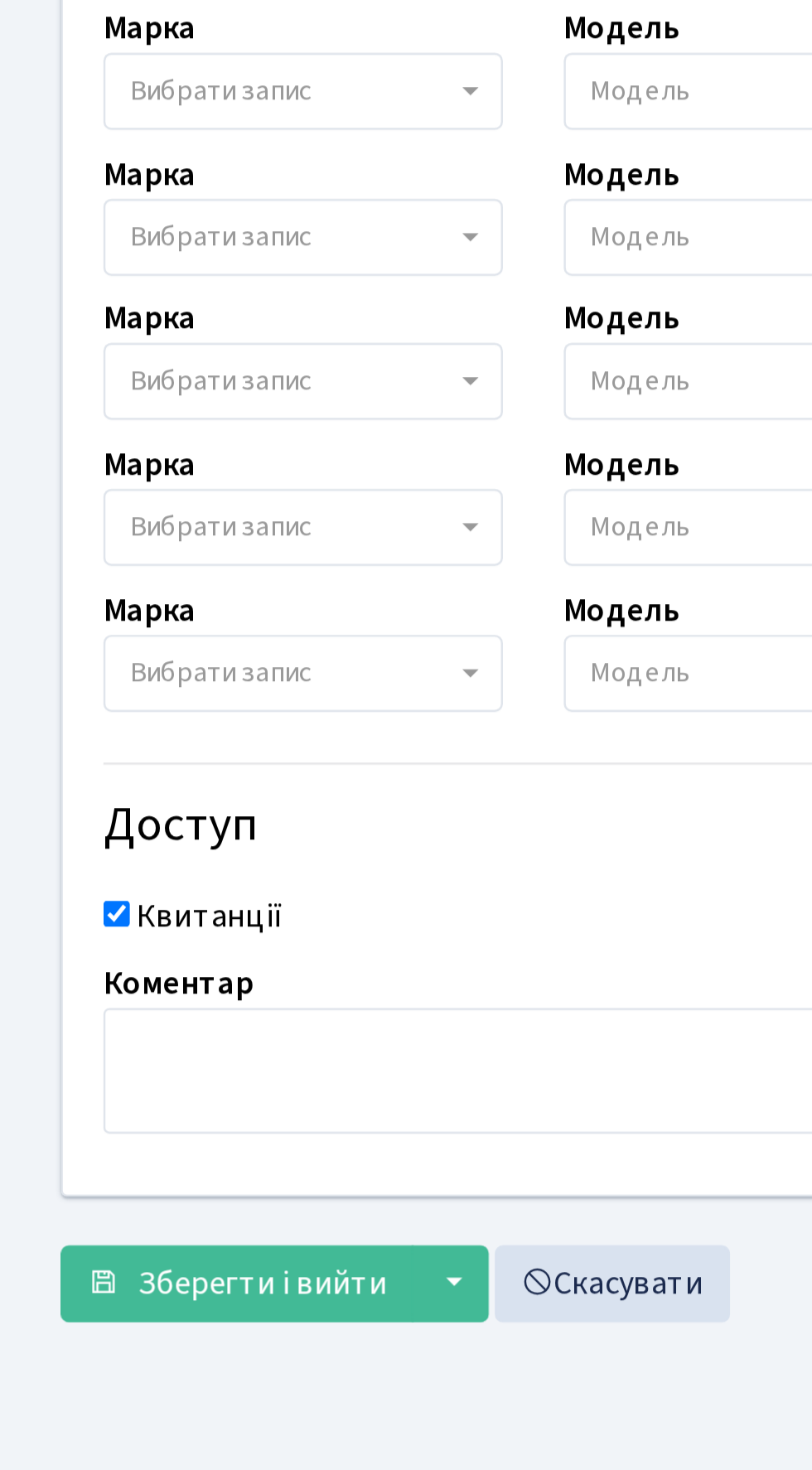
type input "AA6433YB"
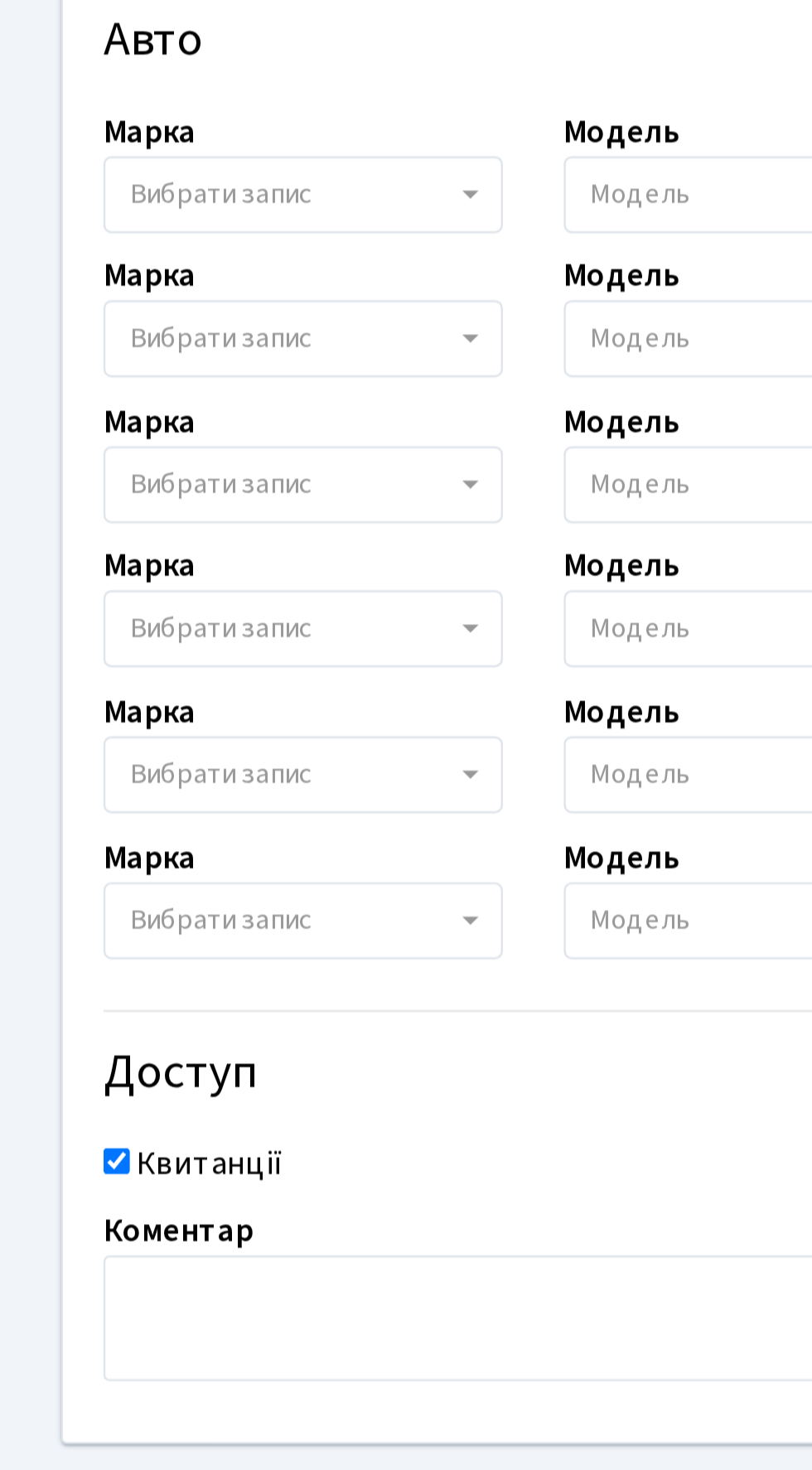
click at [74, 596] on span "Вибрати запис" at bounding box center [90, 596] width 74 height 17
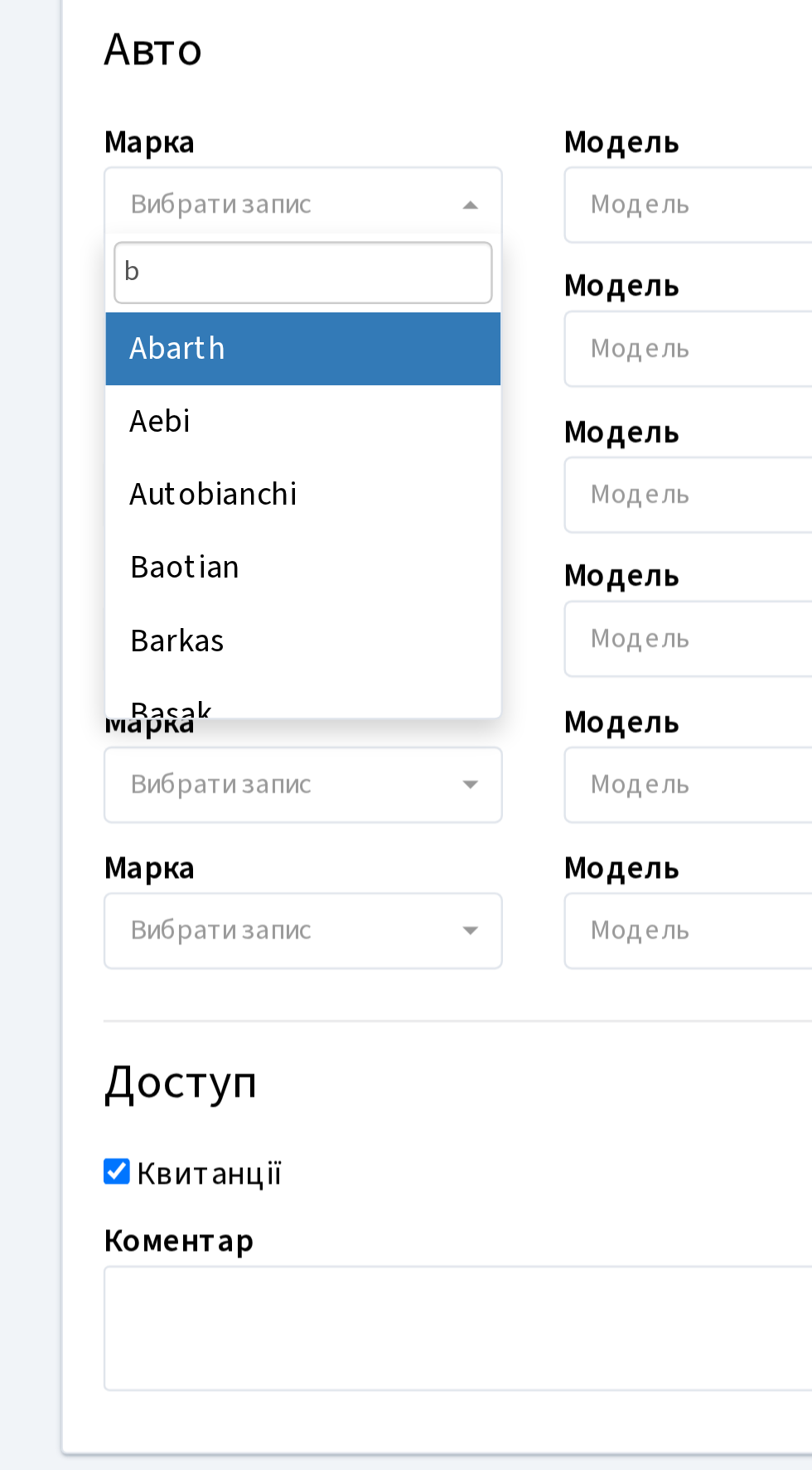
type input "bM"
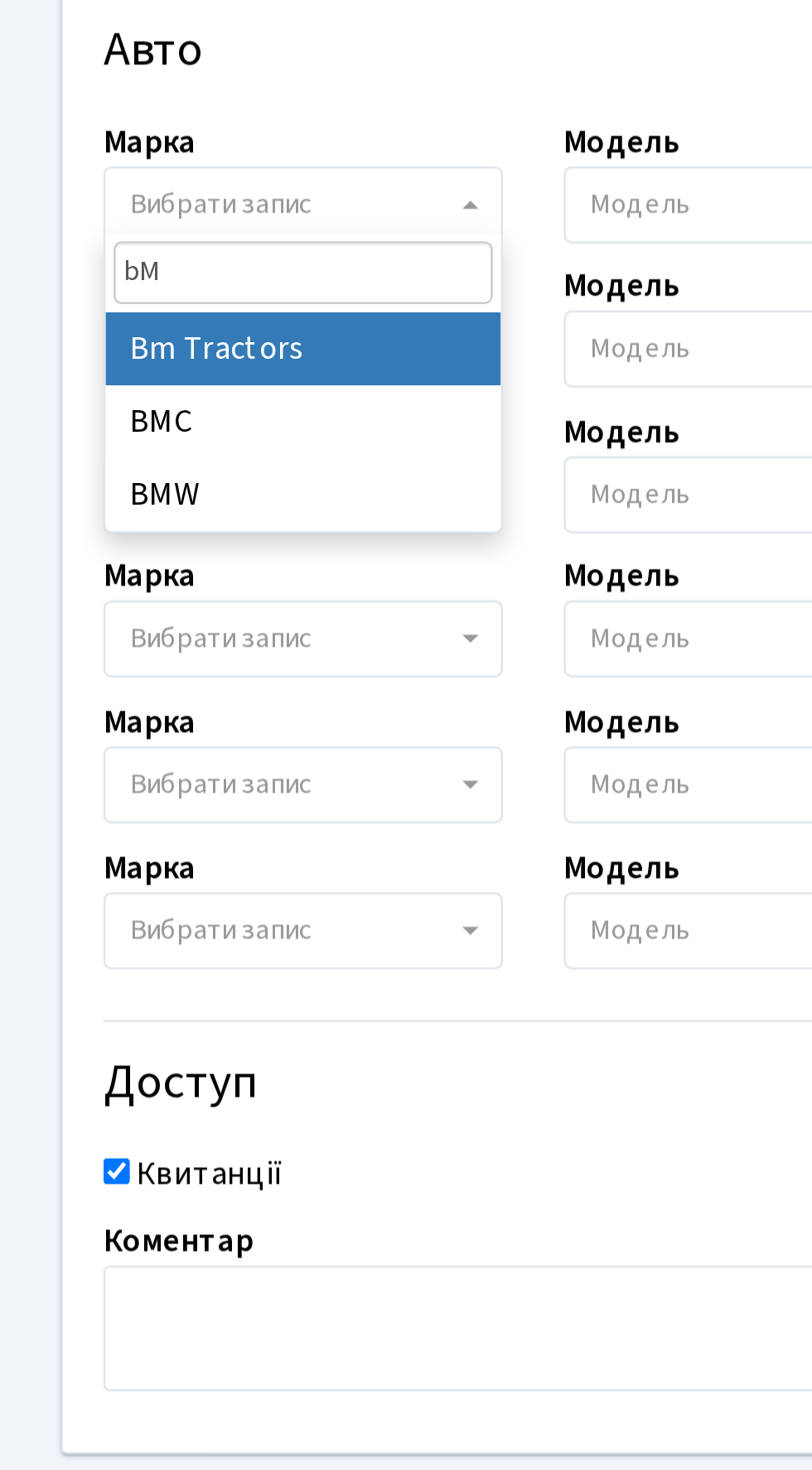
select select "19"
select select
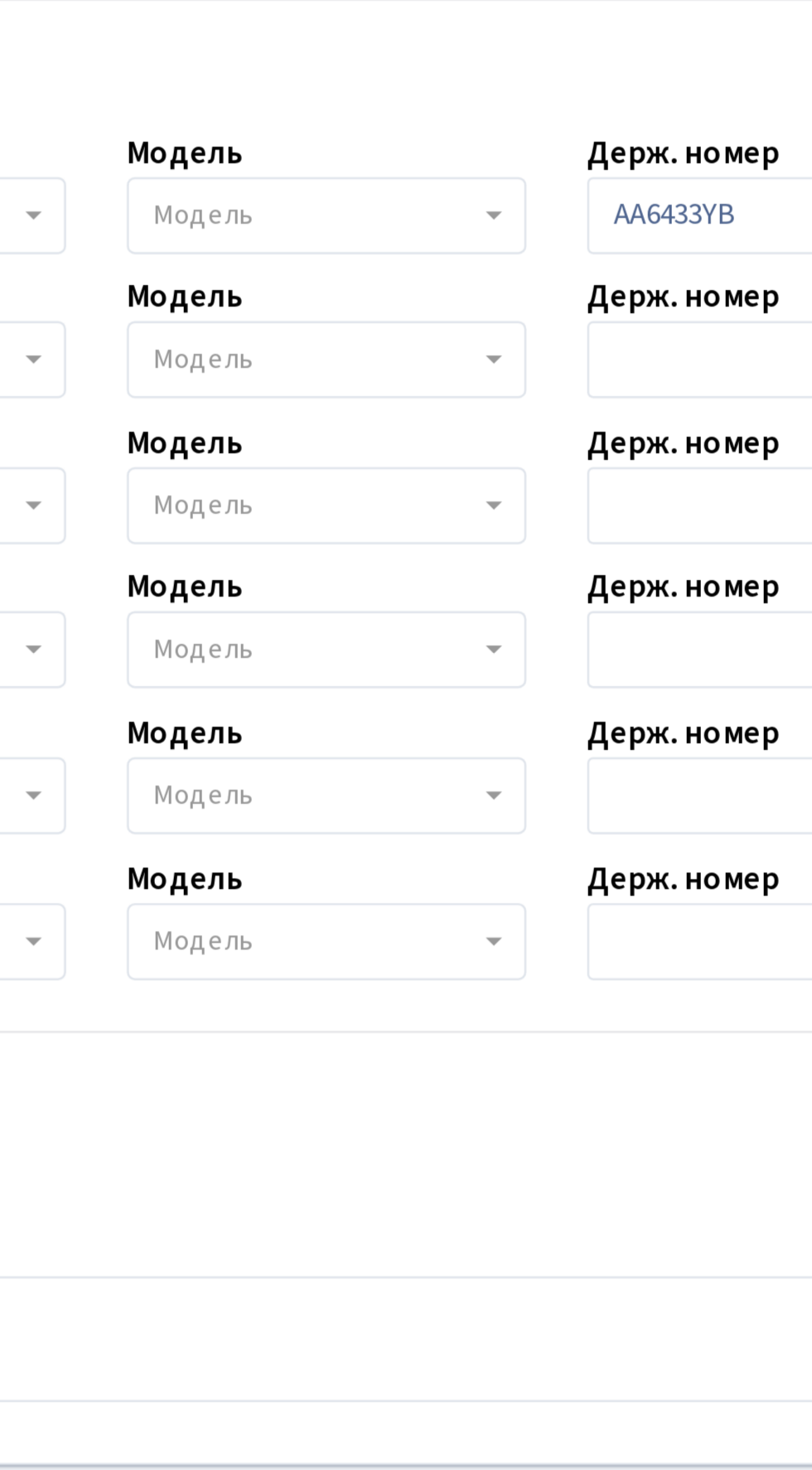
click at [277, 590] on span "Модель" at bounding box center [261, 596] width 41 height 17
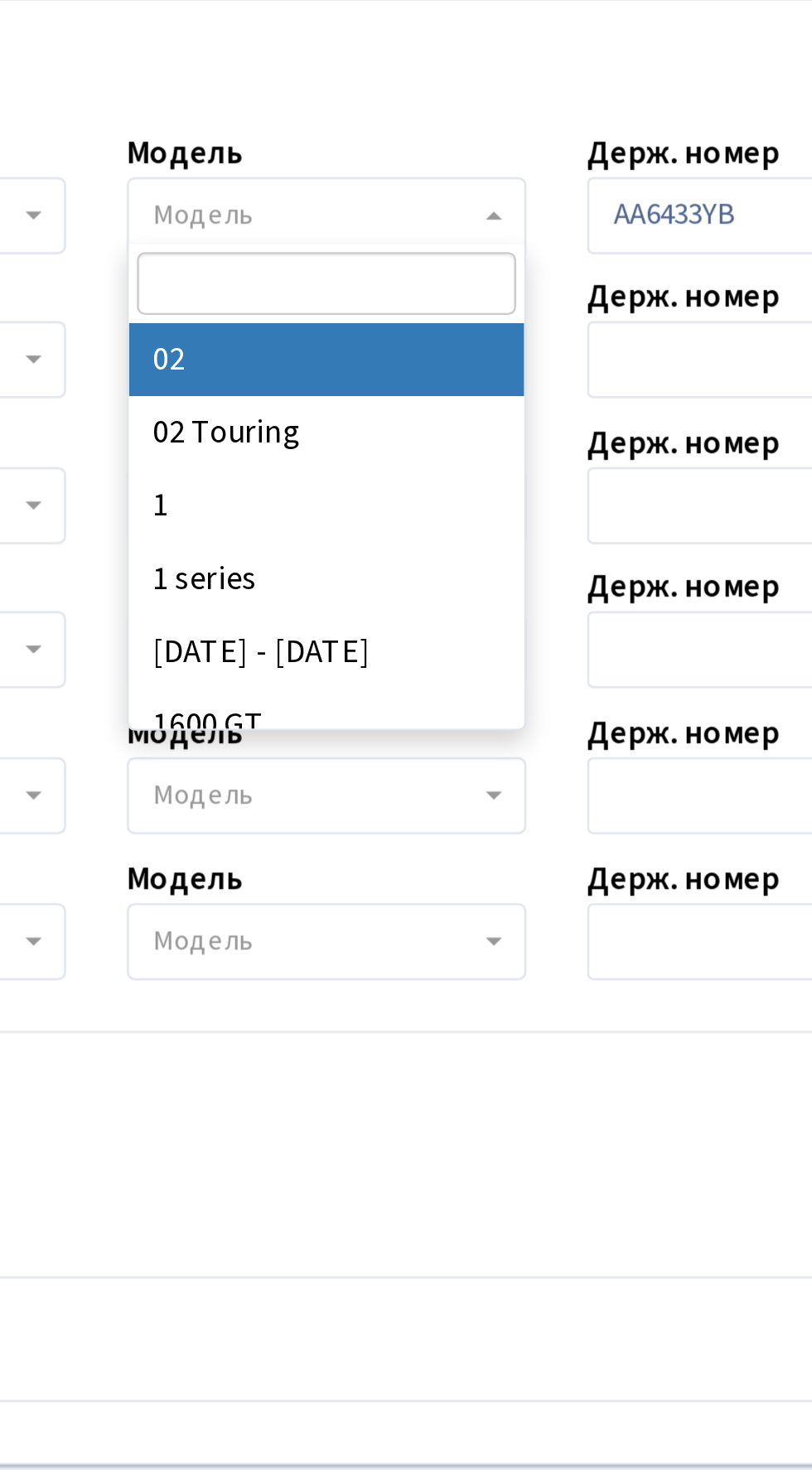
click at [257, 618] on input "search" at bounding box center [311, 624] width 155 height 26
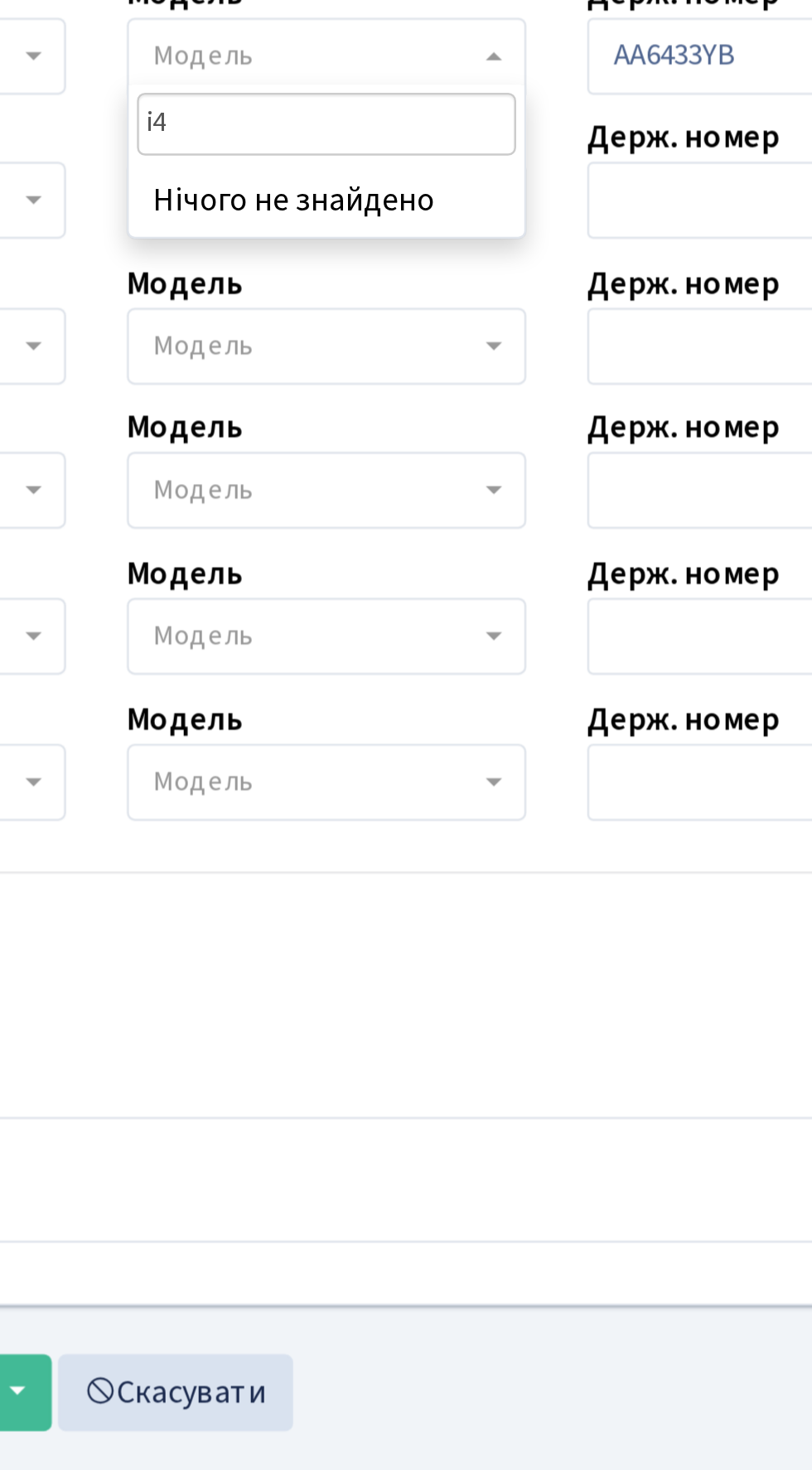
type input "i"
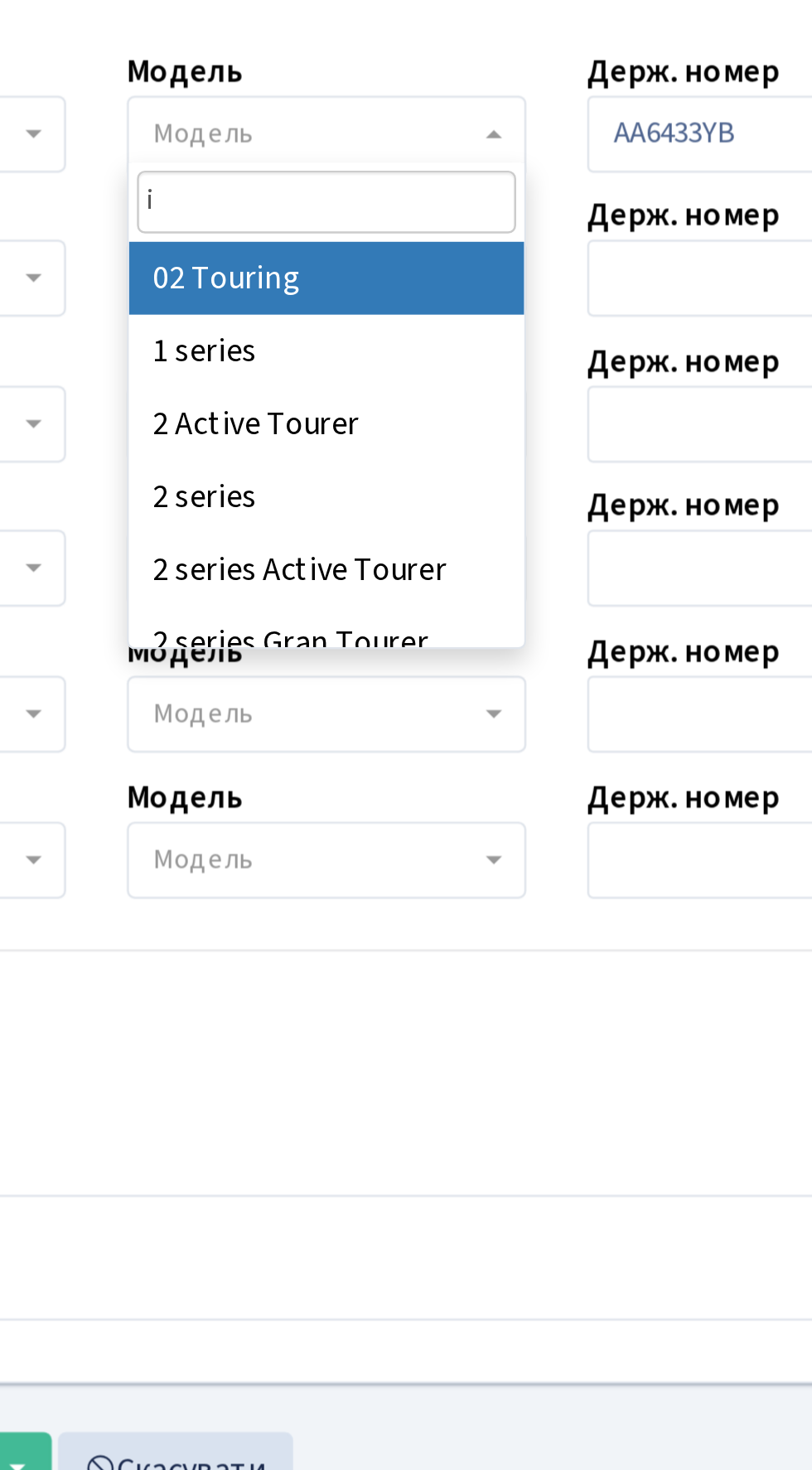
click at [256, 629] on input "i" at bounding box center [311, 624] width 155 height 26
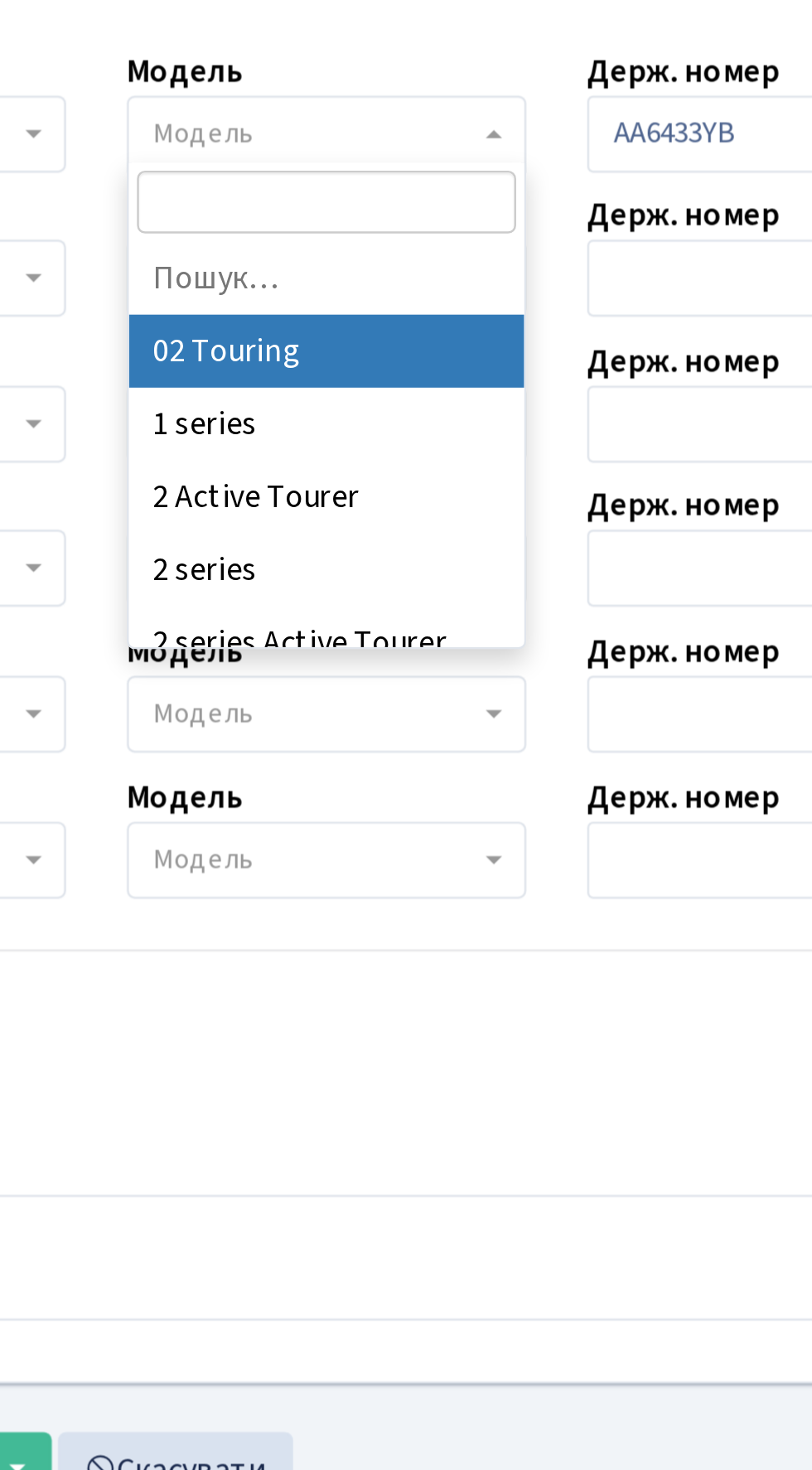
type input "5"
type input "3"
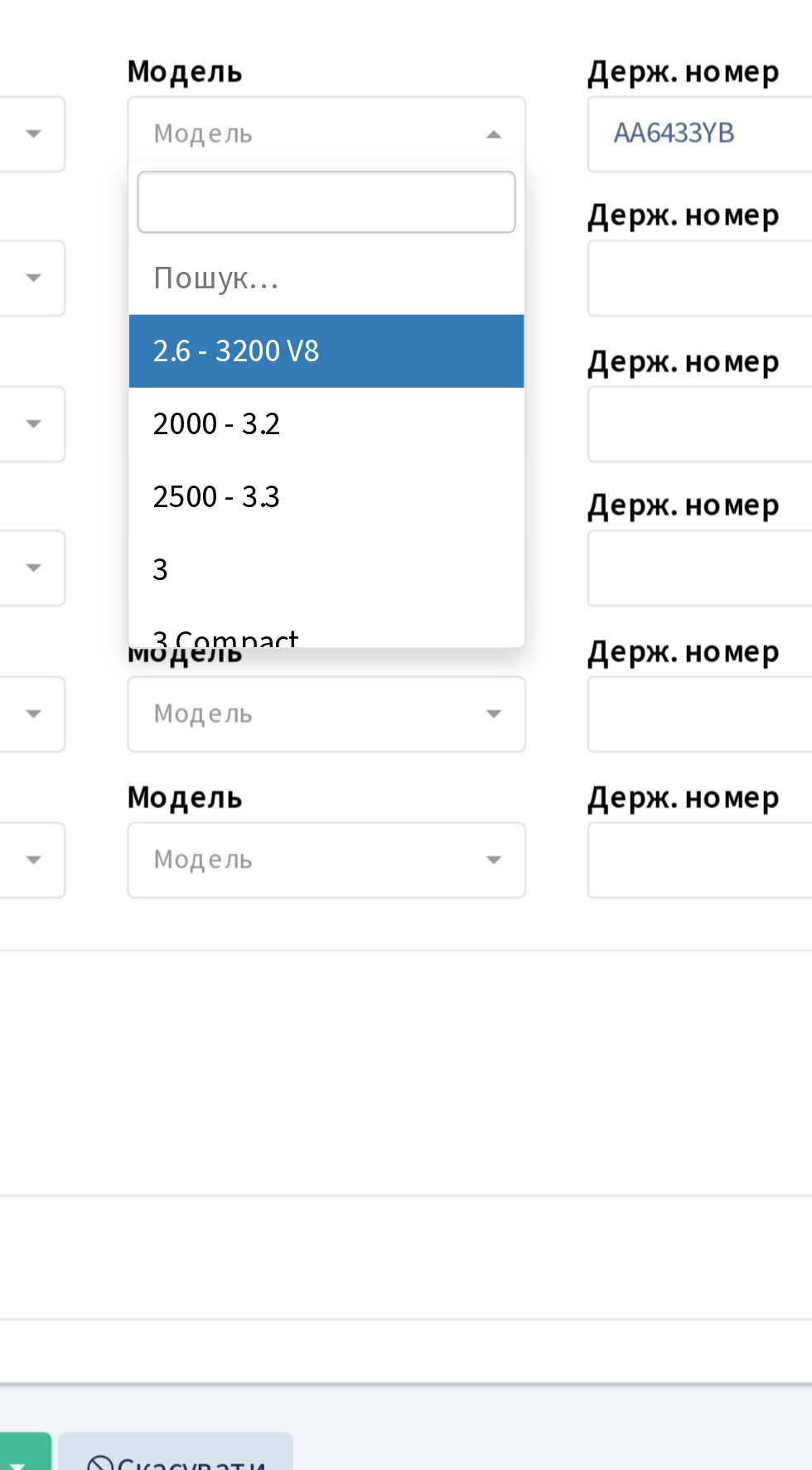
type input "4"
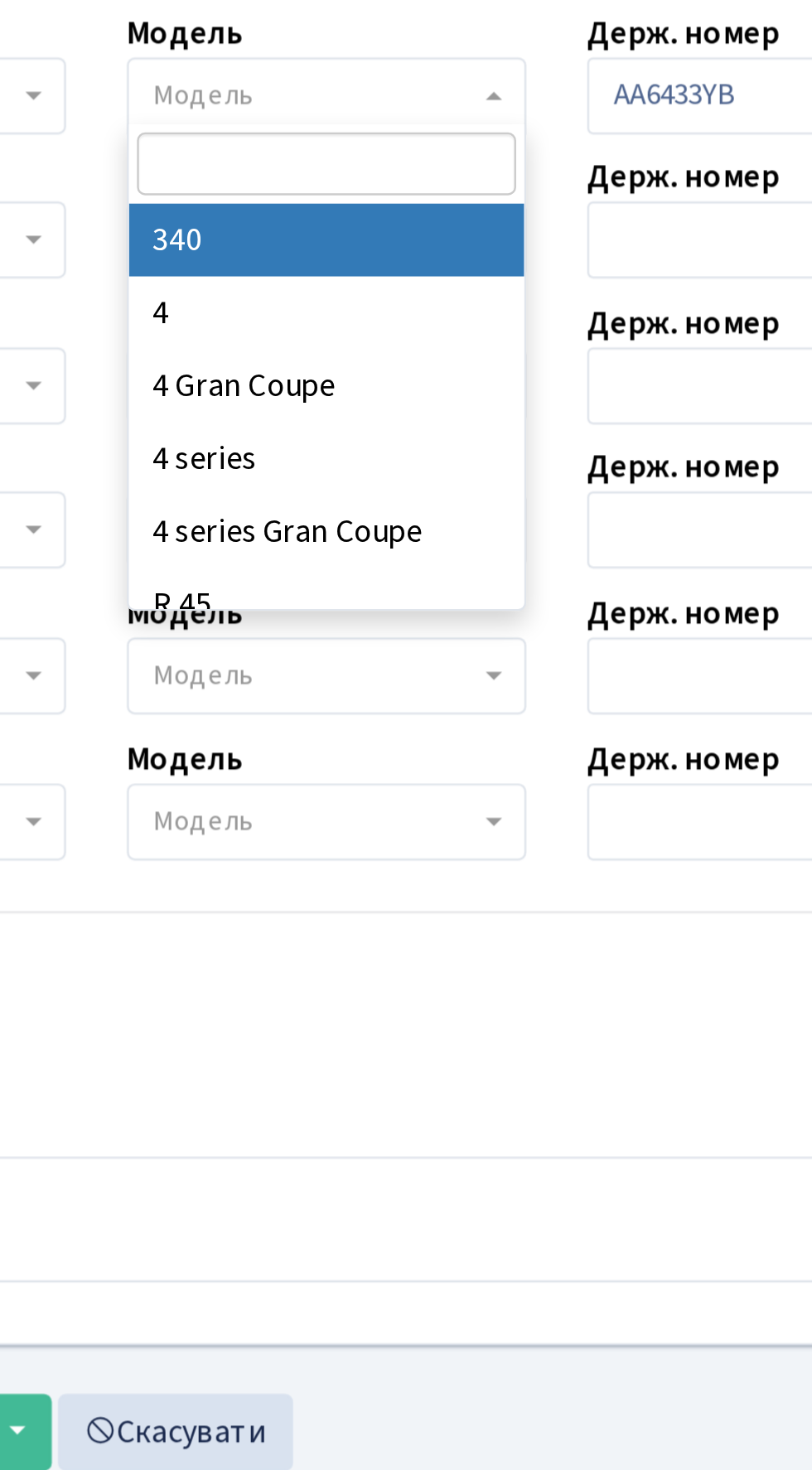
select select "4560"
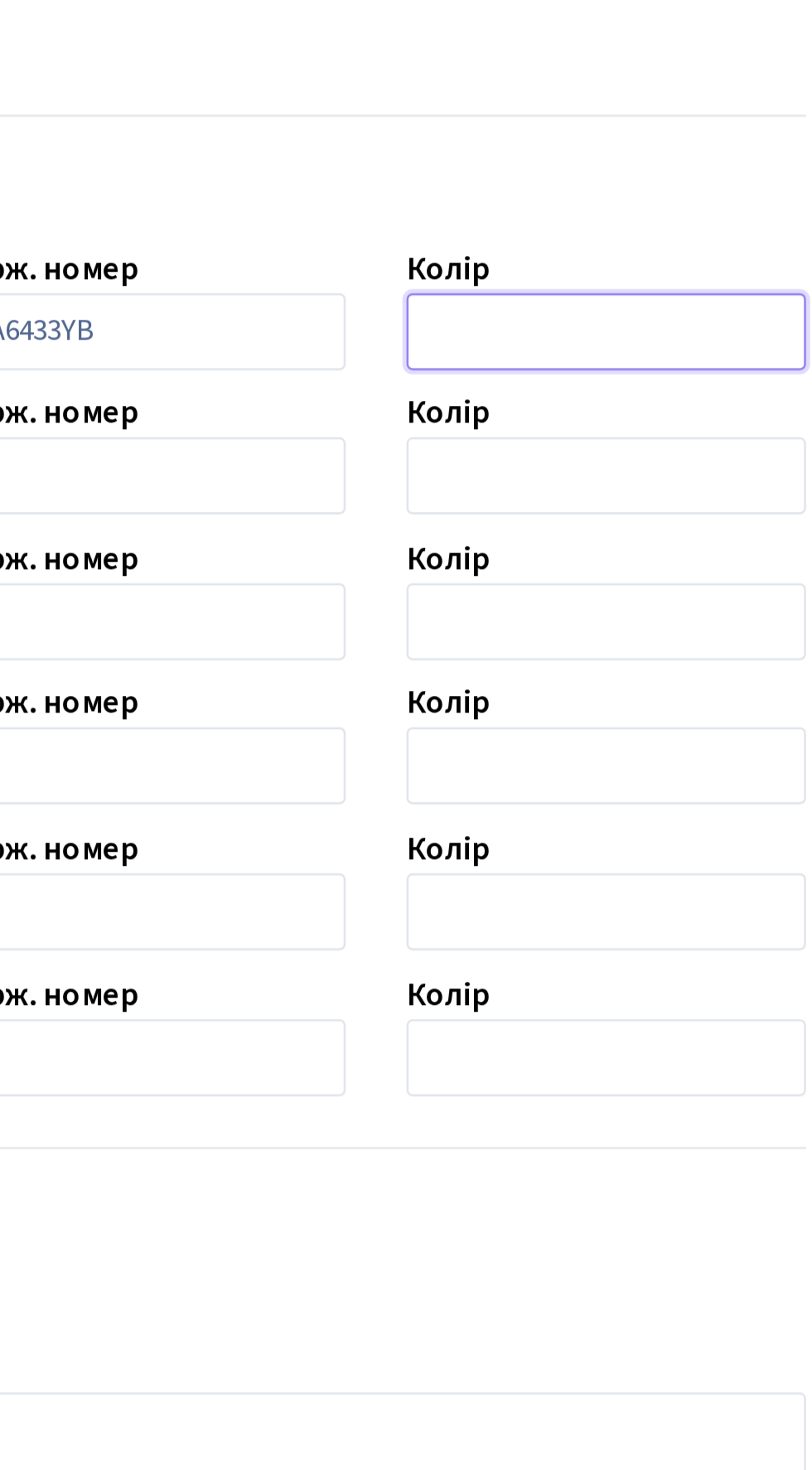
click at [637, 599] on input "text" at bounding box center [687, 596] width 163 height 32
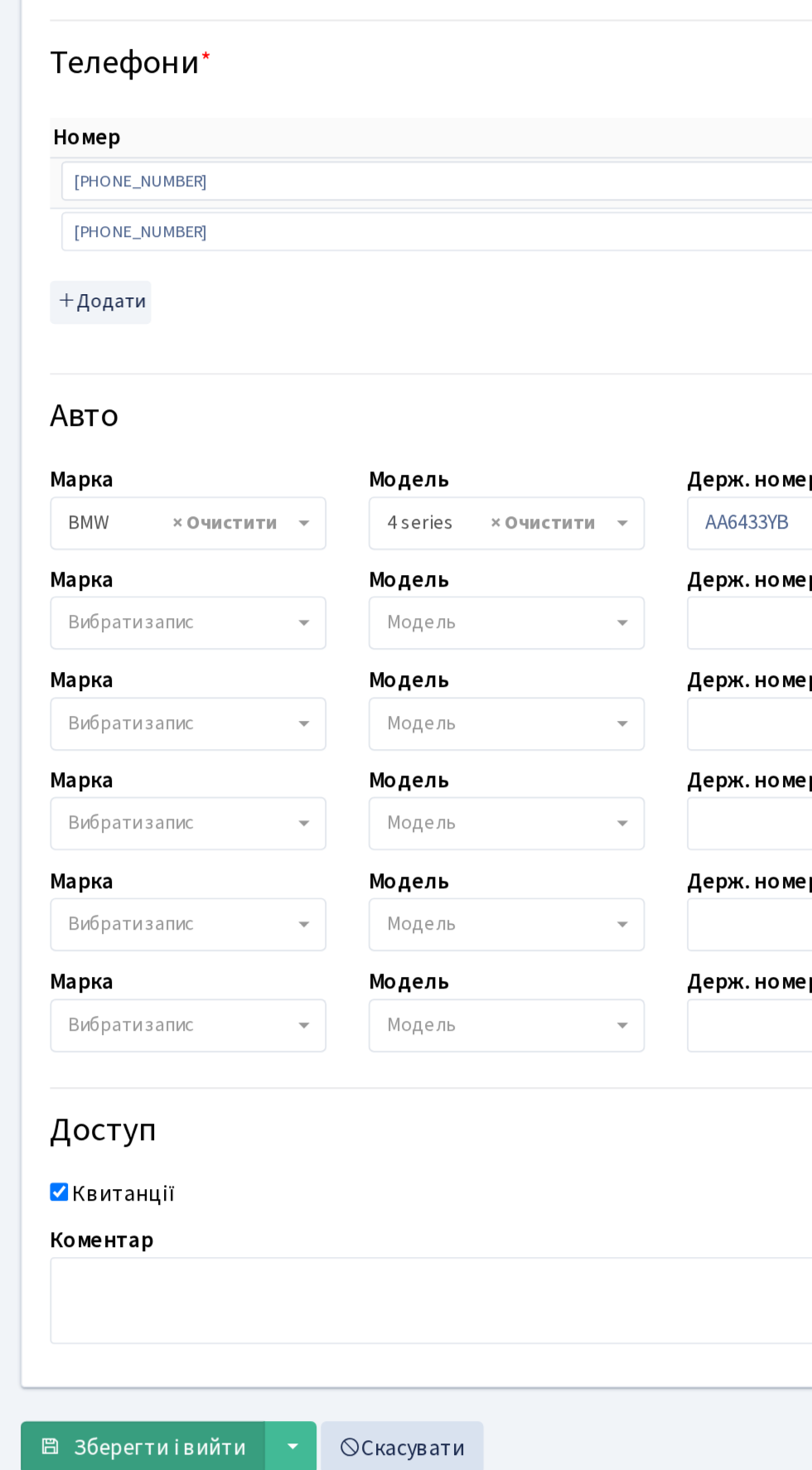
type input "Сірий"
click at [162, 1128] on button "Зберегти і вийти" at bounding box center [96, 1143] width 144 height 32
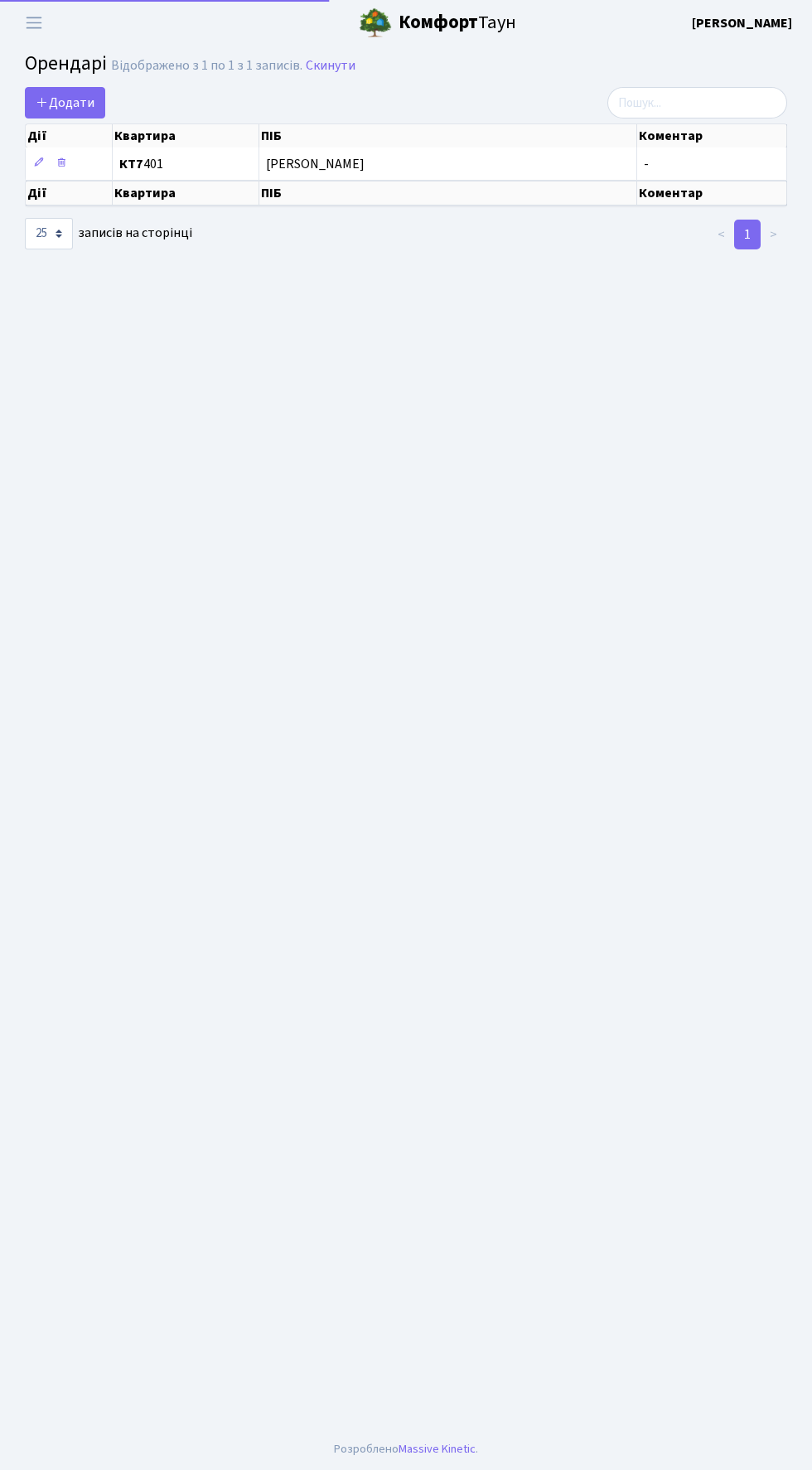
select select "25"
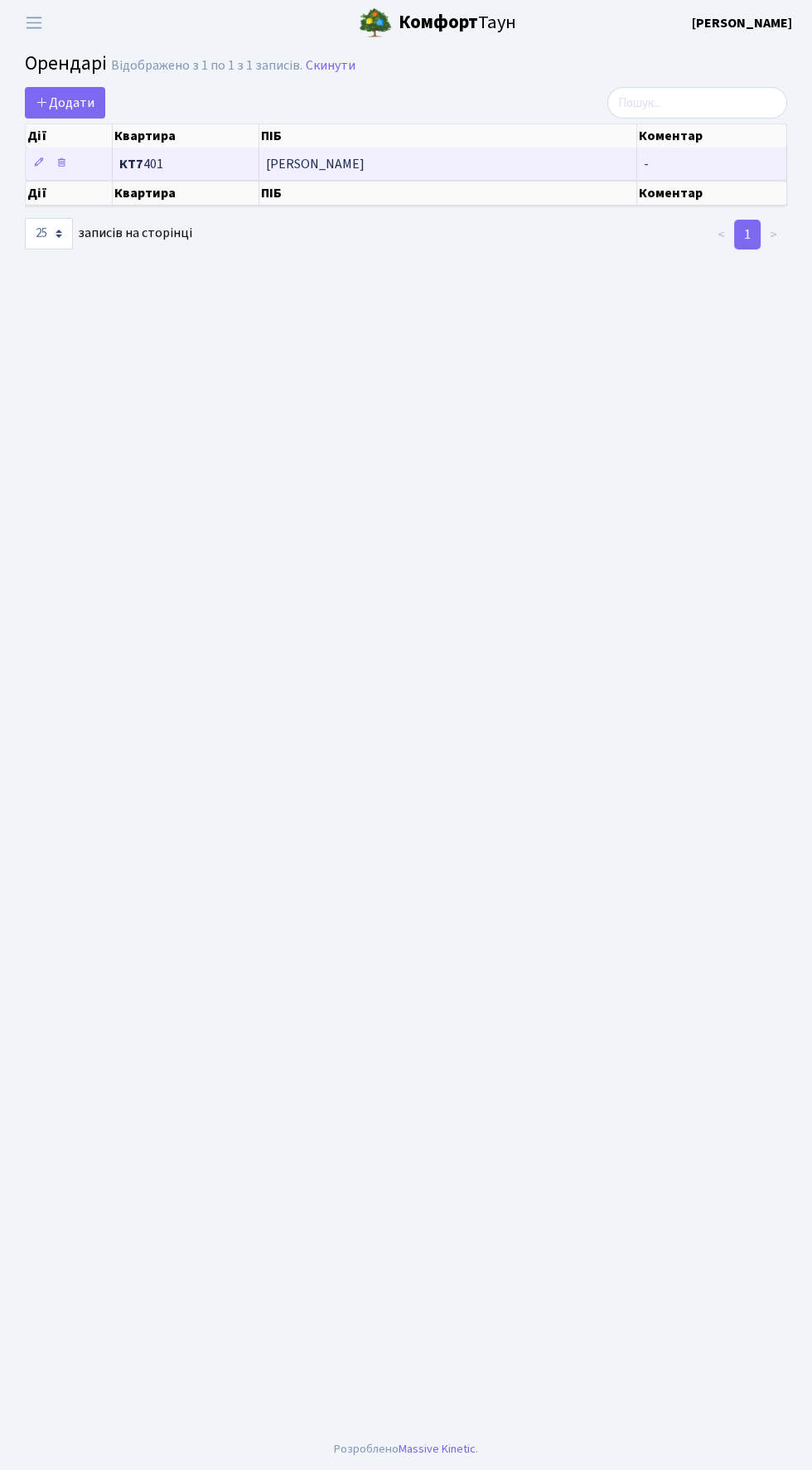
click at [310, 163] on span "Голубівська Дарина Олександрівна" at bounding box center [448, 164] width 364 height 13
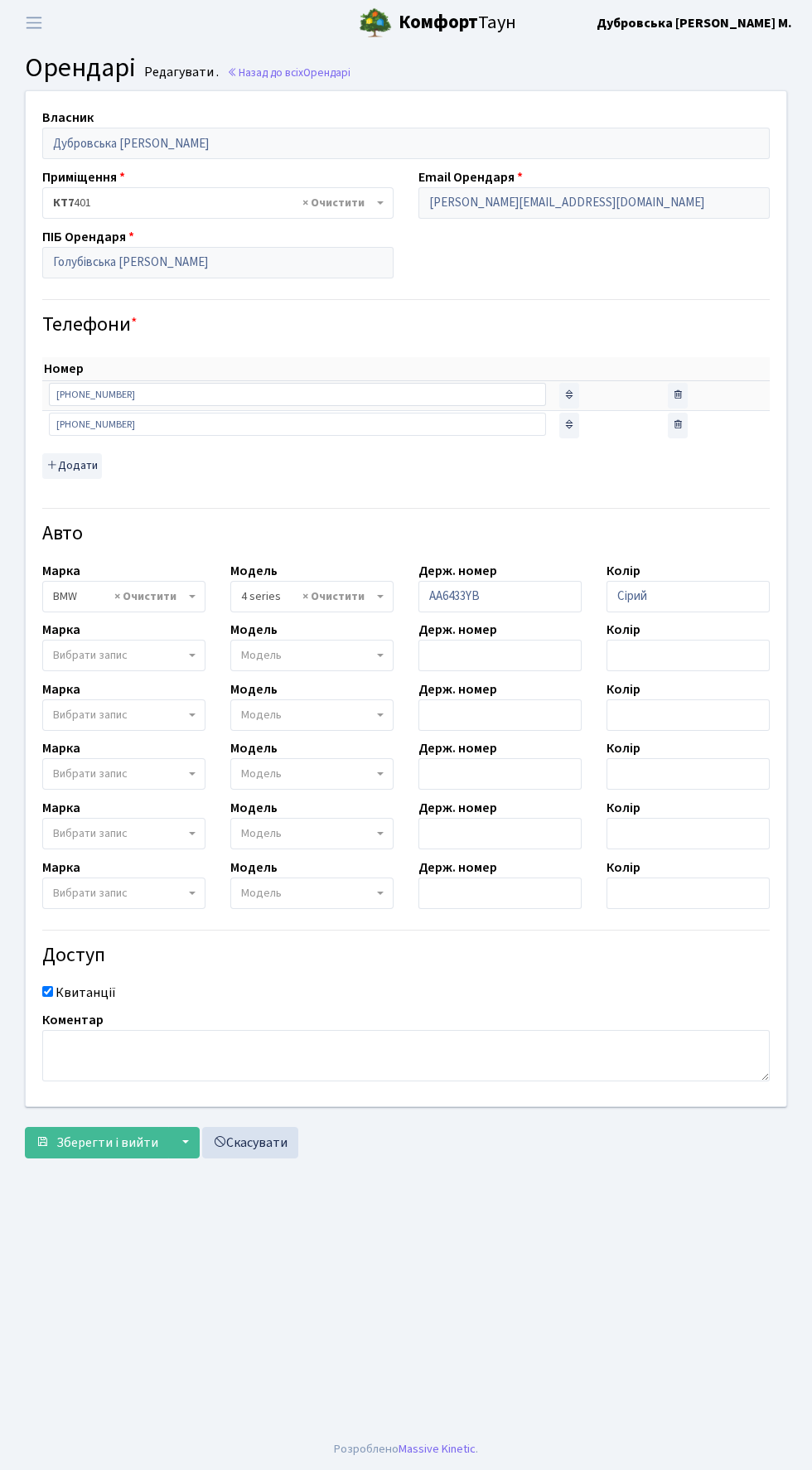
select select "4560"
click at [53, 647] on span "Вибрати запис" at bounding box center [90, 655] width 74 height 17
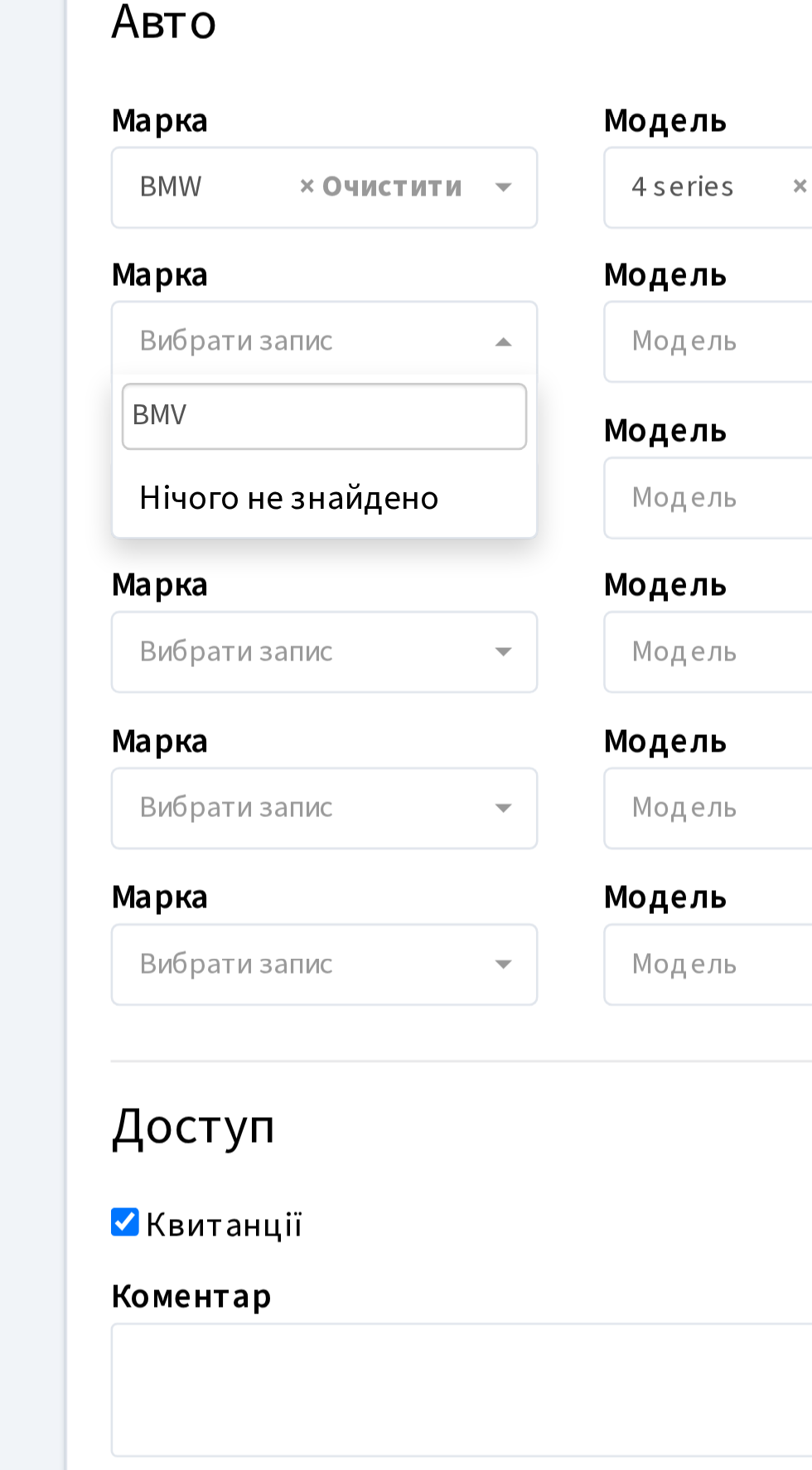
type input "BM"
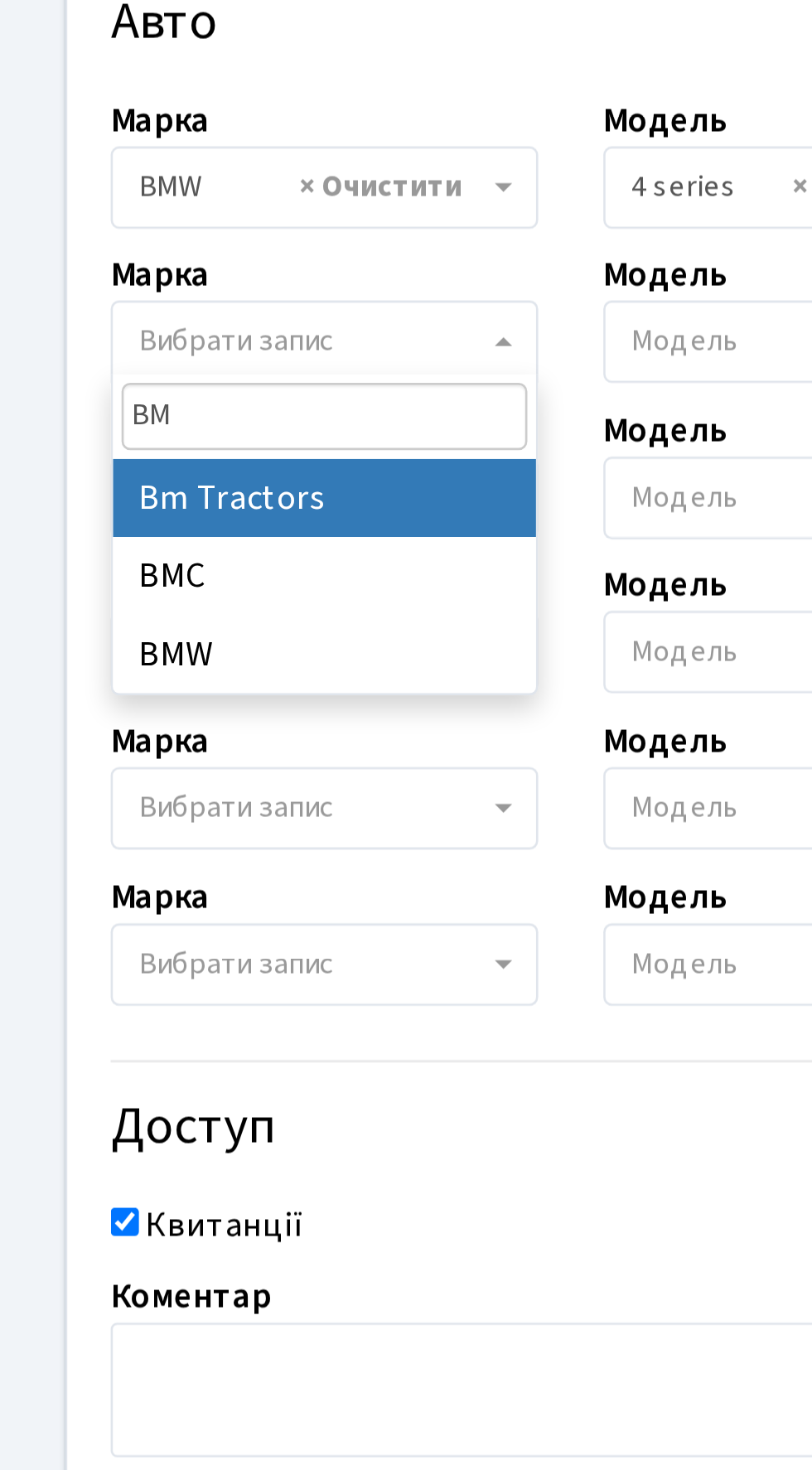
select select "19"
select select
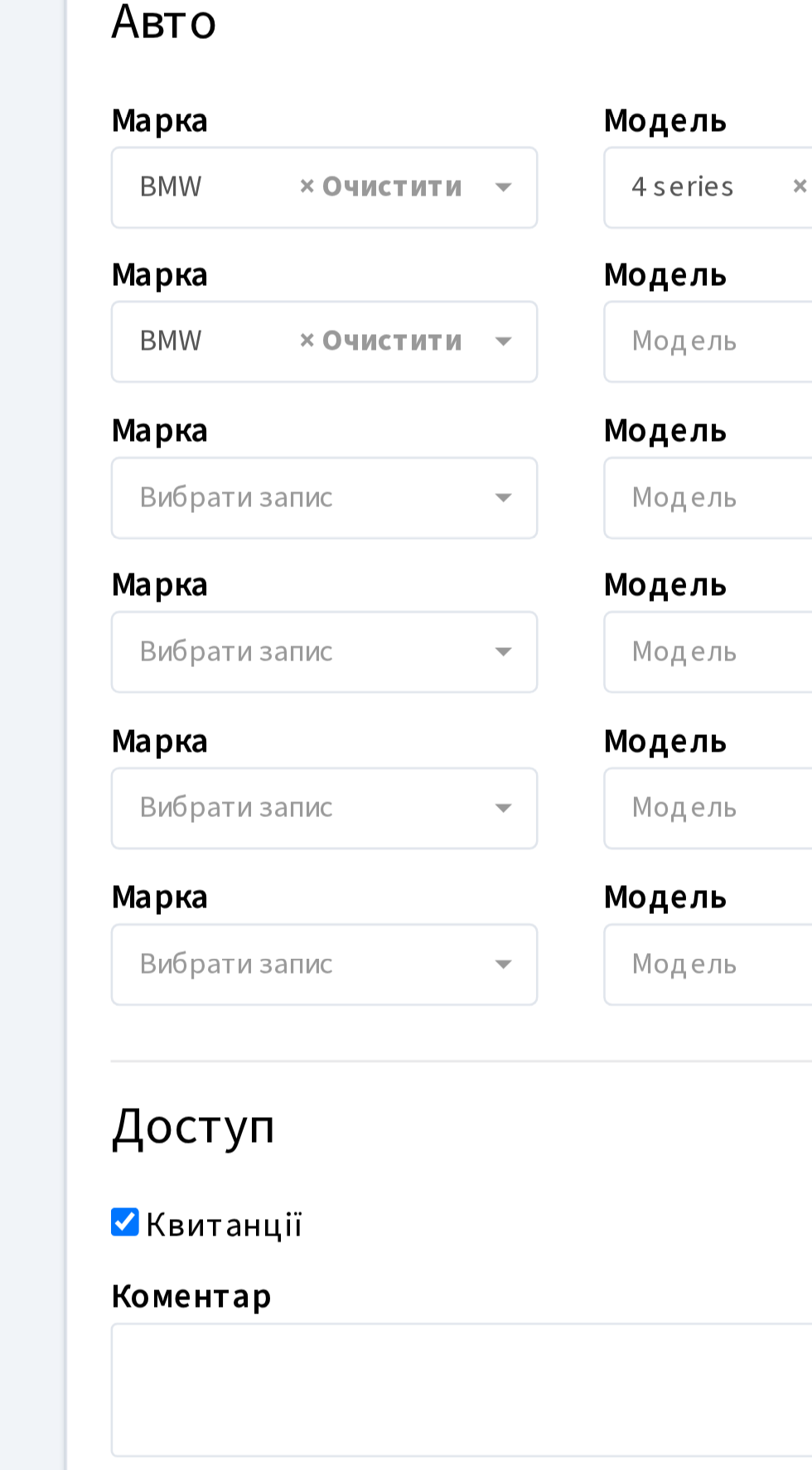
click at [254, 653] on span "Модель" at bounding box center [261, 655] width 41 height 17
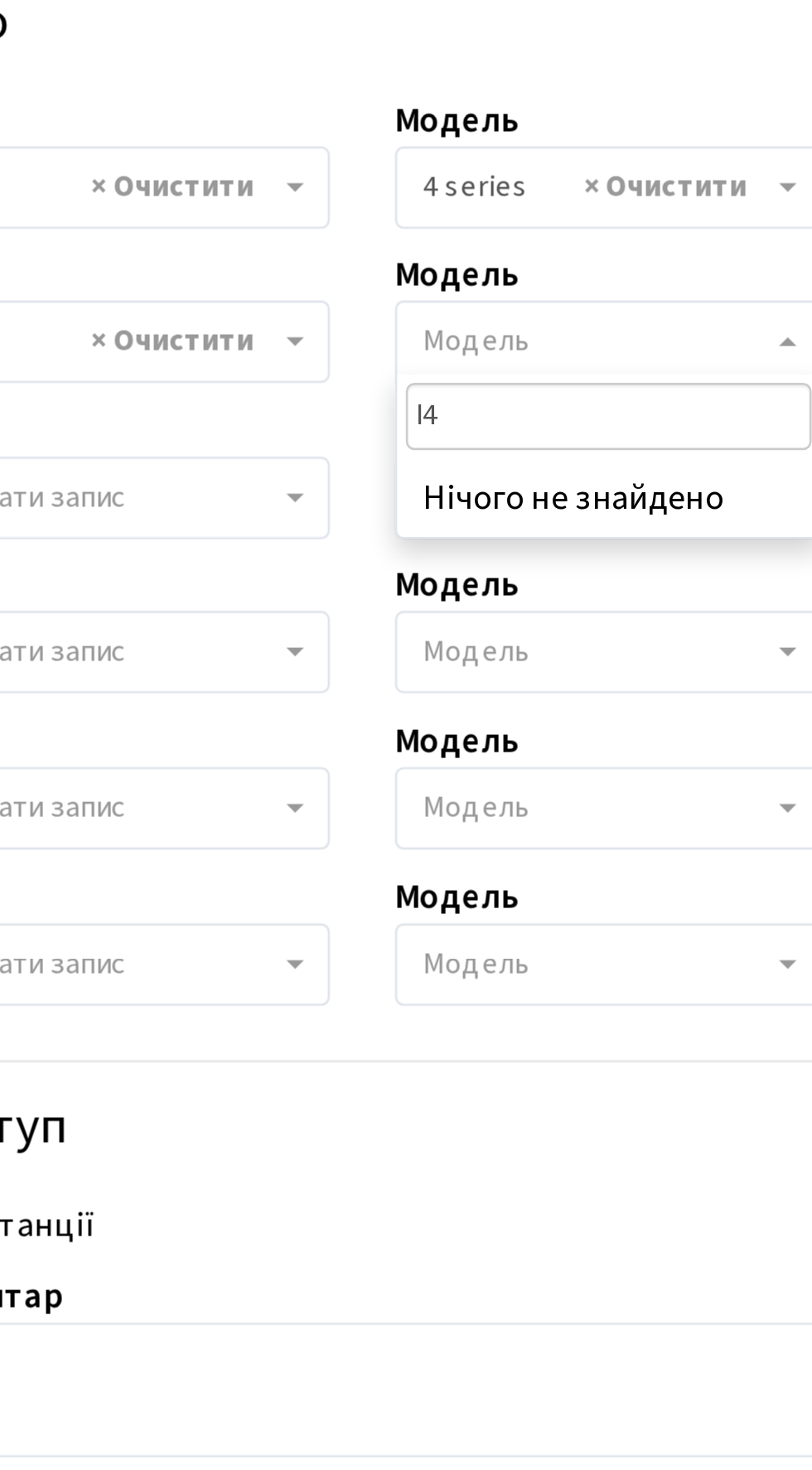
type input "I"
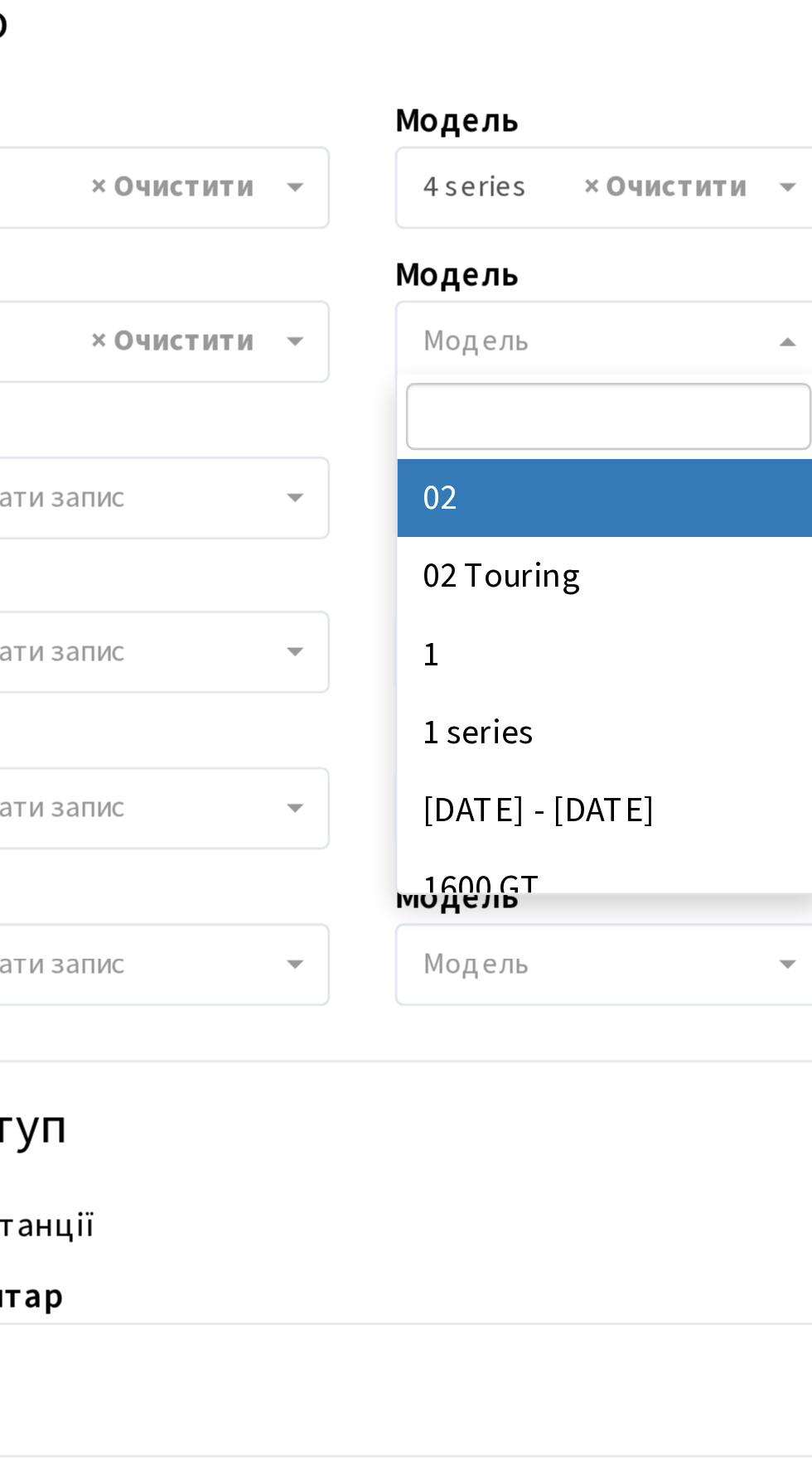
type input "4"
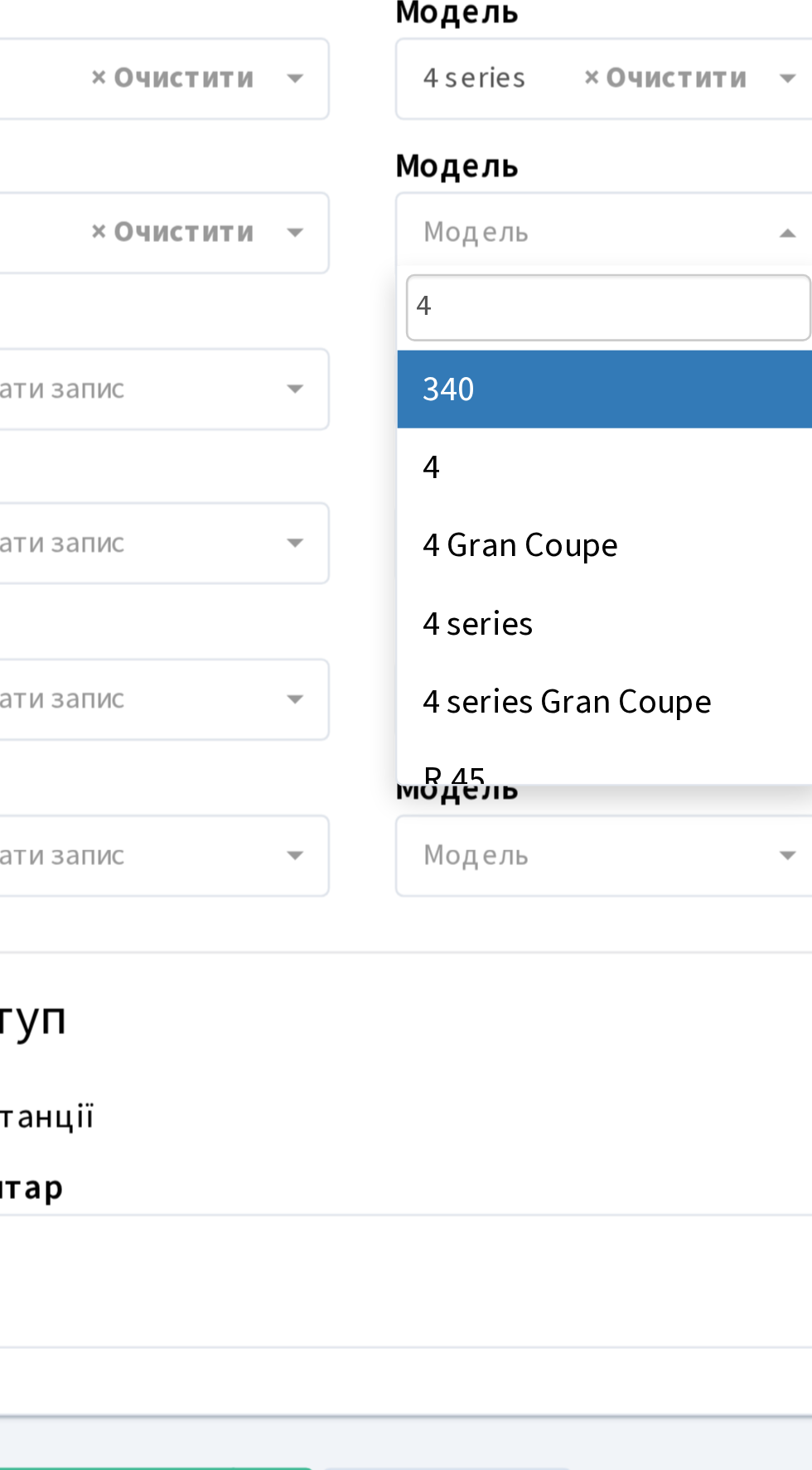
click at [320, 1002] on div "Власник Дубровська [PERSON_NAME] Приміщення - <b>КТ7</b>&nbsp;&nbsp;&nbsp;401 ×…" at bounding box center [406, 598] width 785 height 1014
